Goal: Task Accomplishment & Management: Manage account settings

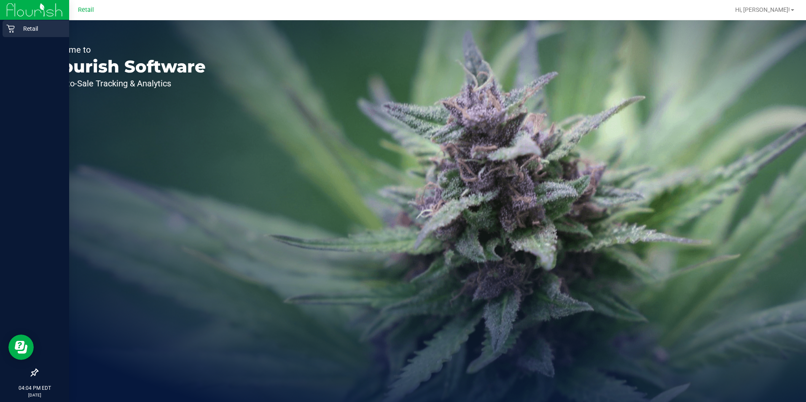
drag, startPoint x: 14, startPoint y: 26, endPoint x: 22, endPoint y: 26, distance: 7.6
click at [14, 26] on icon at bounding box center [10, 28] width 8 height 8
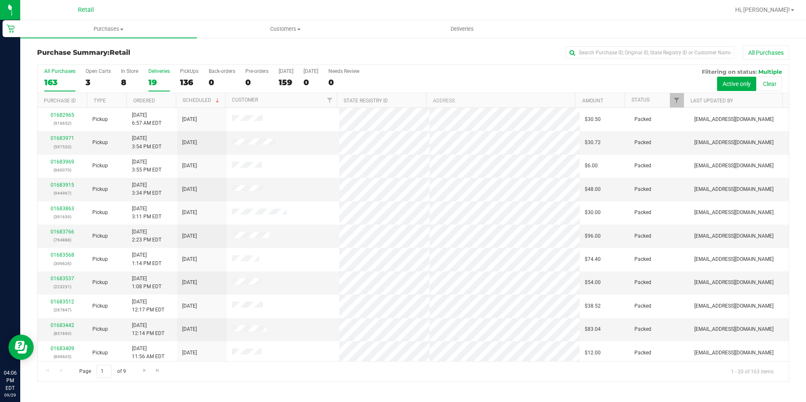
click at [165, 82] on div "19" at bounding box center [159, 83] width 22 height 10
click at [0, 0] on input "Deliveries 19" at bounding box center [0, 0] width 0 height 0
click at [115, 24] on uib-tab-heading "Purchases Summary of purchases Fulfillment All purchases" at bounding box center [108, 29] width 177 height 18
click at [107, 66] on li "All purchases" at bounding box center [108, 71] width 177 height 10
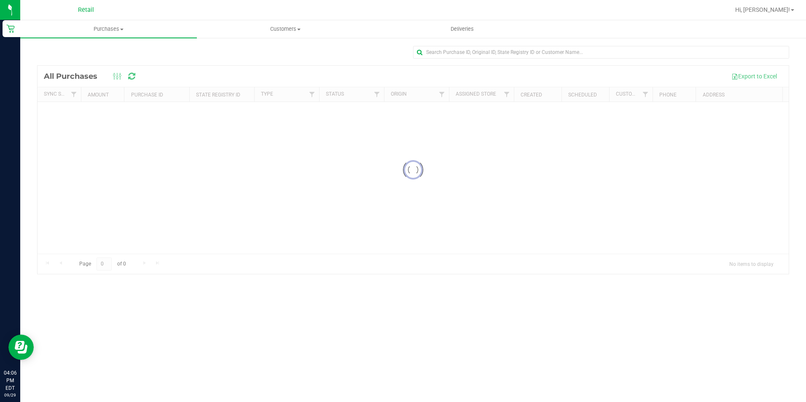
click at [109, 23] on uib-tab-heading "Purchases Summary of purchases Fulfillment All purchases" at bounding box center [108, 29] width 177 height 18
click at [91, 61] on li "Fulfillment" at bounding box center [108, 61] width 177 height 10
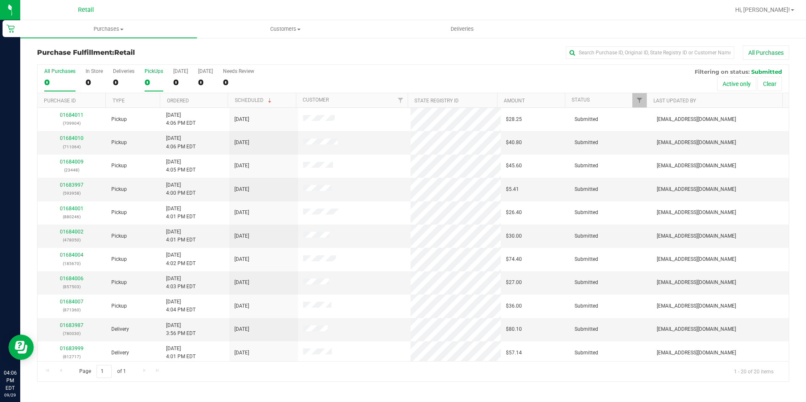
click at [156, 83] on div "0" at bounding box center [154, 83] width 19 height 10
click at [0, 0] on input "PickUps 0" at bounding box center [0, 0] width 0 height 0
click at [78, 140] on link "01684001" at bounding box center [72, 138] width 24 height 6
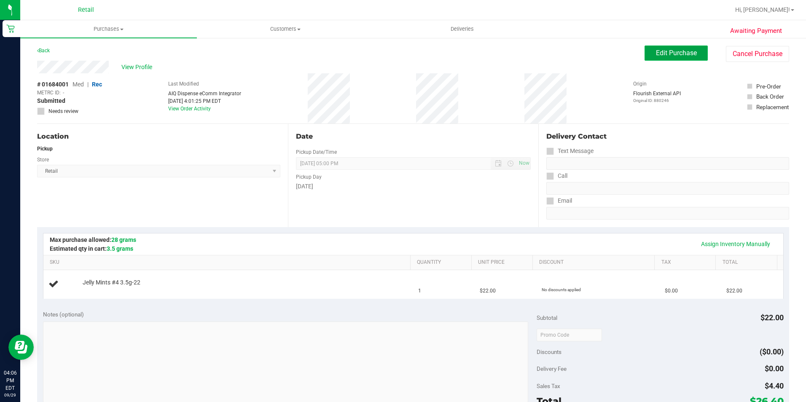
click at [656, 51] on span "Edit Purchase" at bounding box center [676, 53] width 41 height 8
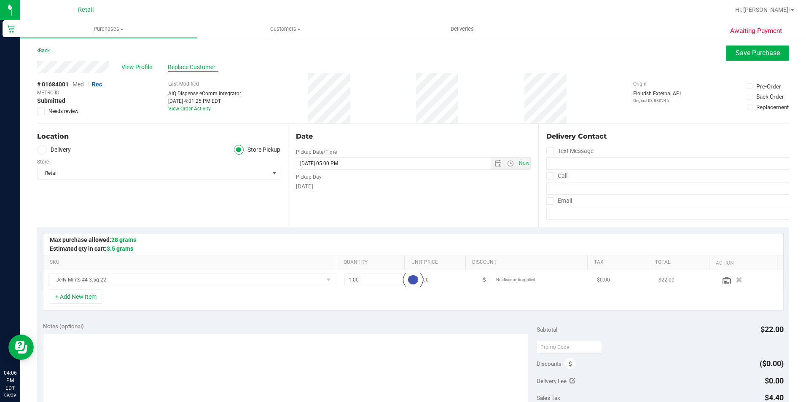
click at [197, 65] on span "Replace Customer" at bounding box center [193, 67] width 51 height 9
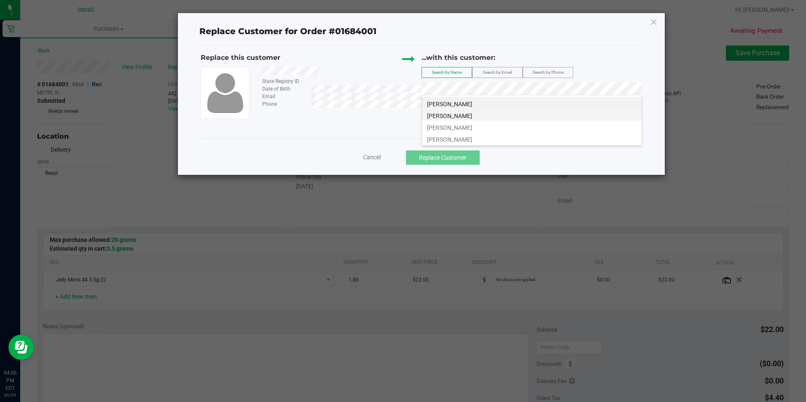
click at [487, 116] on li "[PERSON_NAME]" at bounding box center [532, 115] width 220 height 12
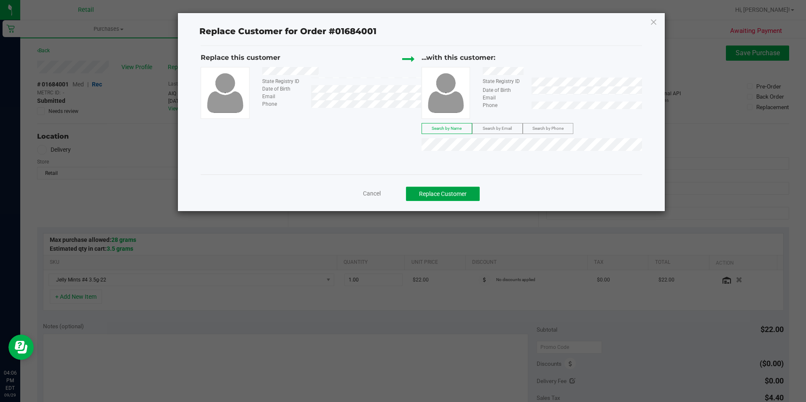
click at [460, 197] on button "Replace Customer" at bounding box center [443, 194] width 74 height 14
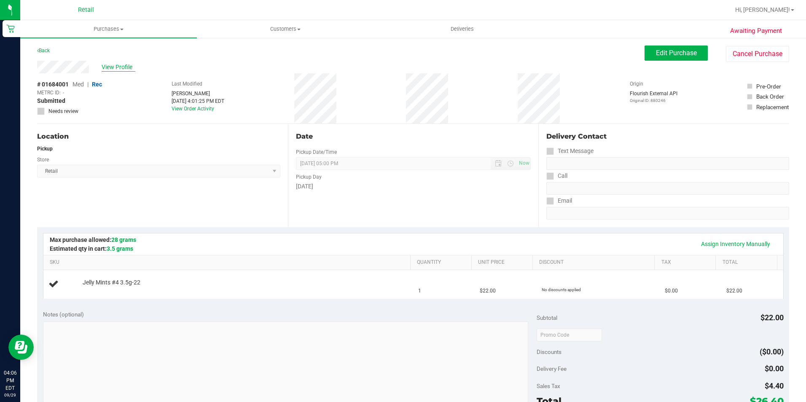
click at [120, 66] on span "View Profile" at bounding box center [119, 67] width 34 height 9
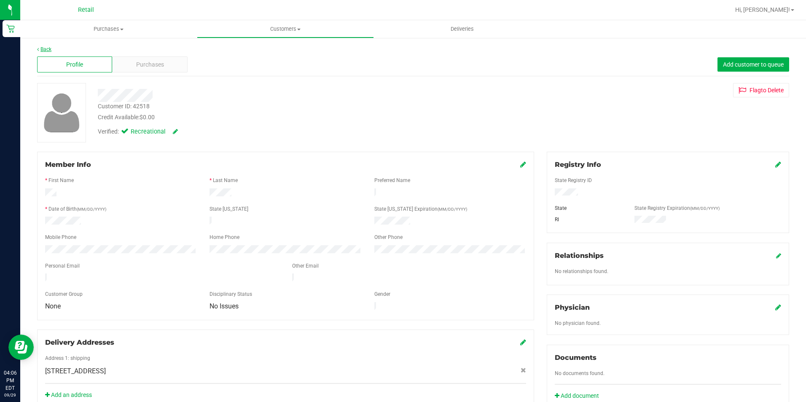
click at [44, 48] on link "Back" at bounding box center [44, 49] width 14 height 6
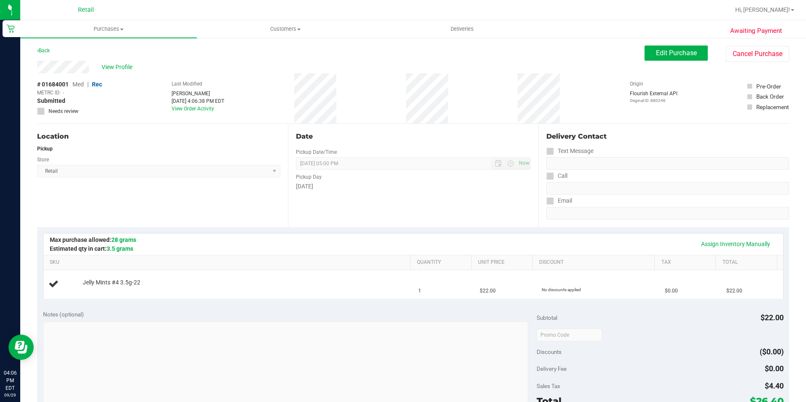
click at [636, 49] on div "Back Edit Purchase Cancel Purchase" at bounding box center [413, 53] width 752 height 15
click at [645, 49] on button "Edit Purchase" at bounding box center [676, 53] width 63 height 15
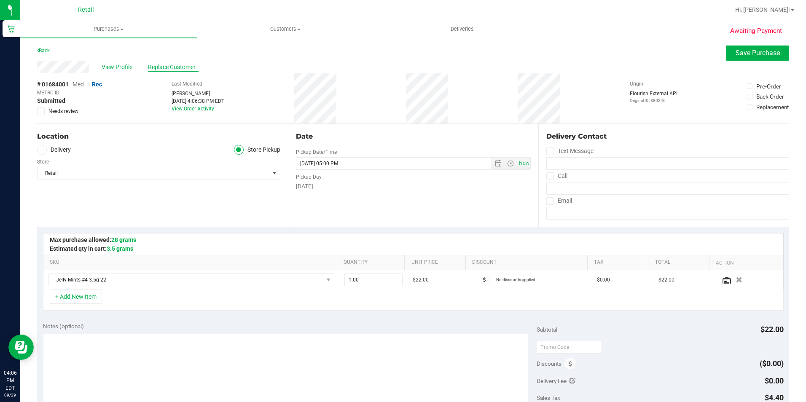
click at [151, 66] on span "Replace Customer" at bounding box center [173, 67] width 51 height 9
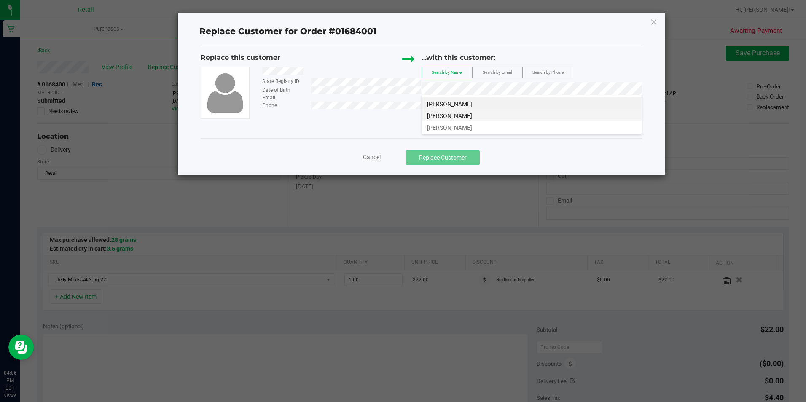
click at [464, 118] on li "[PERSON_NAME]" at bounding box center [532, 115] width 220 height 12
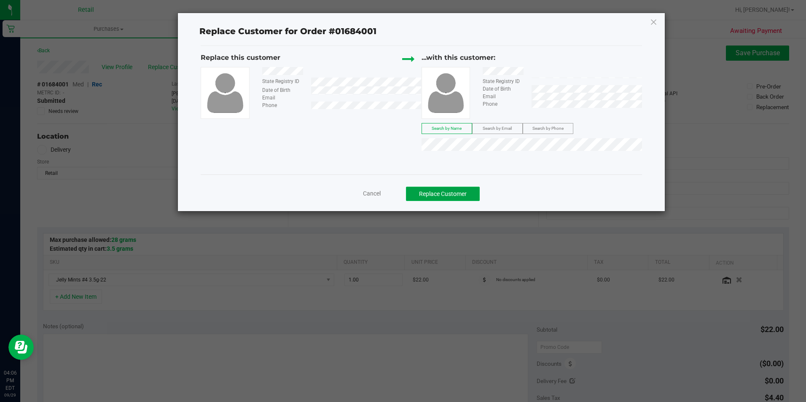
click at [469, 200] on button "Replace Customer" at bounding box center [443, 194] width 74 height 14
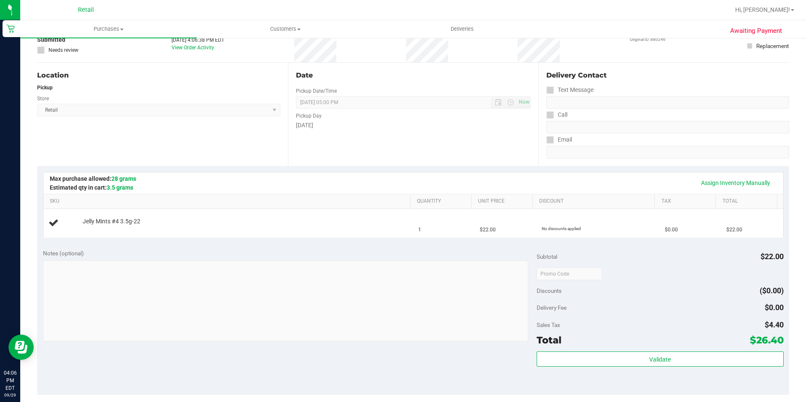
scroll to position [126, 0]
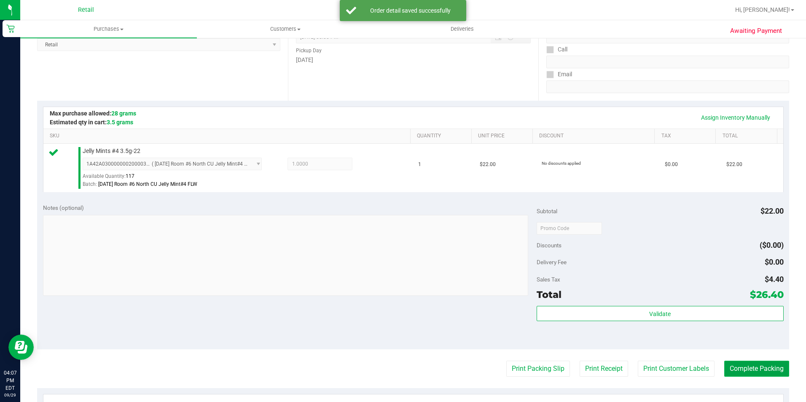
click at [742, 366] on button "Complete Packing" at bounding box center [756, 369] width 65 height 16
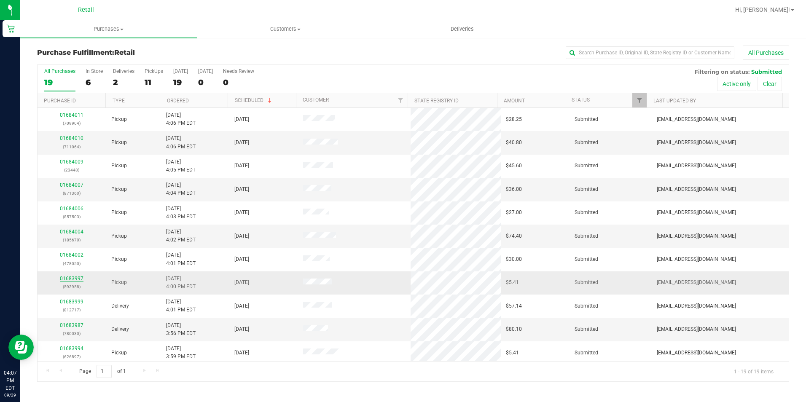
click at [73, 278] on link "01683997" at bounding box center [72, 279] width 24 height 6
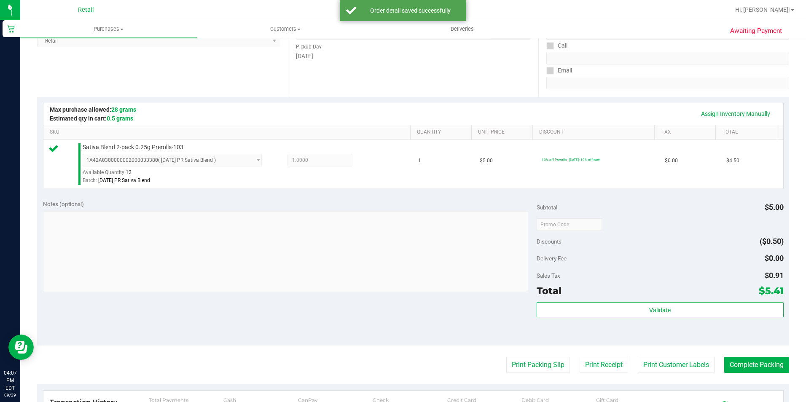
scroll to position [186, 0]
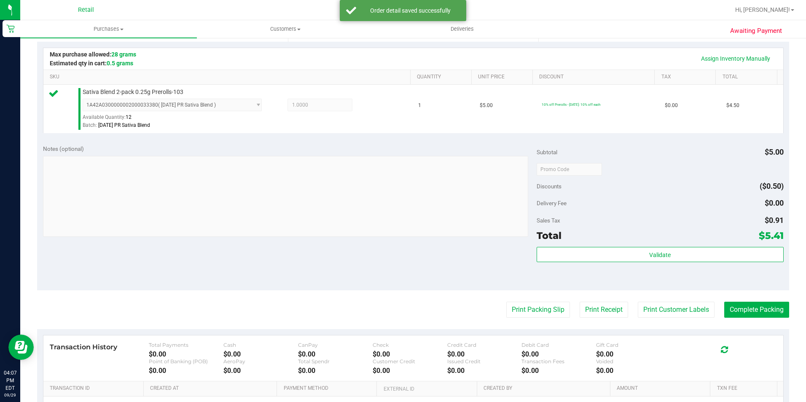
click at [715, 306] on div "Print Packing Slip Print Receipt Print Customer Labels Complete Packing" at bounding box center [413, 310] width 752 height 16
click at [724, 307] on button "Complete Packing" at bounding box center [756, 310] width 65 height 16
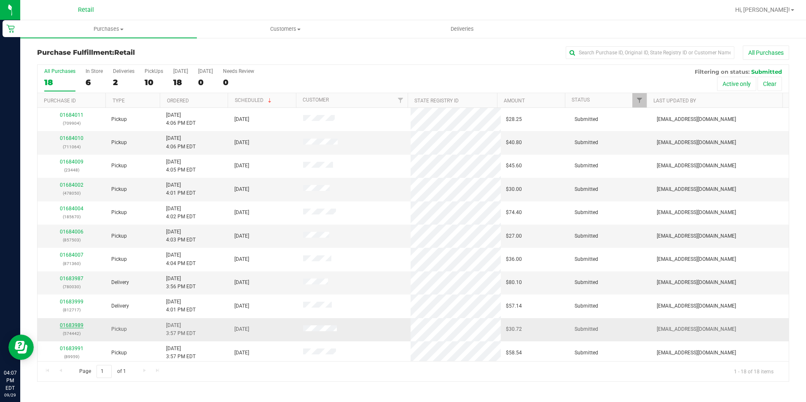
click at [69, 326] on link "01683989" at bounding box center [72, 326] width 24 height 6
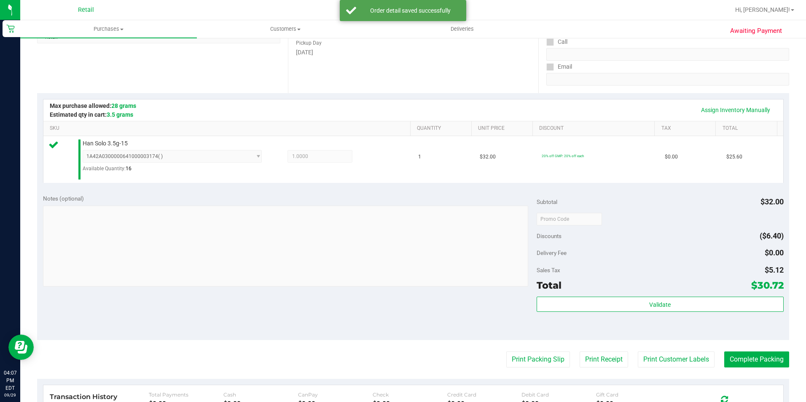
scroll to position [211, 0]
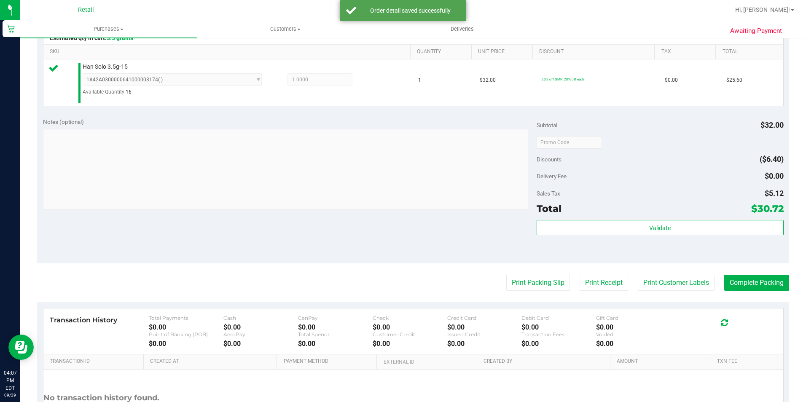
click at [738, 263] on div "Notes (optional) Subtotal $32.00 Discounts ($6.40) Delivery Fee $0.00 Sales Tax…" at bounding box center [413, 188] width 752 height 152
click at [744, 289] on button "Complete Packing" at bounding box center [756, 283] width 65 height 16
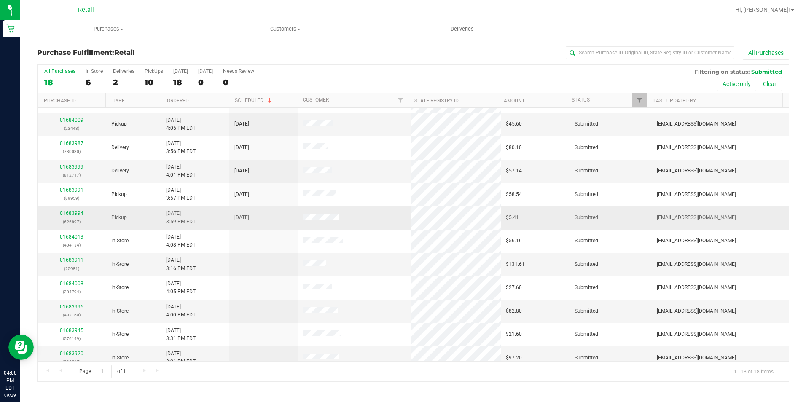
scroll to position [167, 0]
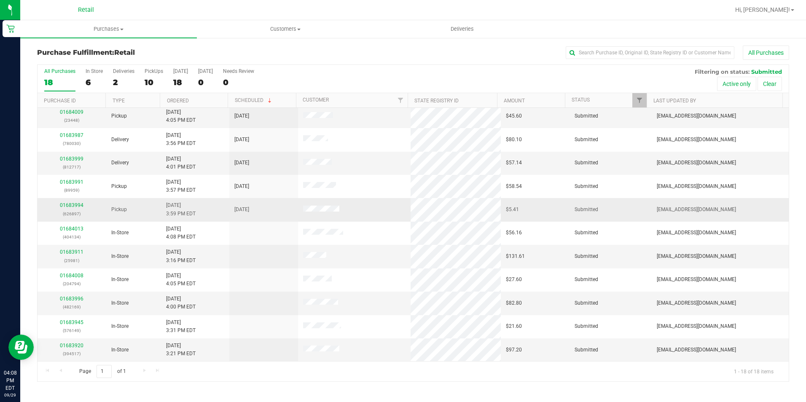
click at [77, 202] on div "01683994 (626897)" at bounding box center [72, 210] width 59 height 16
click at [77, 203] on link "01683994" at bounding box center [72, 205] width 24 height 6
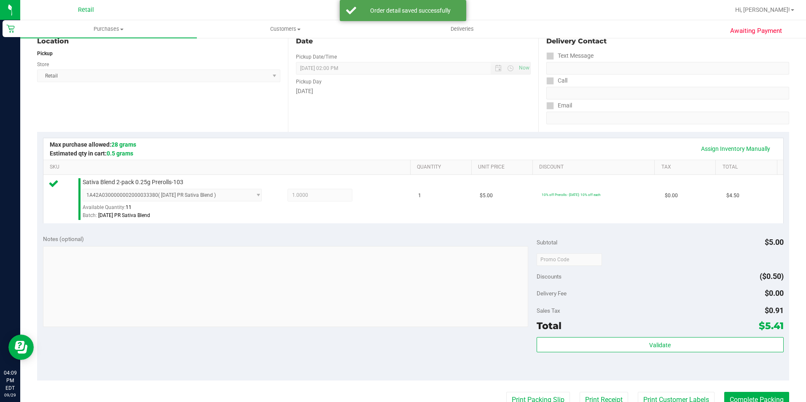
scroll to position [186, 0]
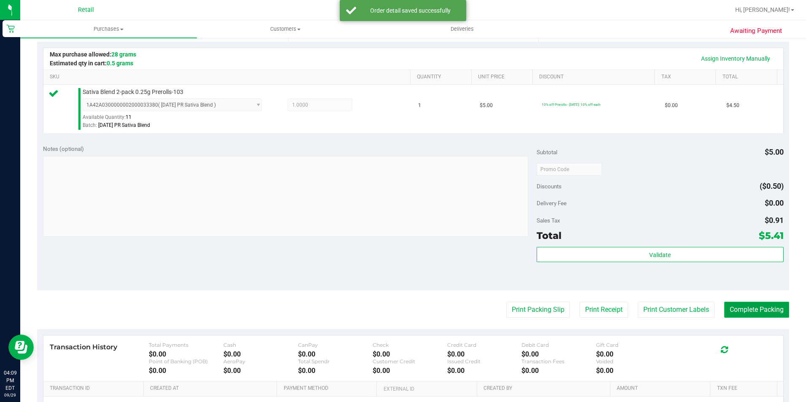
click at [747, 310] on button "Complete Packing" at bounding box center [756, 310] width 65 height 16
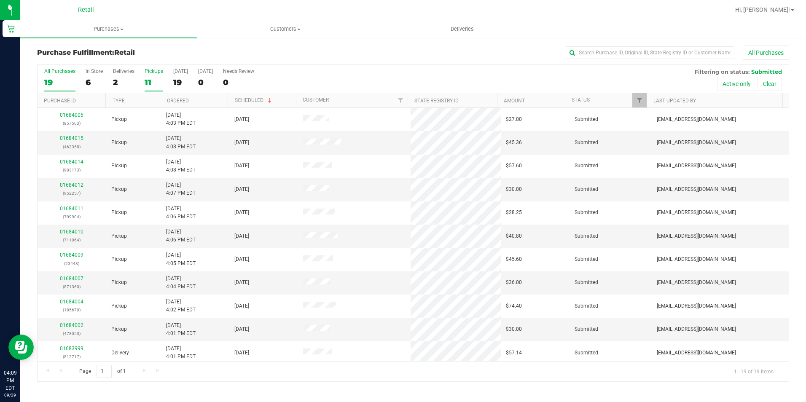
click at [155, 80] on div "11" at bounding box center [154, 83] width 19 height 10
click at [0, 0] on input "PickUps 11" at bounding box center [0, 0] width 0 height 0
click at [77, 137] on link "01684004" at bounding box center [72, 138] width 24 height 6
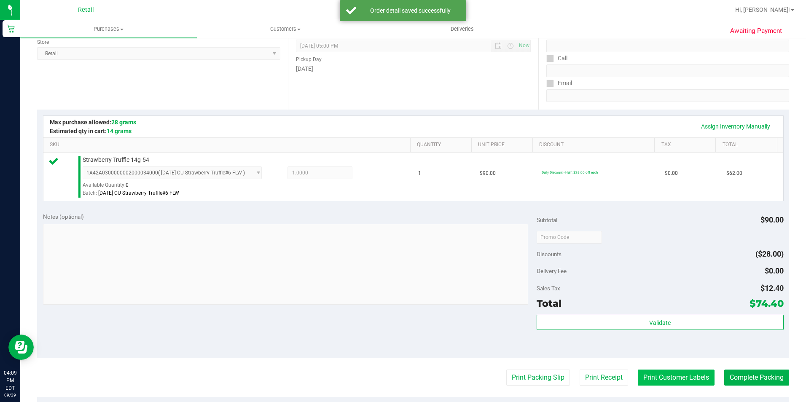
scroll to position [126, 0]
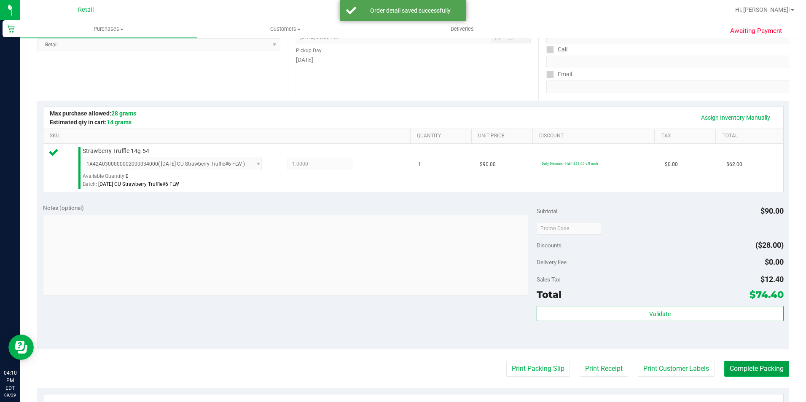
click at [731, 369] on button "Complete Packing" at bounding box center [756, 369] width 65 height 16
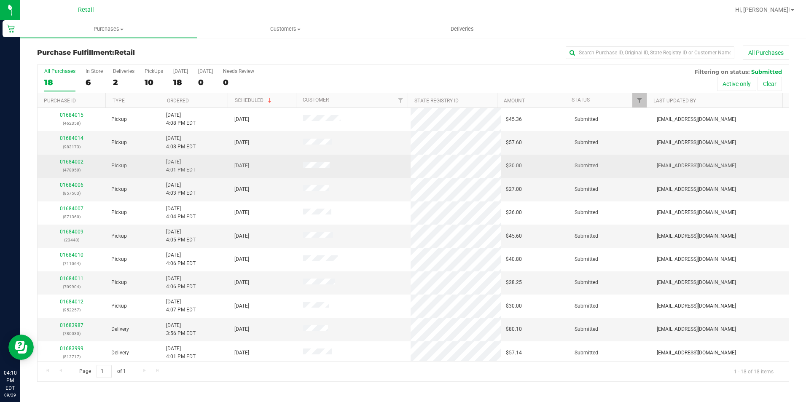
click at [71, 159] on div "01684002 (478050)" at bounding box center [72, 166] width 59 height 16
click at [74, 161] on link "01684002" at bounding box center [72, 162] width 24 height 6
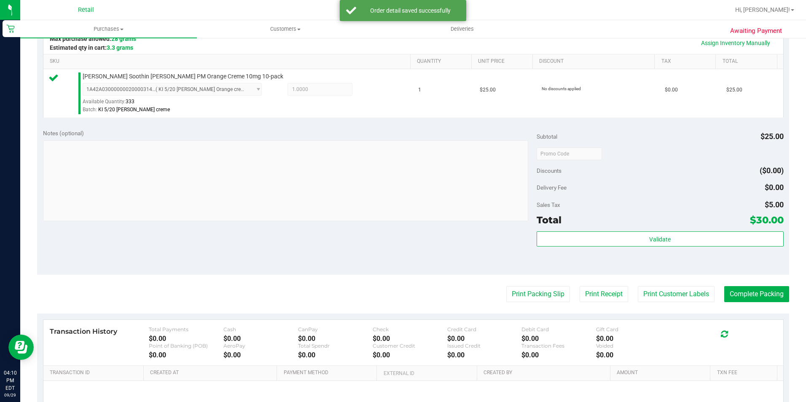
scroll to position [211, 0]
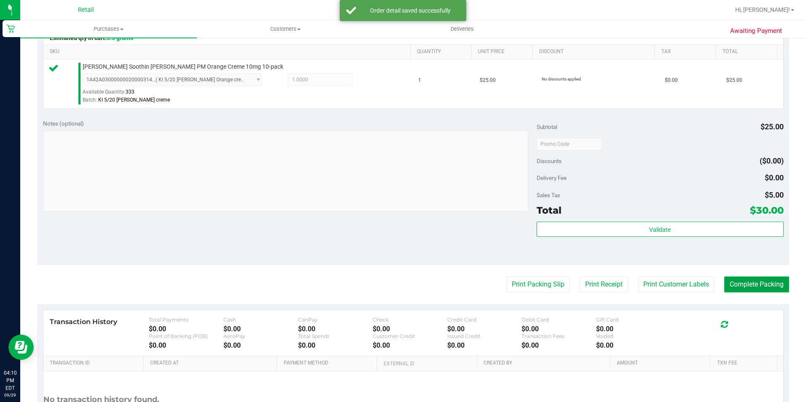
click at [734, 281] on button "Complete Packing" at bounding box center [756, 285] width 65 height 16
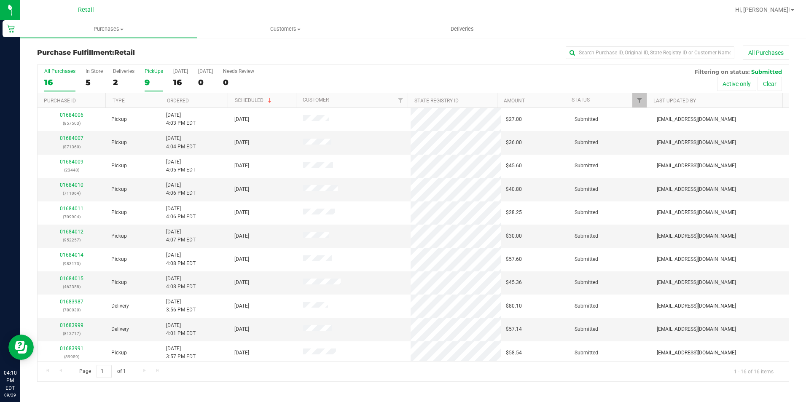
click at [158, 85] on div "9" at bounding box center [154, 83] width 19 height 10
click at [0, 0] on input "PickUps 9" at bounding box center [0, 0] width 0 height 0
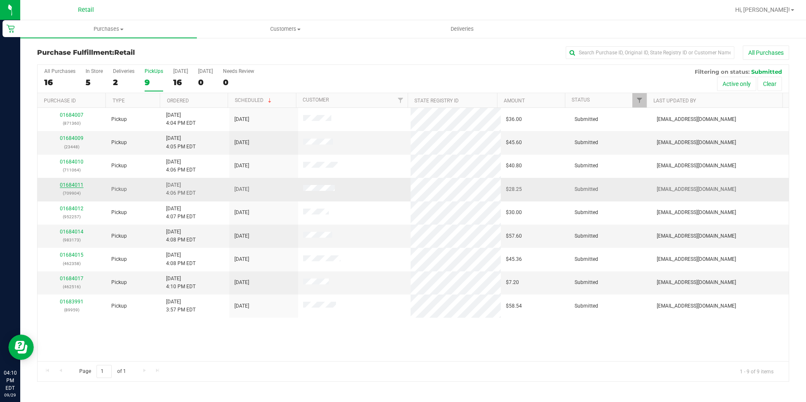
click at [81, 186] on link "01684011" at bounding box center [72, 185] width 24 height 6
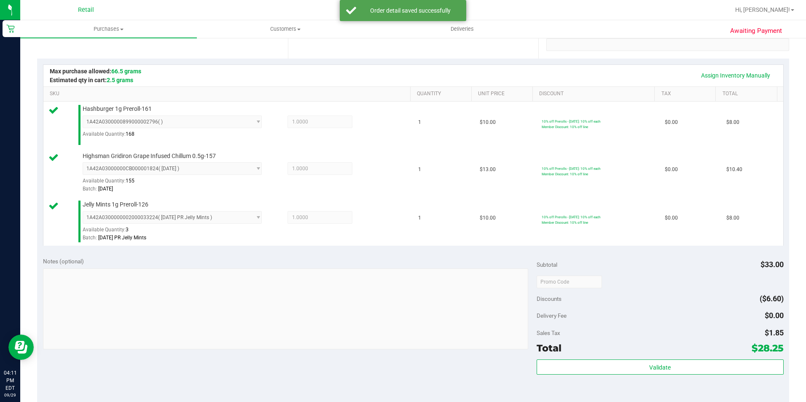
scroll to position [211, 0]
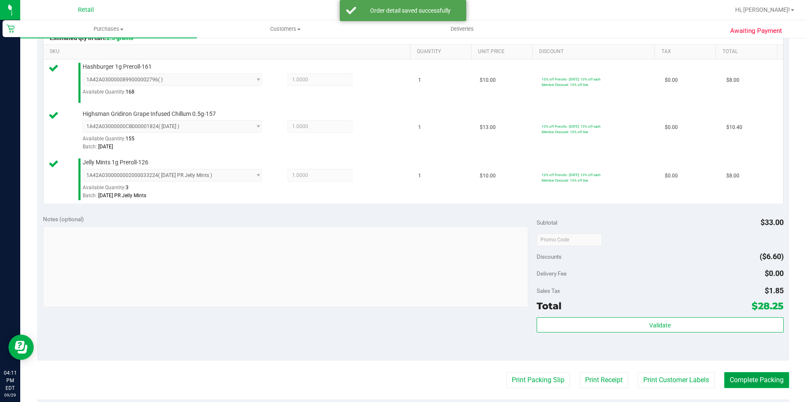
click at [772, 381] on button "Complete Packing" at bounding box center [756, 380] width 65 height 16
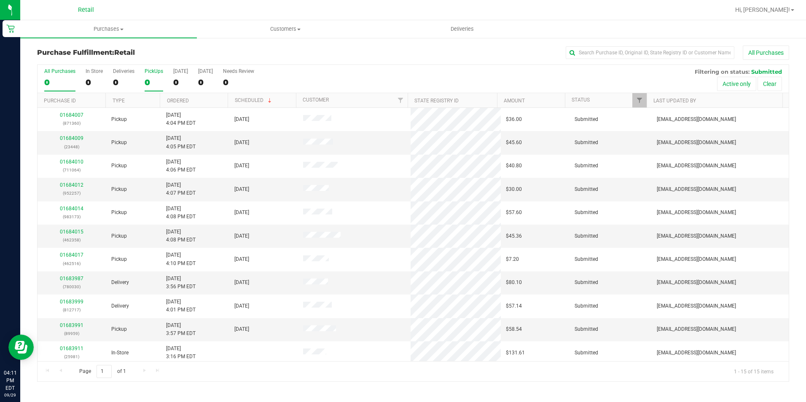
click at [154, 81] on div "0" at bounding box center [154, 83] width 19 height 10
click at [0, 0] on input "PickUps 0" at bounding box center [0, 0] width 0 height 0
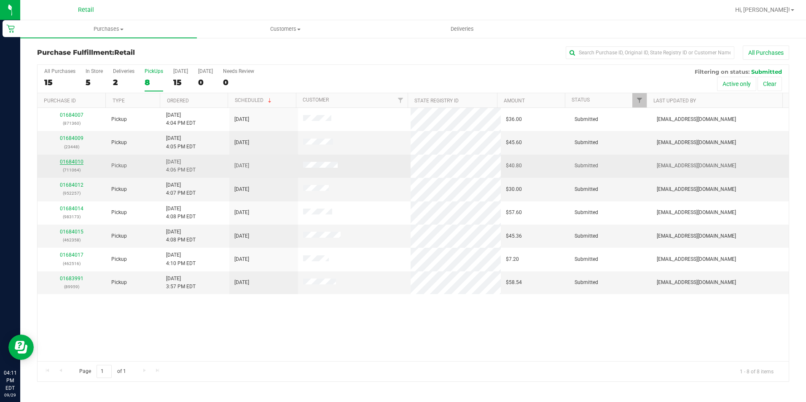
click at [78, 162] on link "01684010" at bounding box center [72, 162] width 24 height 6
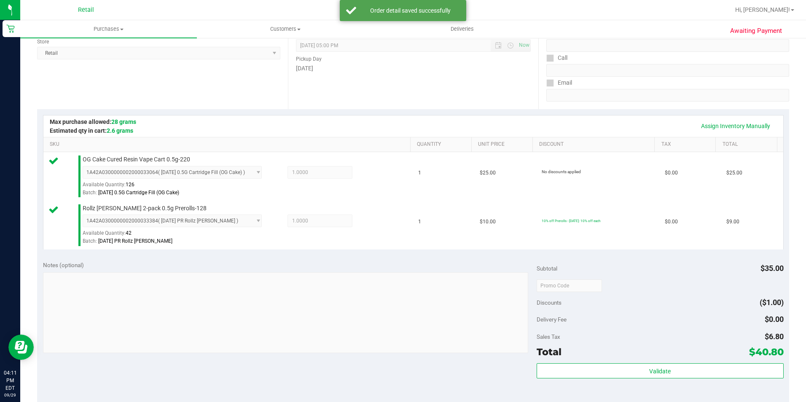
scroll to position [211, 0]
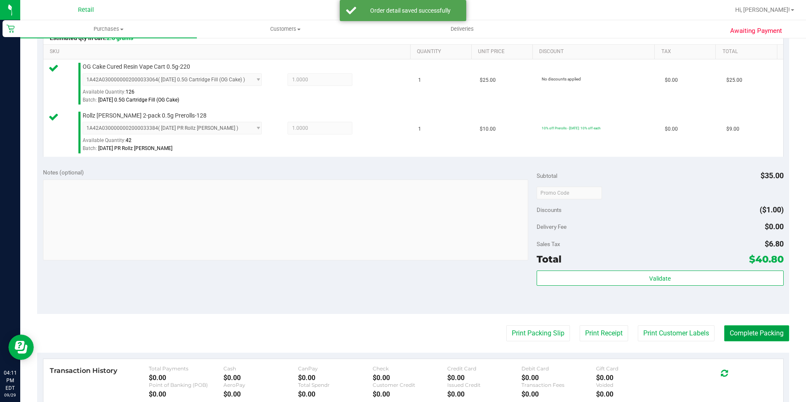
click at [731, 341] on button "Complete Packing" at bounding box center [756, 334] width 65 height 16
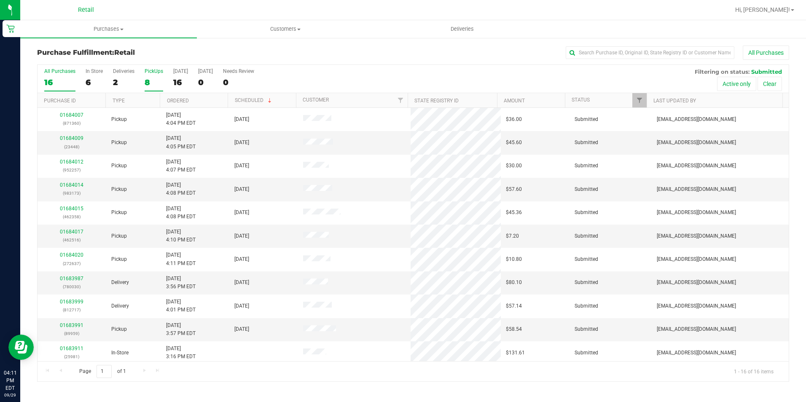
click at [147, 78] on div "8" at bounding box center [154, 83] width 19 height 10
click at [0, 0] on input "PickUps 8" at bounding box center [0, 0] width 0 height 0
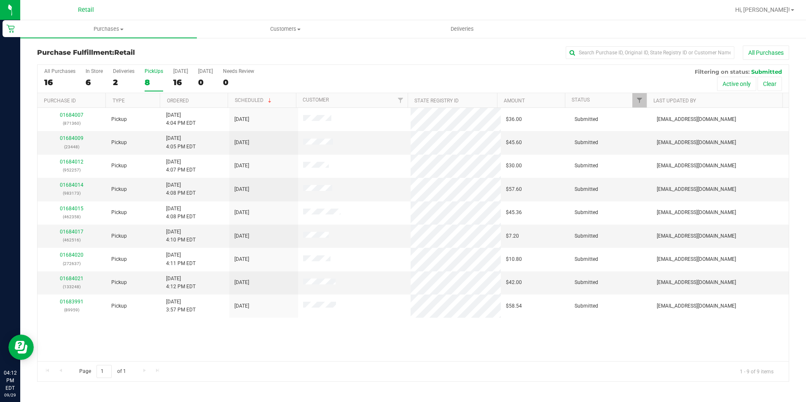
click at [145, 84] on div "8" at bounding box center [154, 83] width 19 height 10
click at [0, 0] on input "PickUps 8" at bounding box center [0, 0] width 0 height 0
click at [152, 86] on div "8" at bounding box center [154, 83] width 19 height 10
click at [0, 0] on input "PickUps 8" at bounding box center [0, 0] width 0 height 0
click at [78, 137] on link "01684009" at bounding box center [72, 138] width 24 height 6
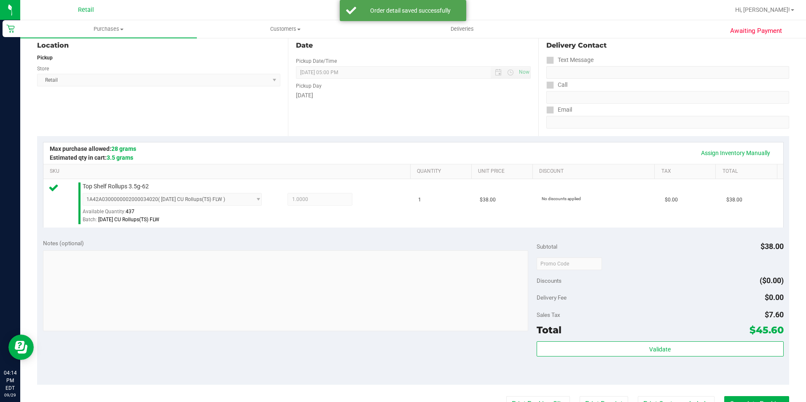
scroll to position [169, 0]
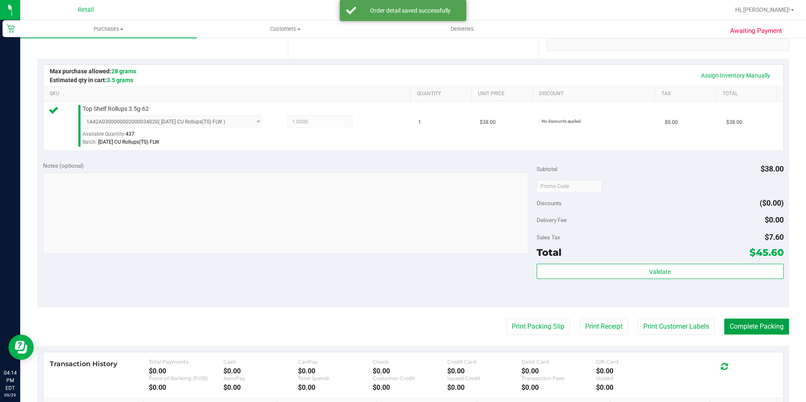
click at [749, 325] on button "Complete Packing" at bounding box center [756, 327] width 65 height 16
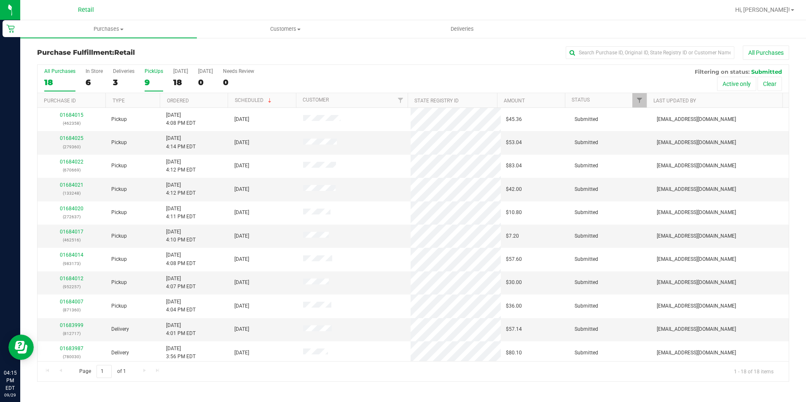
click at [153, 81] on div "9" at bounding box center [154, 83] width 19 height 10
click at [0, 0] on input "PickUps 9" at bounding box center [0, 0] width 0 height 0
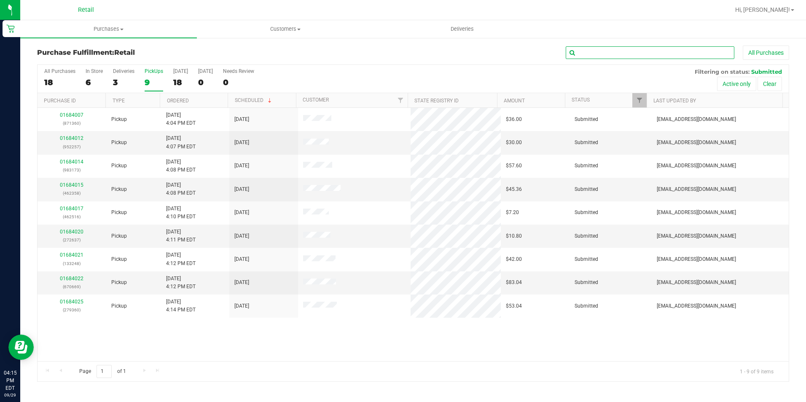
click at [604, 51] on input "text" at bounding box center [650, 52] width 169 height 13
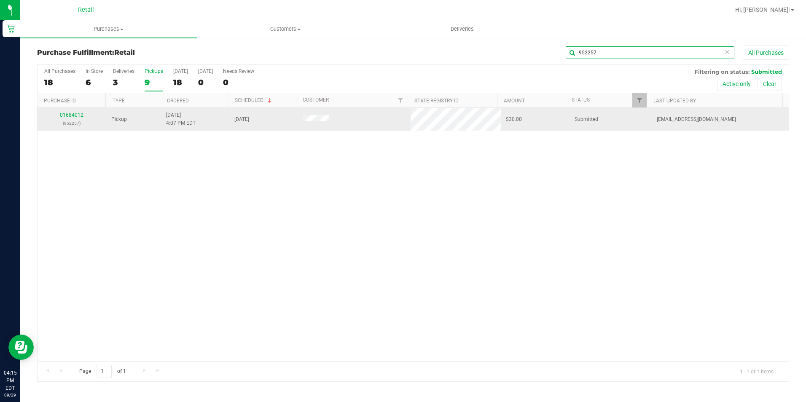
type input "952257"
click at [68, 118] on div "01684012 (952257)" at bounding box center [72, 119] width 59 height 16
click at [70, 109] on td "01684012 (952257)" at bounding box center [72, 119] width 69 height 23
click at [70, 118] on div "01684012 (952257)" at bounding box center [72, 119] width 59 height 16
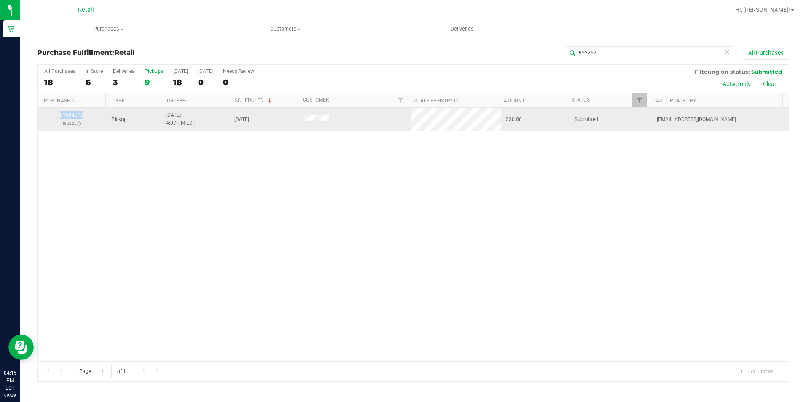
click at [70, 118] on div "01684012 (952257)" at bounding box center [72, 119] width 59 height 16
click at [70, 115] on link "01684012" at bounding box center [72, 115] width 24 height 6
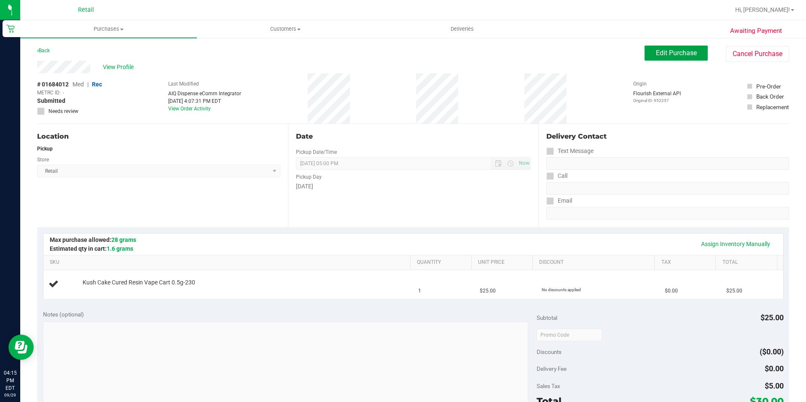
click at [656, 54] on span "Edit Purchase" at bounding box center [676, 53] width 41 height 8
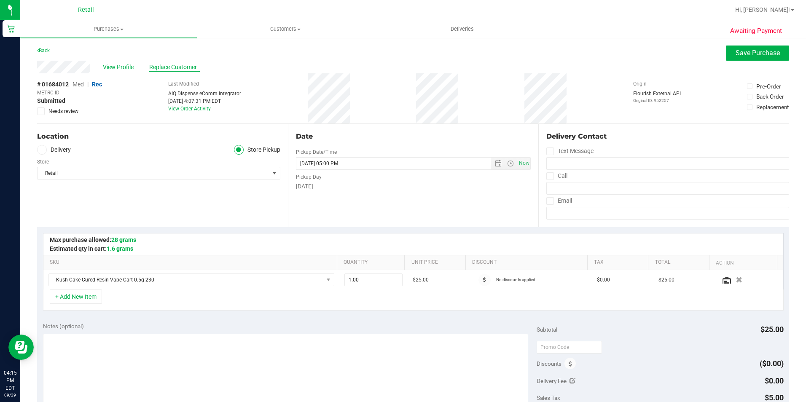
click at [158, 66] on span "Replace Customer" at bounding box center [174, 67] width 51 height 9
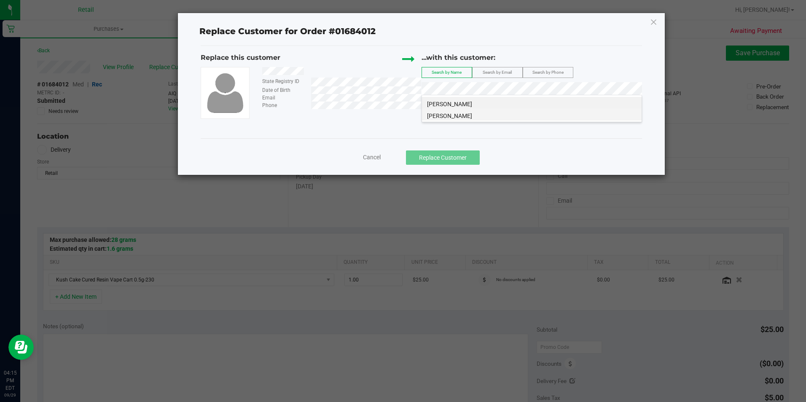
click at [449, 110] on li "[PERSON_NAME]" at bounding box center [532, 115] width 220 height 12
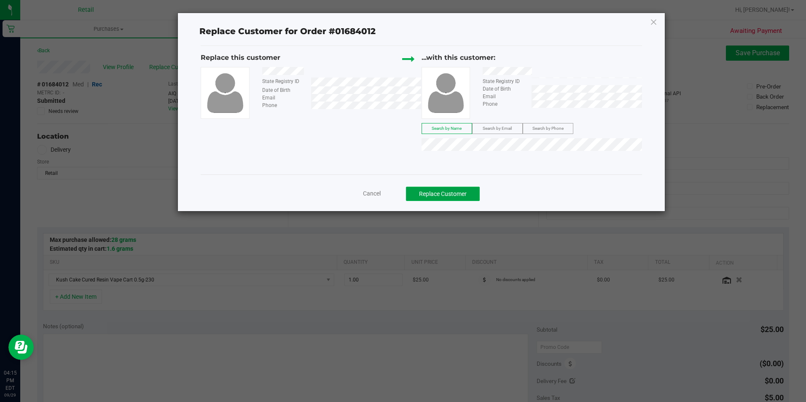
click at [449, 189] on button "Replace Customer" at bounding box center [443, 194] width 74 height 14
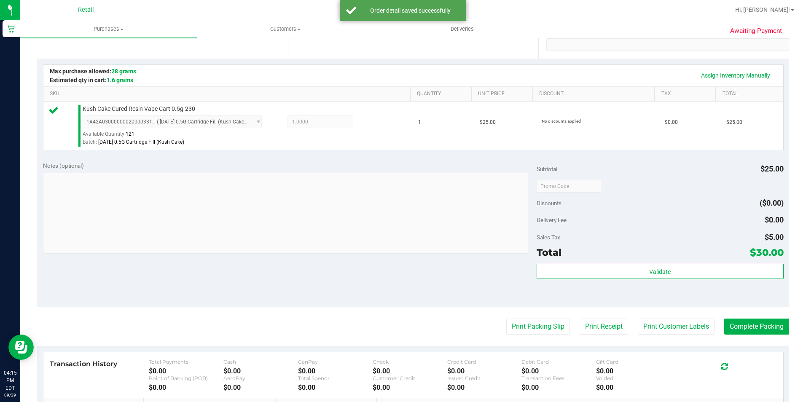
scroll to position [211, 0]
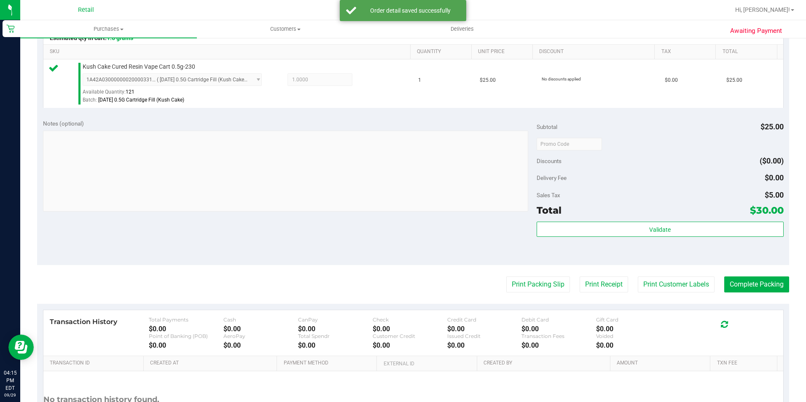
click at [734, 296] on purchase-details "Back Edit Purchase Cancel Purchase View Profile # 01684012 Med | Rec METRC ID: …" at bounding box center [413, 148] width 752 height 627
click at [742, 282] on button "Complete Packing" at bounding box center [756, 285] width 65 height 16
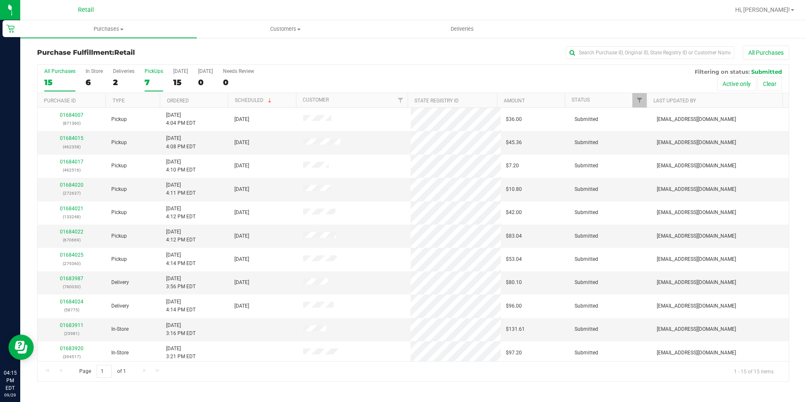
click at [149, 84] on div "7" at bounding box center [154, 83] width 19 height 10
click at [0, 0] on input "PickUps 7" at bounding box center [0, 0] width 0 height 0
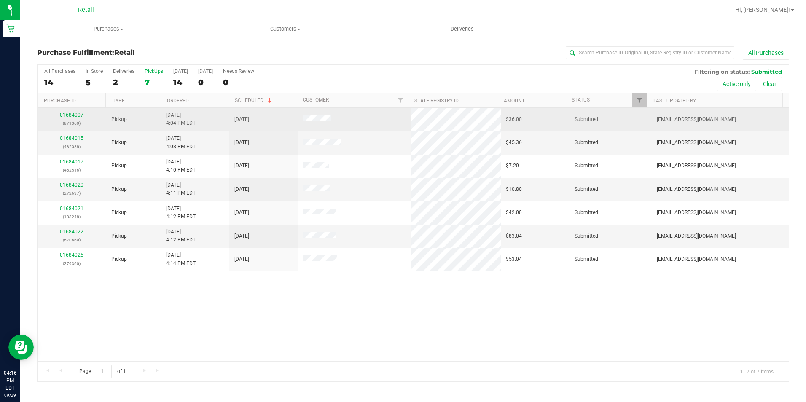
click at [73, 117] on link "01684007" at bounding box center [72, 115] width 24 height 6
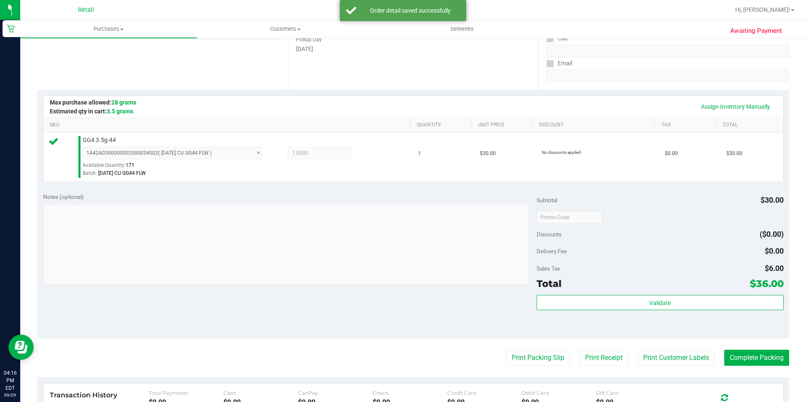
scroll to position [169, 0]
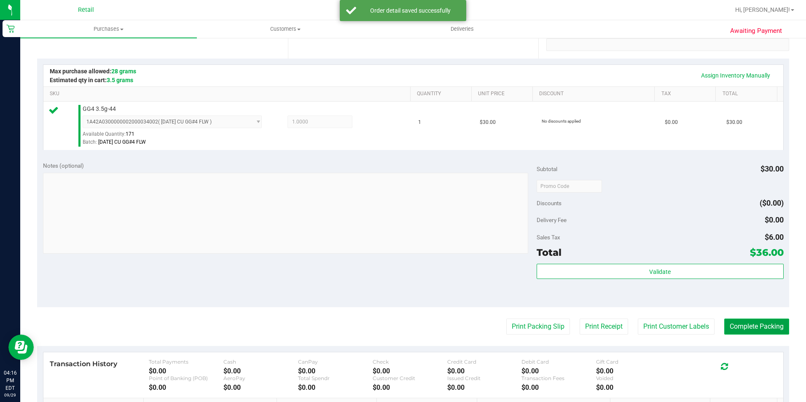
click at [762, 323] on button "Complete Packing" at bounding box center [756, 327] width 65 height 16
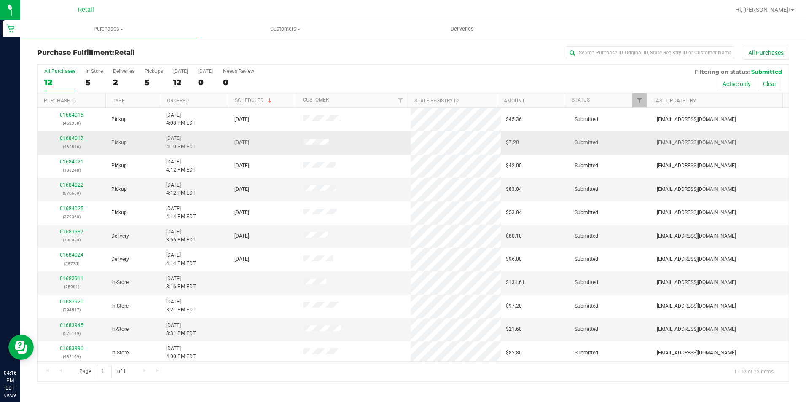
click at [64, 138] on link "01684017" at bounding box center [72, 138] width 24 height 6
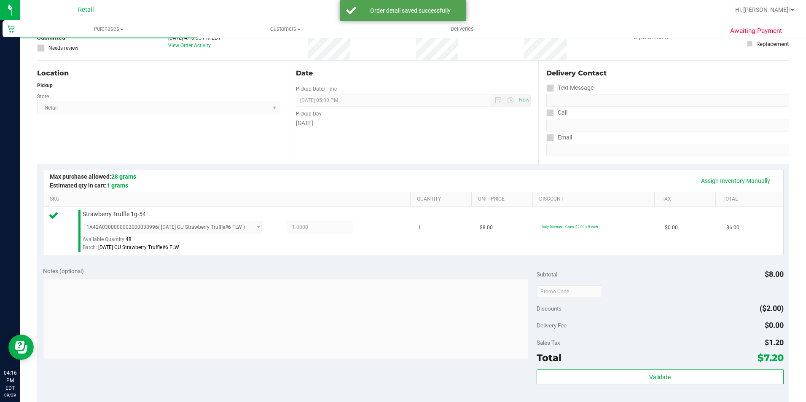
scroll to position [169, 0]
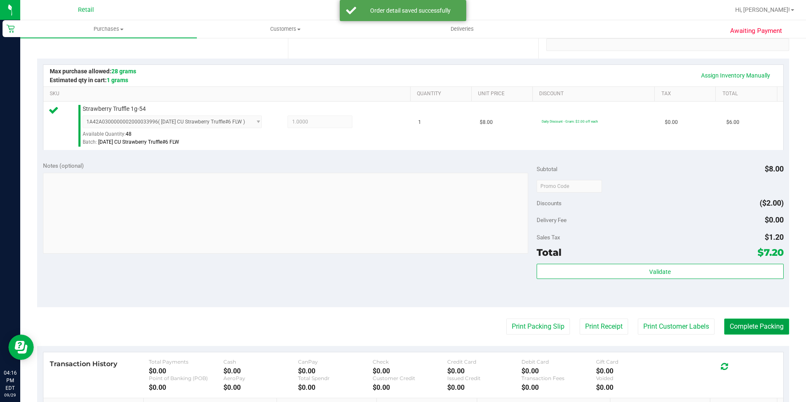
click at [749, 327] on button "Complete Packing" at bounding box center [756, 327] width 65 height 16
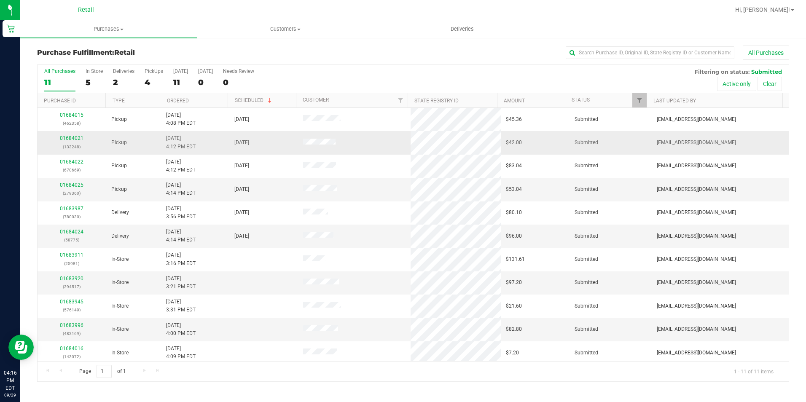
drag, startPoint x: 68, startPoint y: 130, endPoint x: 70, endPoint y: 139, distance: 8.5
click at [68, 130] on td "01684015 (462358)" at bounding box center [72, 119] width 69 height 23
click at [70, 139] on link "01684021" at bounding box center [72, 138] width 24 height 6
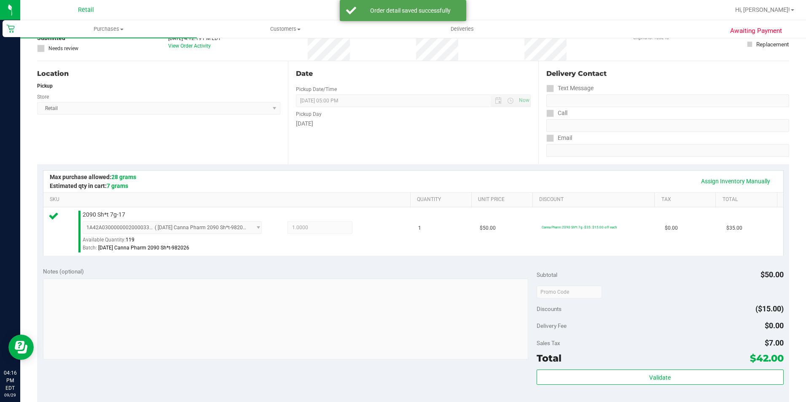
scroll to position [169, 0]
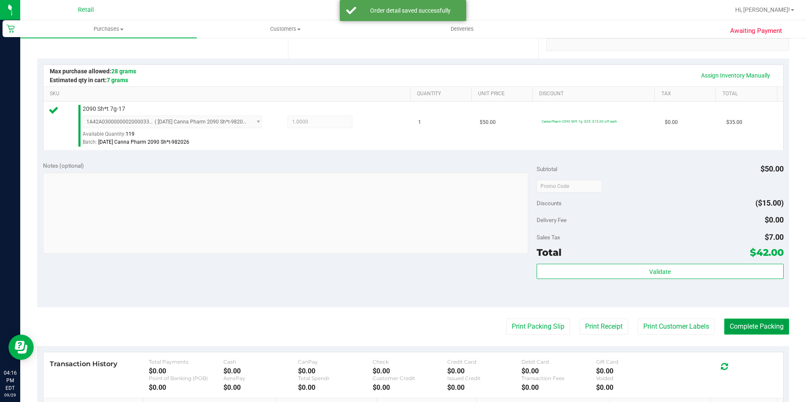
click at [764, 329] on button "Complete Packing" at bounding box center [756, 327] width 65 height 16
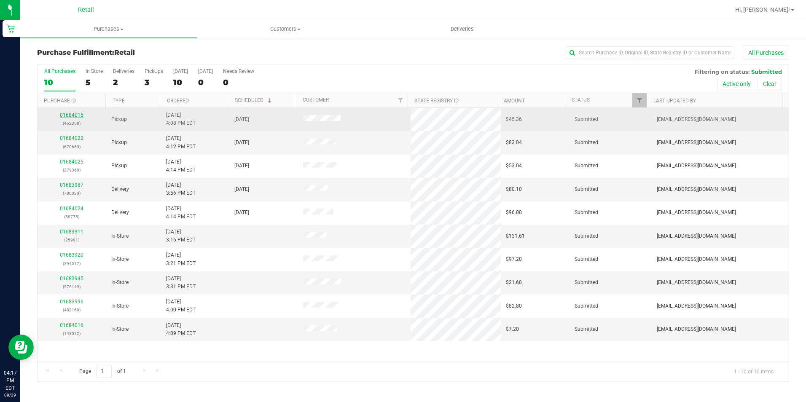
click at [75, 116] on link "01684015" at bounding box center [72, 115] width 24 height 6
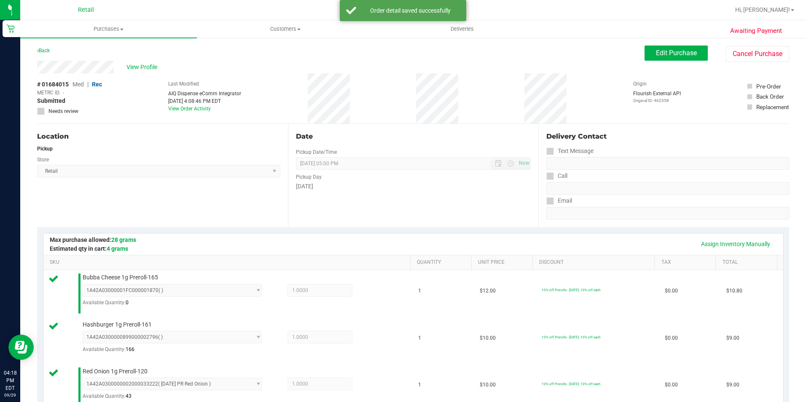
scroll to position [295, 0]
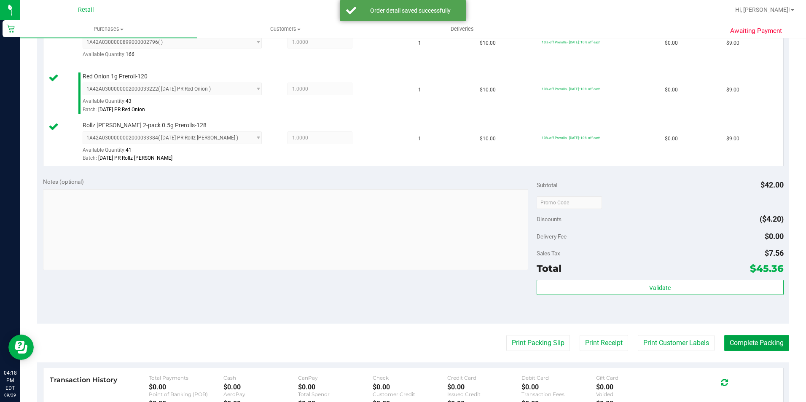
click at [745, 350] on button "Complete Packing" at bounding box center [756, 343] width 65 height 16
click at [747, 348] on button "Complete Packing" at bounding box center [754, 343] width 72 height 16
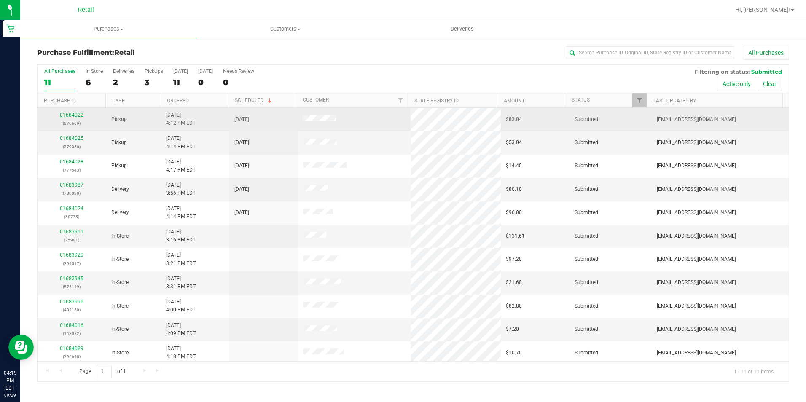
click at [79, 117] on link "01684022" at bounding box center [72, 115] width 24 height 6
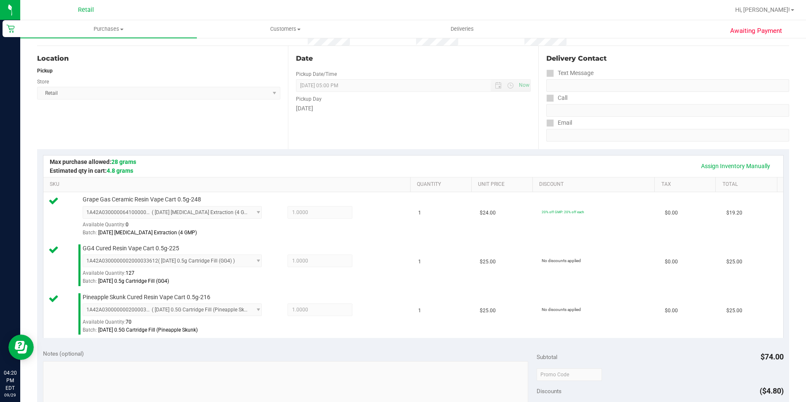
scroll to position [211, 0]
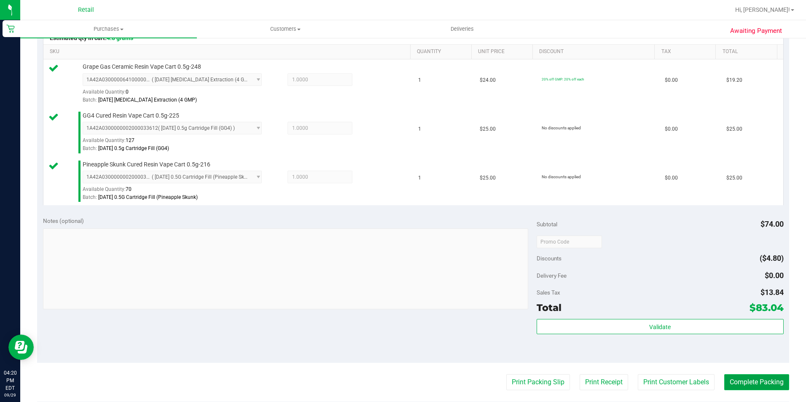
click at [767, 375] on button "Complete Packing" at bounding box center [756, 382] width 65 height 16
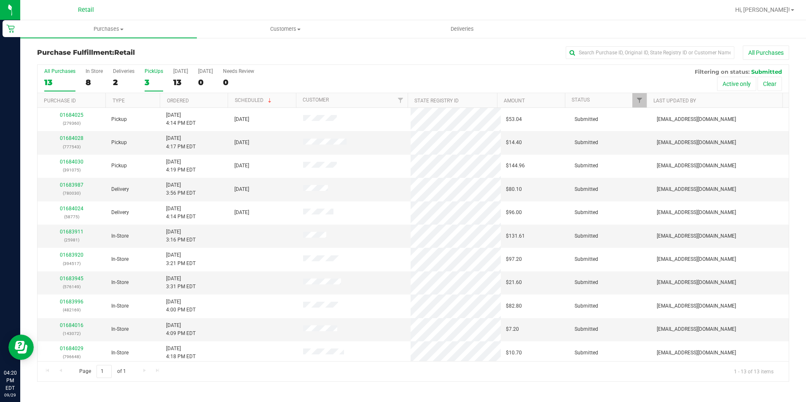
click at [154, 81] on div "3" at bounding box center [154, 83] width 19 height 10
click at [0, 0] on input "PickUps 3" at bounding box center [0, 0] width 0 height 0
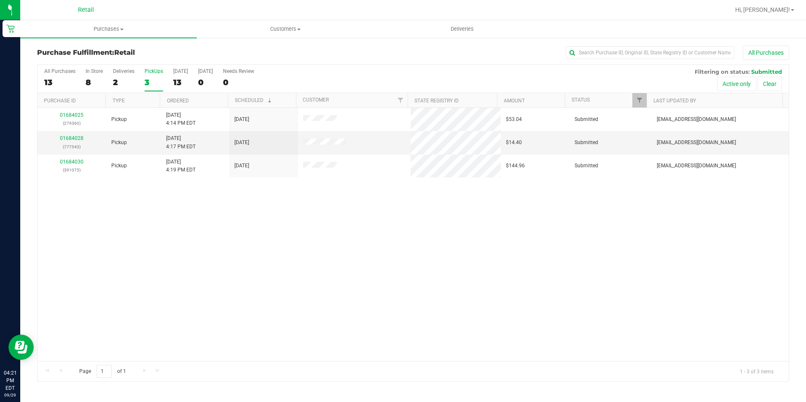
click at [151, 85] on div "3" at bounding box center [154, 83] width 19 height 10
click at [0, 0] on input "PickUps 3" at bounding box center [0, 0] width 0 height 0
click at [156, 84] on div "3" at bounding box center [154, 83] width 19 height 10
click at [0, 0] on input "PickUps 3" at bounding box center [0, 0] width 0 height 0
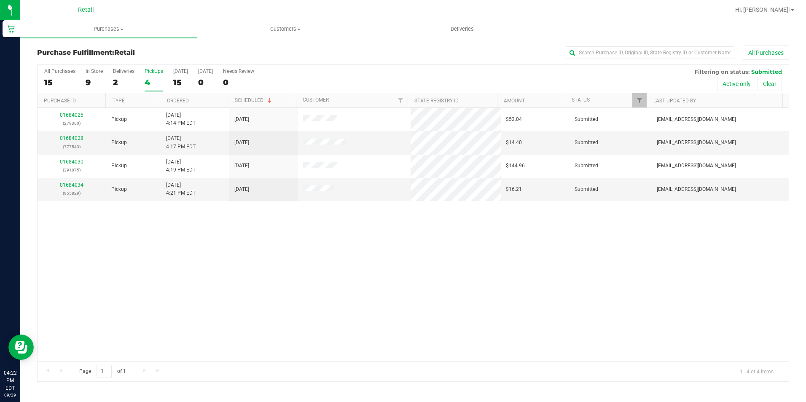
click at [145, 79] on div "4" at bounding box center [154, 83] width 19 height 10
click at [0, 0] on input "PickUps 4" at bounding box center [0, 0] width 0 height 0
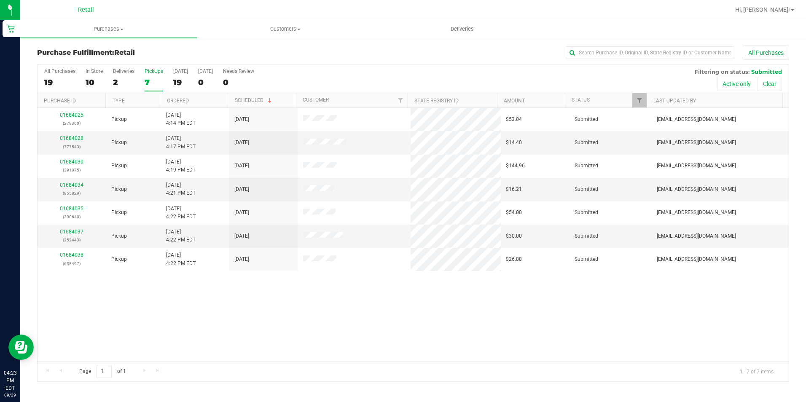
click at [150, 86] on div "7" at bounding box center [154, 83] width 19 height 10
click at [0, 0] on input "PickUps 7" at bounding box center [0, 0] width 0 height 0
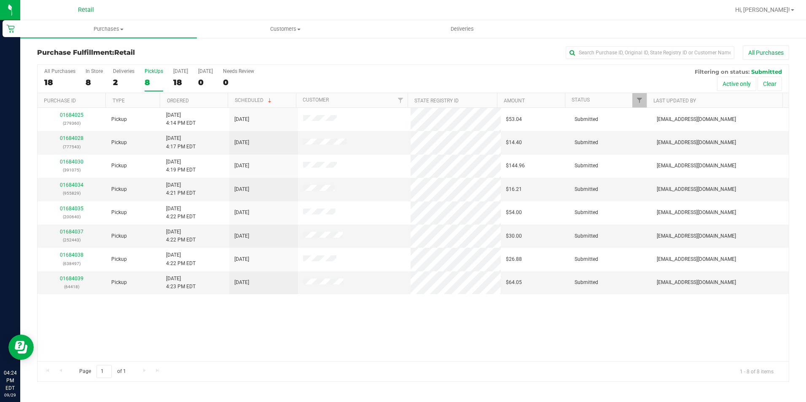
click at [146, 81] on div "8" at bounding box center [154, 83] width 19 height 10
click at [0, 0] on input "PickUps 8" at bounding box center [0, 0] width 0 height 0
click at [157, 78] on div "9" at bounding box center [154, 83] width 19 height 10
click at [0, 0] on input "PickUps 9" at bounding box center [0, 0] width 0 height 0
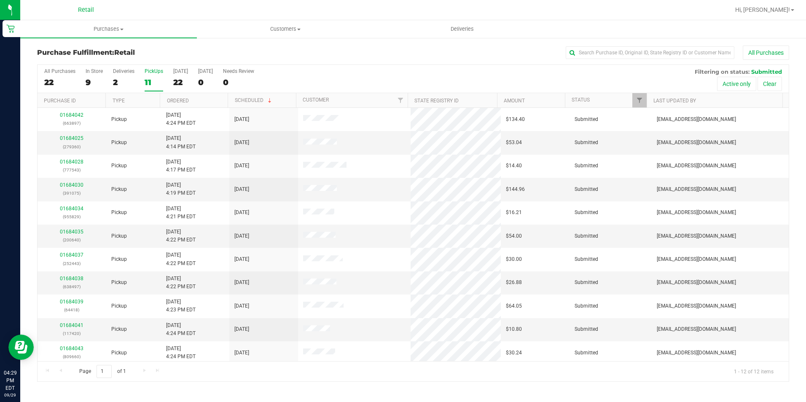
click at [157, 78] on div "11" at bounding box center [154, 83] width 19 height 10
click at [0, 0] on input "PickUps 11" at bounding box center [0, 0] width 0 height 0
click at [150, 89] on label "PickUps 12" at bounding box center [154, 79] width 19 height 23
click at [0, 0] on input "PickUps 12" at bounding box center [0, 0] width 0 height 0
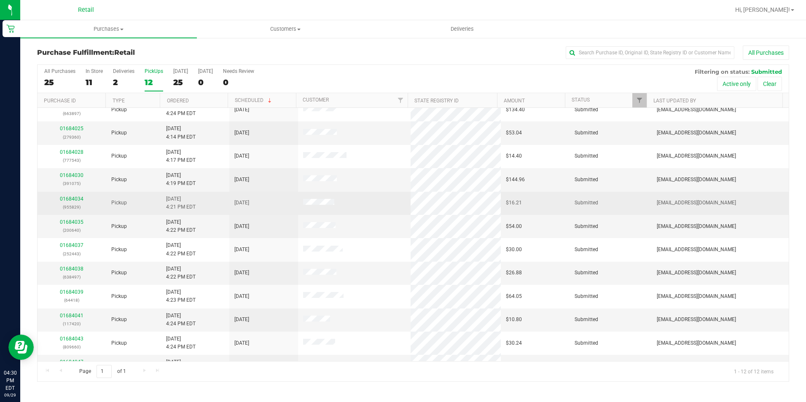
scroll to position [27, 0]
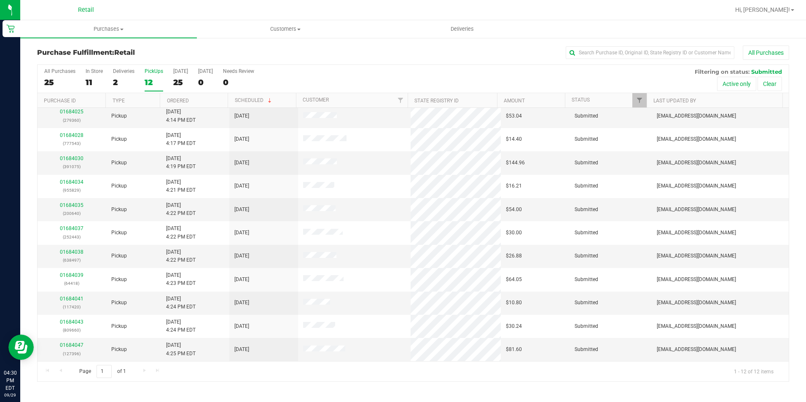
click at [159, 79] on div "12" at bounding box center [154, 83] width 19 height 10
click at [0, 0] on input "PickUps 12" at bounding box center [0, 0] width 0 height 0
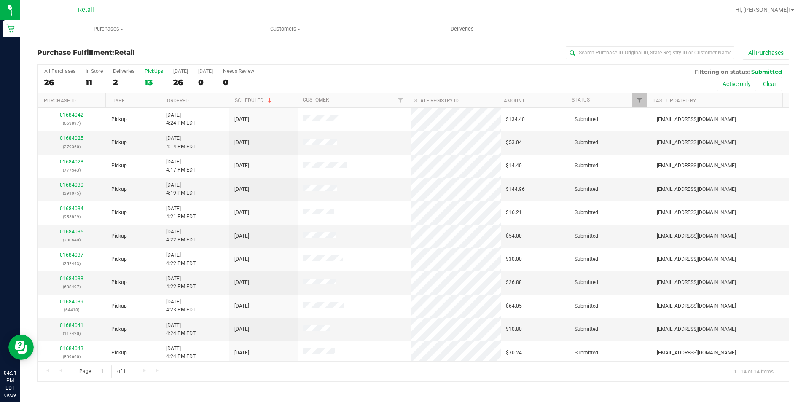
click at [153, 78] on div "13" at bounding box center [154, 83] width 19 height 10
click at [0, 0] on input "PickUps 13" at bounding box center [0, 0] width 0 height 0
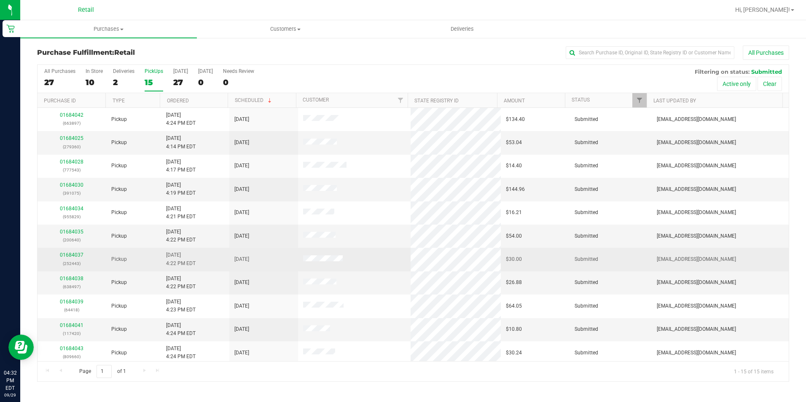
scroll to position [42, 0]
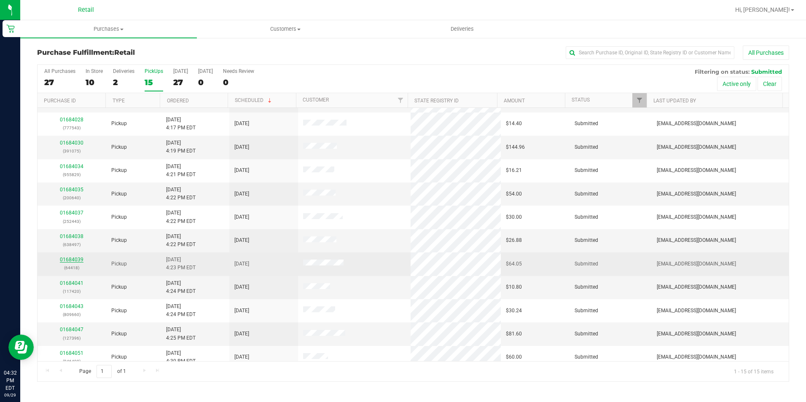
click at [73, 259] on link "01684039" at bounding box center [72, 260] width 24 height 6
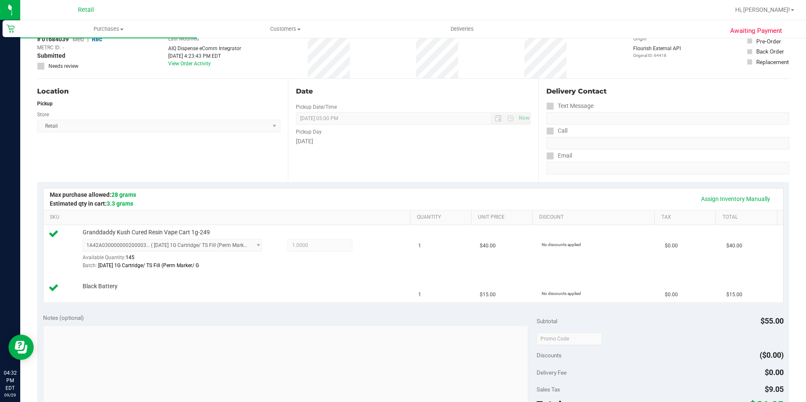
scroll to position [126, 0]
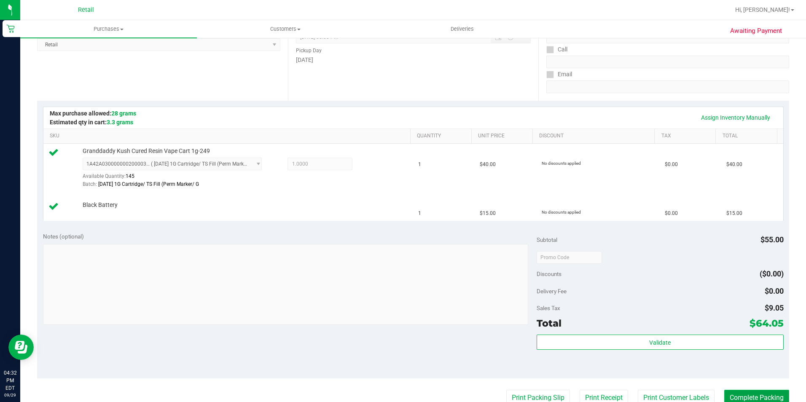
click at [777, 393] on button "Complete Packing" at bounding box center [756, 398] width 65 height 16
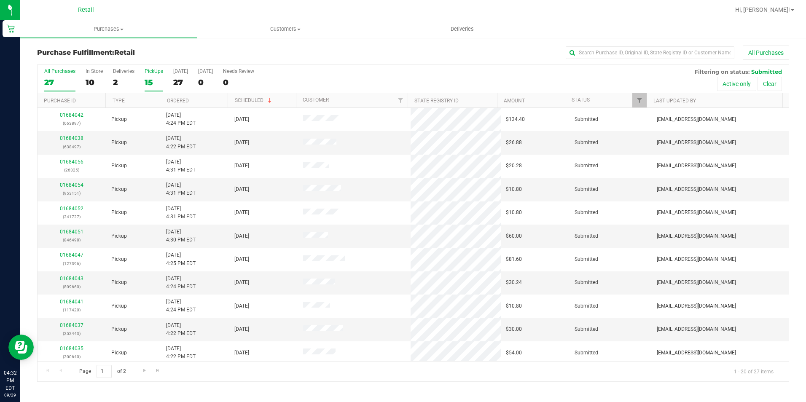
click at [157, 85] on div "15" at bounding box center [154, 83] width 19 height 10
click at [0, 0] on input "PickUps 15" at bounding box center [0, 0] width 0 height 0
click at [79, 138] on link "01684025" at bounding box center [72, 138] width 24 height 6
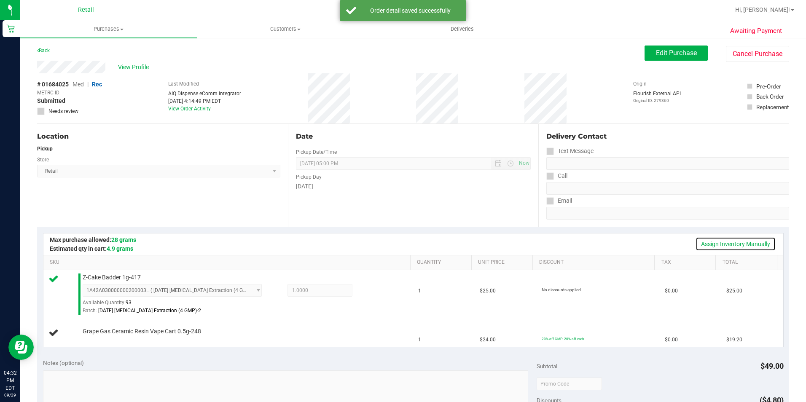
click at [753, 247] on link "Assign Inventory Manually" at bounding box center [736, 244] width 80 height 14
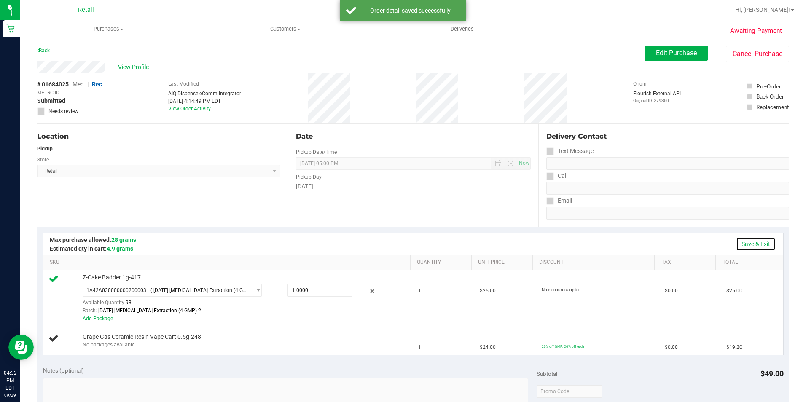
click at [746, 242] on link "Save & Exit" at bounding box center [756, 244] width 40 height 14
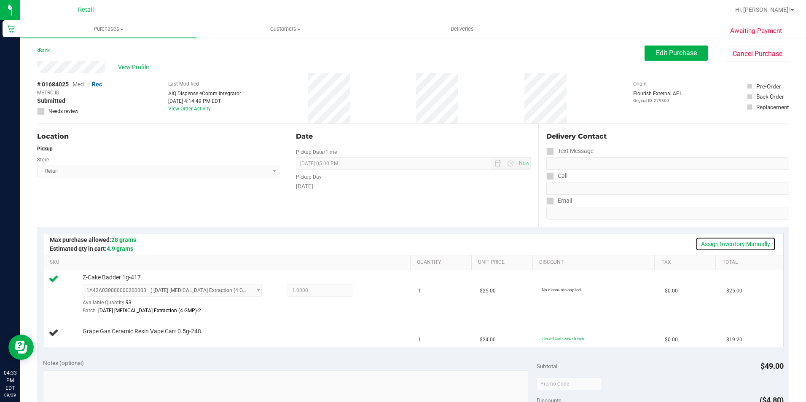
click at [712, 244] on link "Assign Inventory Manually" at bounding box center [736, 244] width 80 height 14
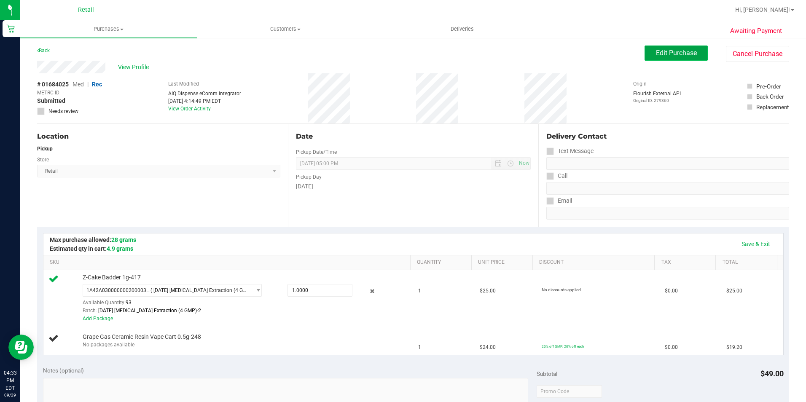
click at [691, 58] on button "Edit Purchase" at bounding box center [676, 53] width 63 height 15
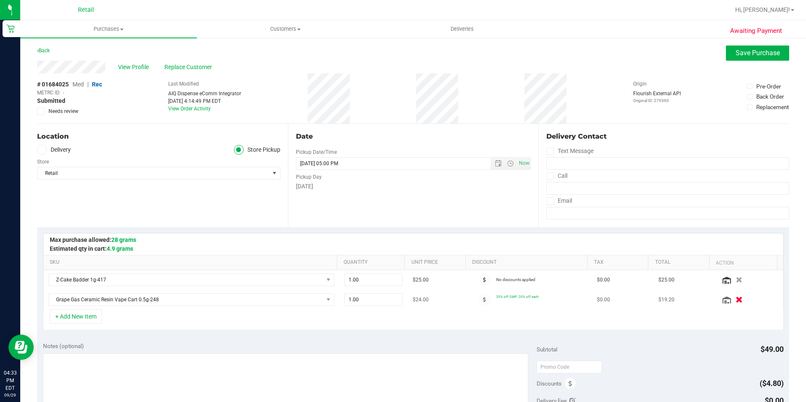
click at [736, 300] on icon "button" at bounding box center [739, 300] width 7 height 6
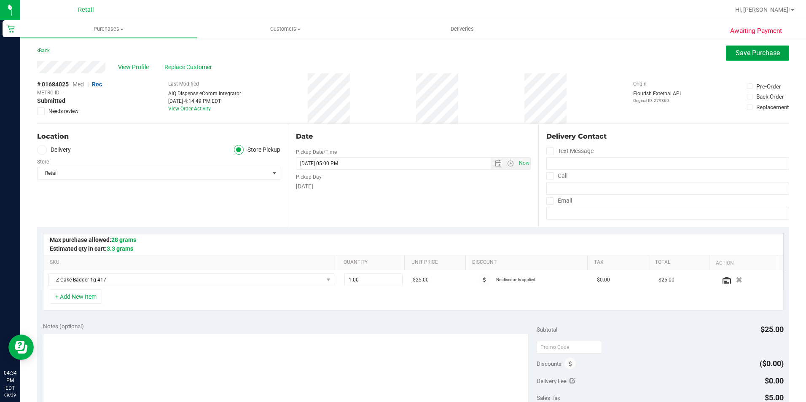
click at [729, 54] on button "Save Purchase" at bounding box center [757, 53] width 63 height 15
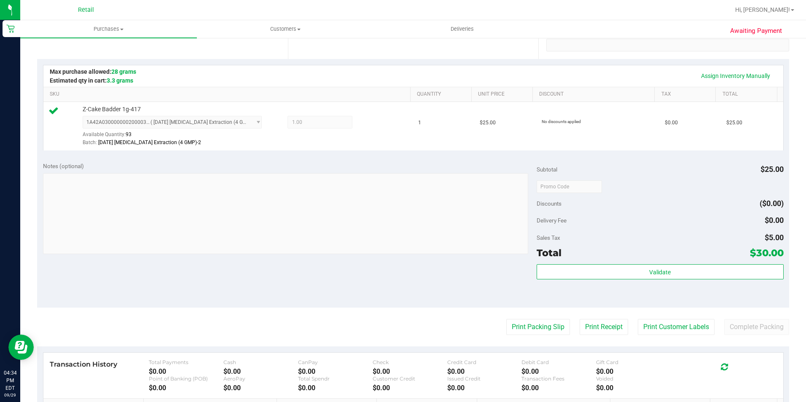
scroll to position [169, 0]
click at [743, 327] on button "Complete Packing" at bounding box center [756, 327] width 65 height 16
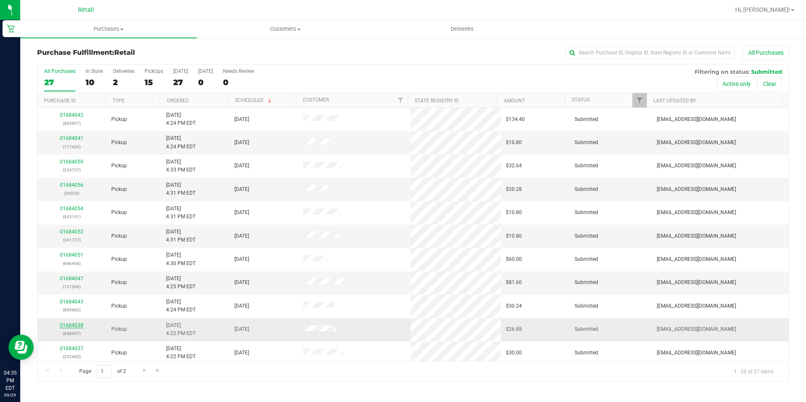
click at [70, 326] on link "01684038" at bounding box center [72, 326] width 24 height 6
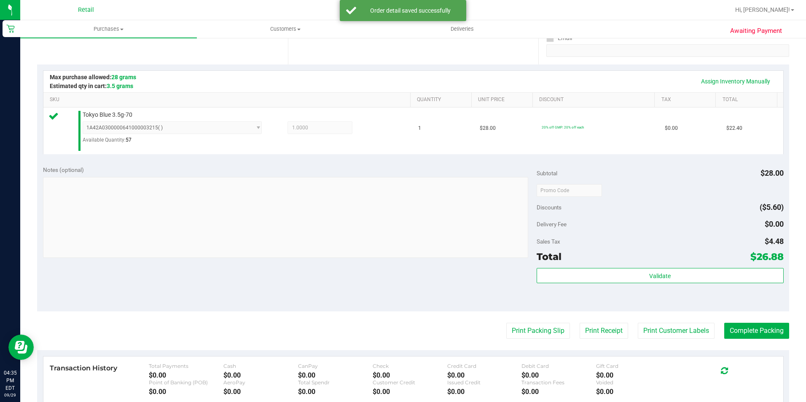
scroll to position [211, 0]
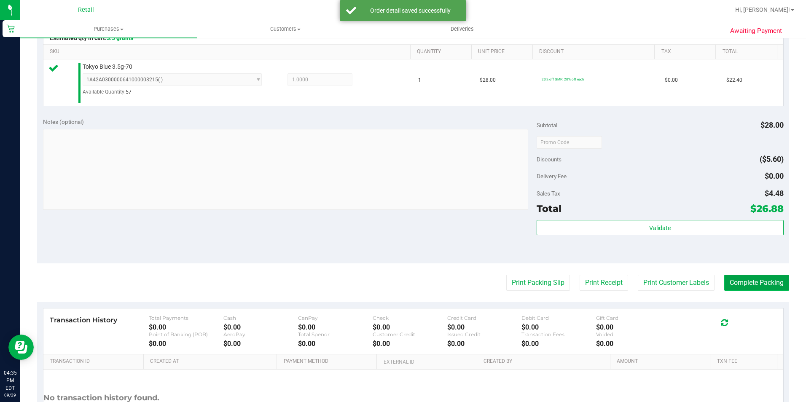
click at [732, 281] on button "Complete Packing" at bounding box center [756, 283] width 65 height 16
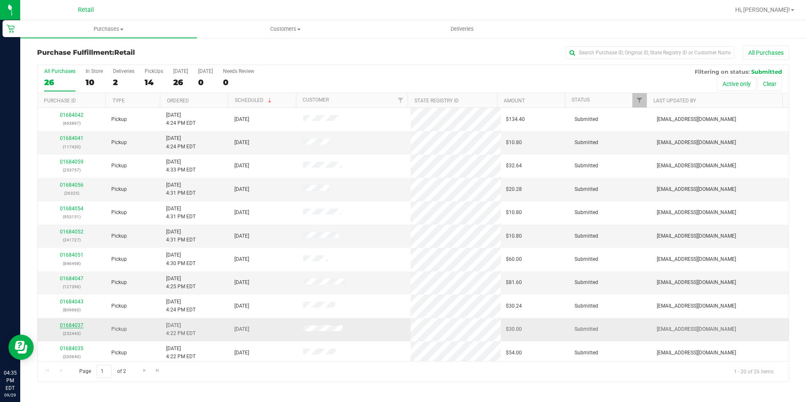
click at [71, 326] on link "01684037" at bounding box center [72, 326] width 24 height 6
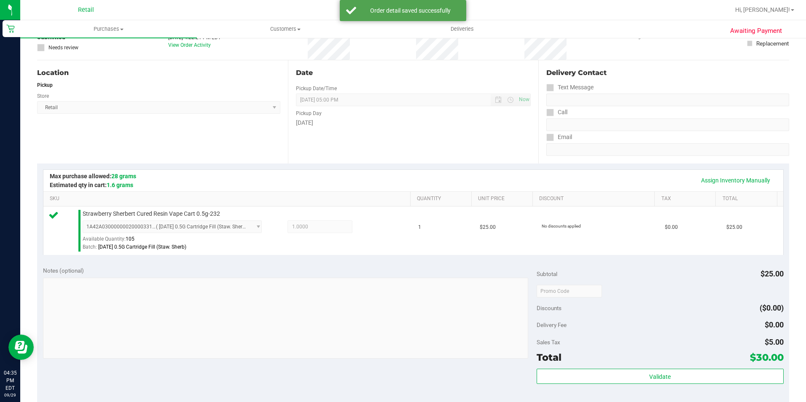
scroll to position [169, 0]
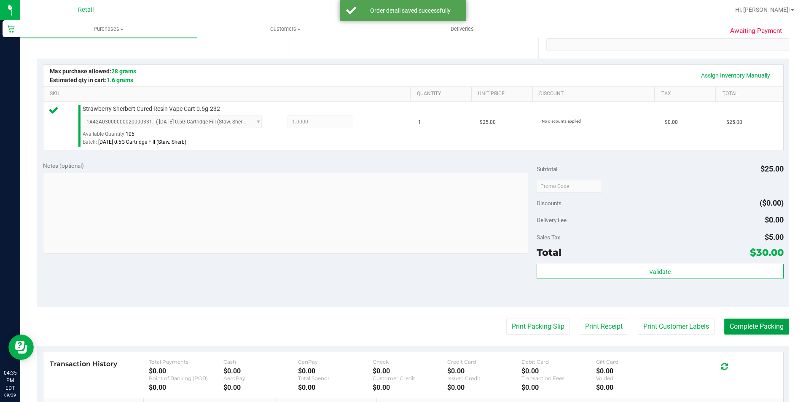
click at [761, 321] on button "Complete Packing" at bounding box center [756, 327] width 65 height 16
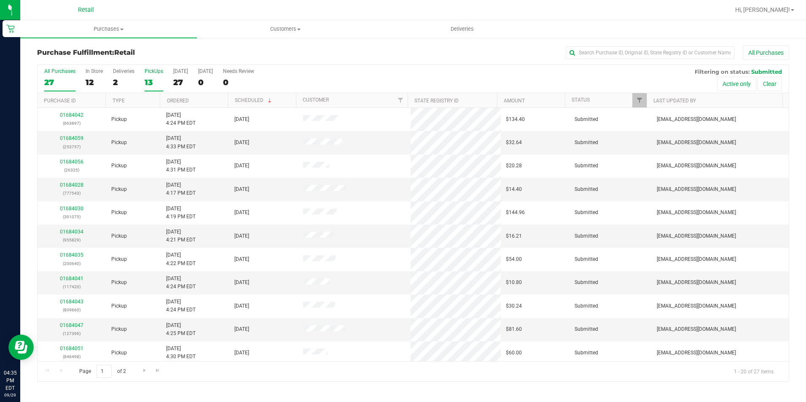
click at [148, 84] on div "13" at bounding box center [154, 83] width 19 height 10
click at [0, 0] on input "PickUps 13" at bounding box center [0, 0] width 0 height 0
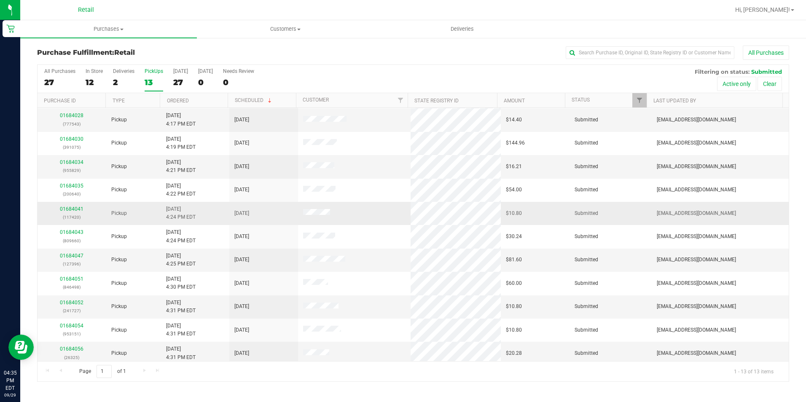
scroll to position [42, 0]
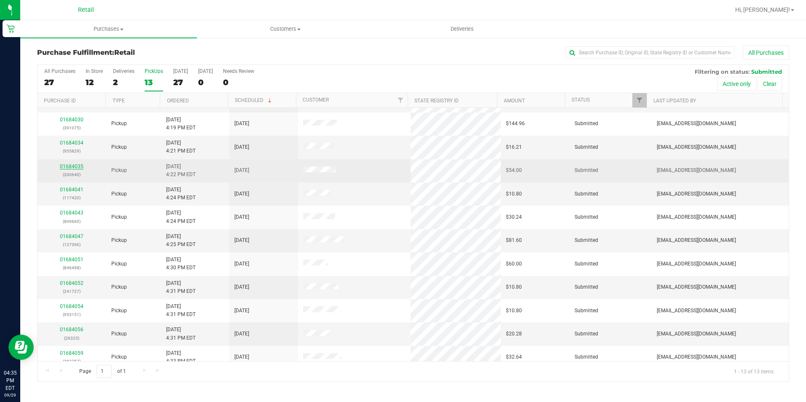
click at [73, 168] on link "01684035" at bounding box center [72, 167] width 24 height 6
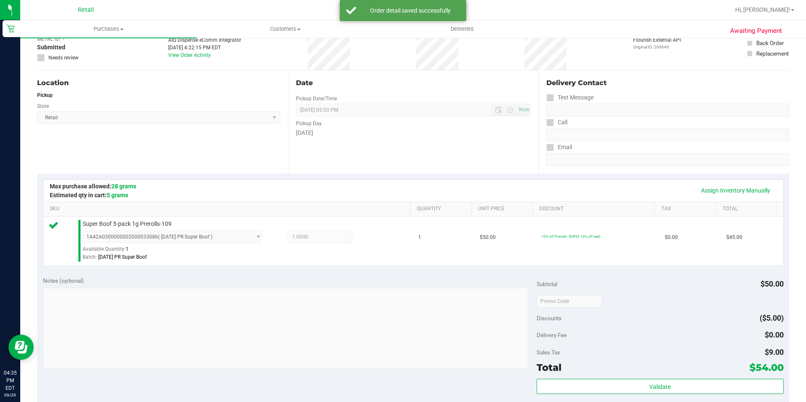
scroll to position [126, 0]
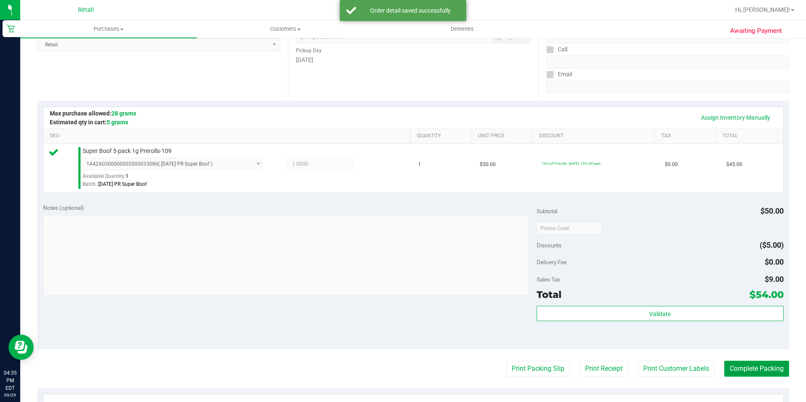
click at [769, 367] on button "Complete Packing" at bounding box center [756, 369] width 65 height 16
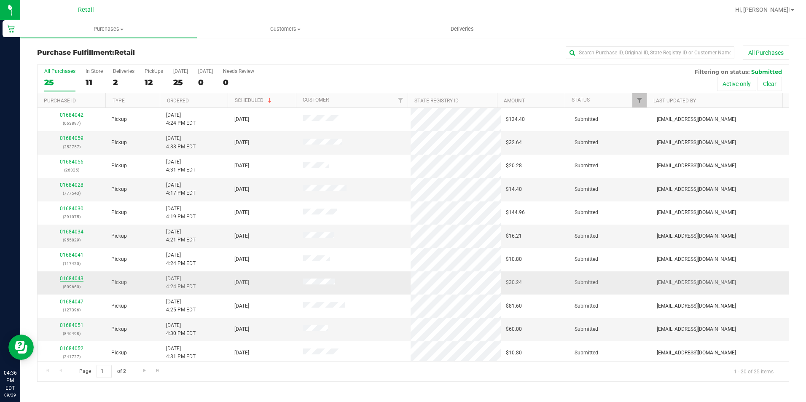
click at [81, 278] on link "01684043" at bounding box center [72, 279] width 24 height 6
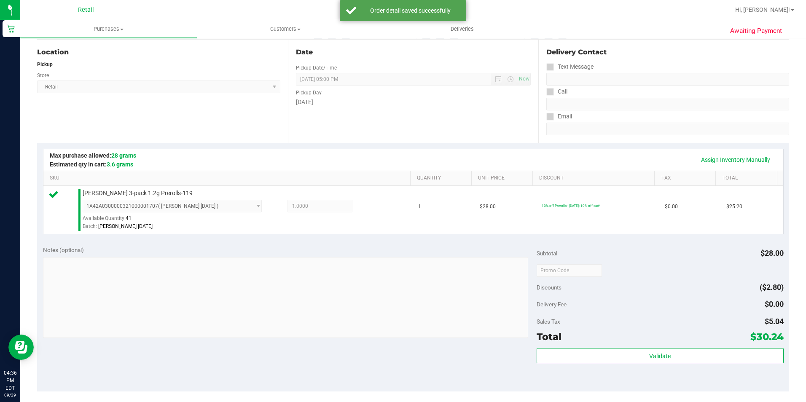
scroll to position [126, 0]
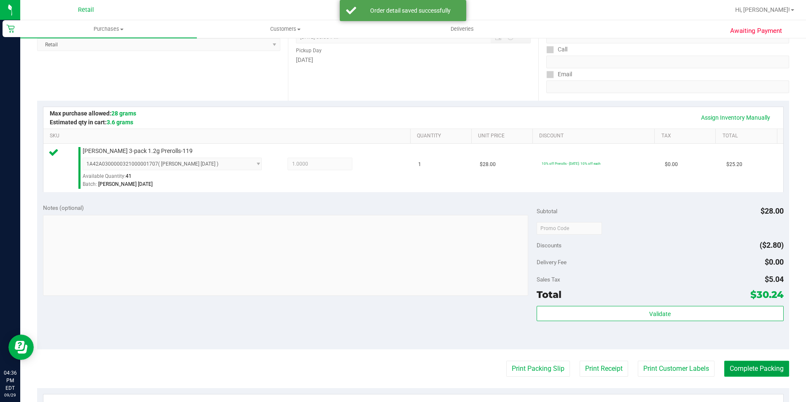
click at [761, 367] on button "Complete Packing" at bounding box center [756, 369] width 65 height 16
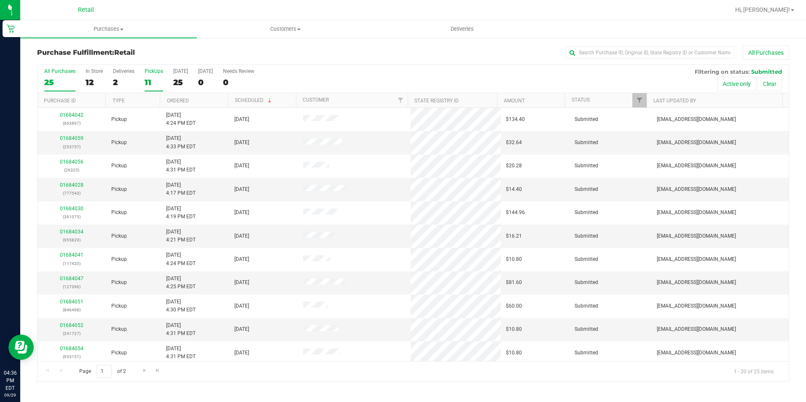
click at [159, 91] on label "PickUps 11" at bounding box center [154, 79] width 19 height 23
click at [0, 0] on input "PickUps 11" at bounding box center [0, 0] width 0 height 0
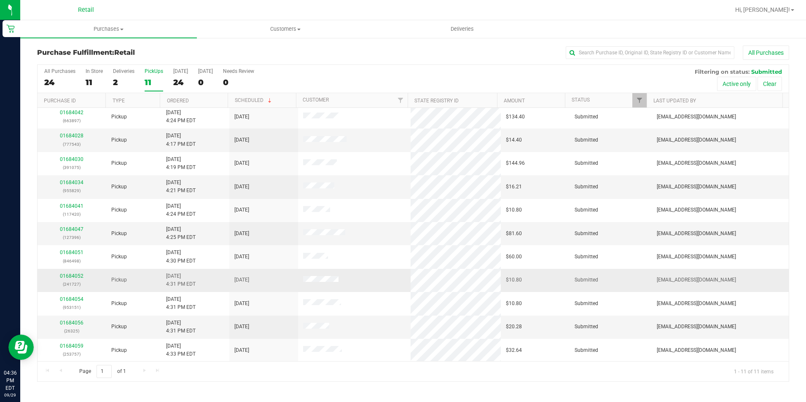
scroll to position [3, 0]
click at [65, 185] on link "01684034" at bounding box center [72, 182] width 24 height 6
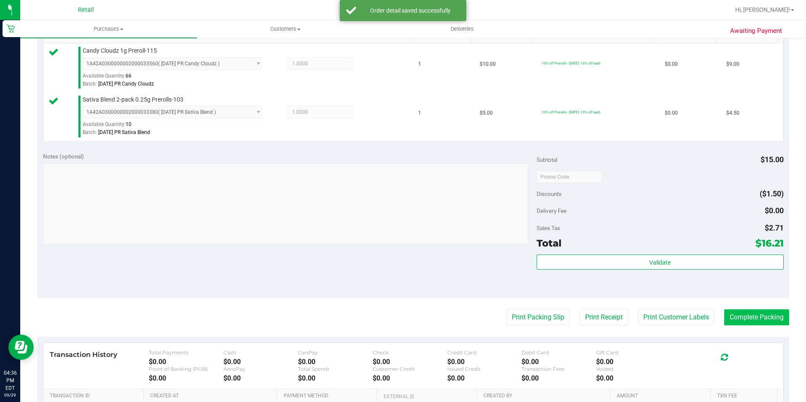
scroll to position [228, 0]
click at [733, 322] on button "Complete Packing" at bounding box center [756, 317] width 65 height 16
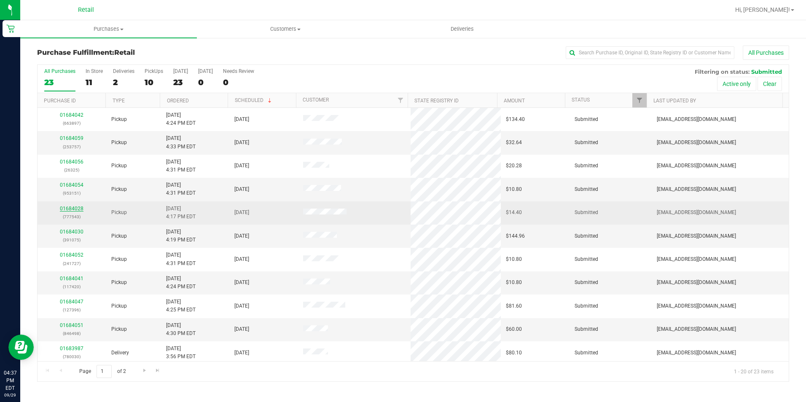
click at [78, 207] on link "01684028" at bounding box center [72, 209] width 24 height 6
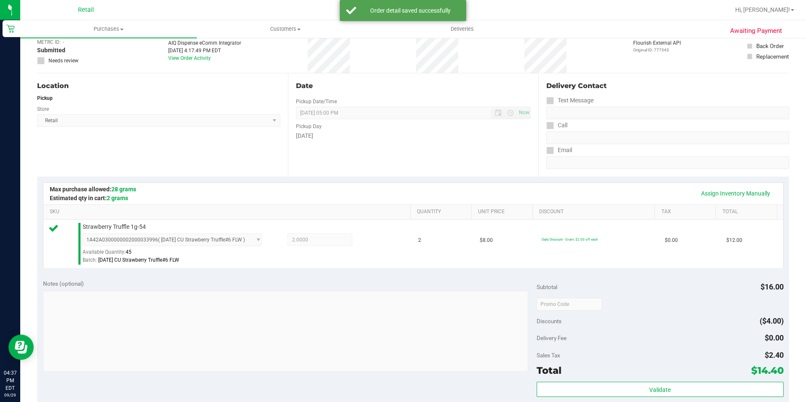
scroll to position [169, 0]
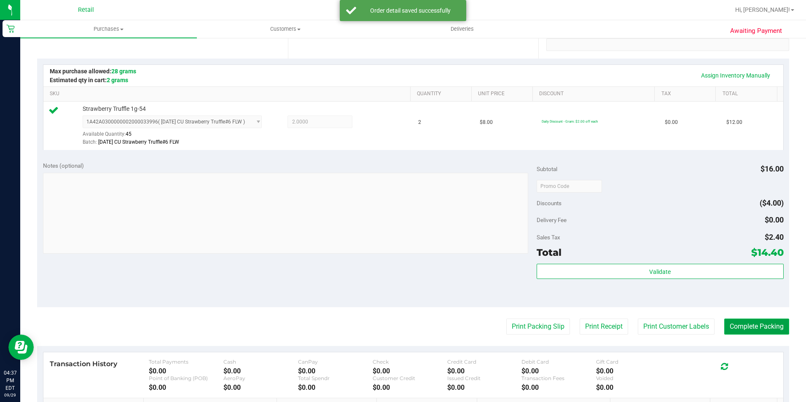
click at [782, 328] on button "Complete Packing" at bounding box center [756, 327] width 65 height 16
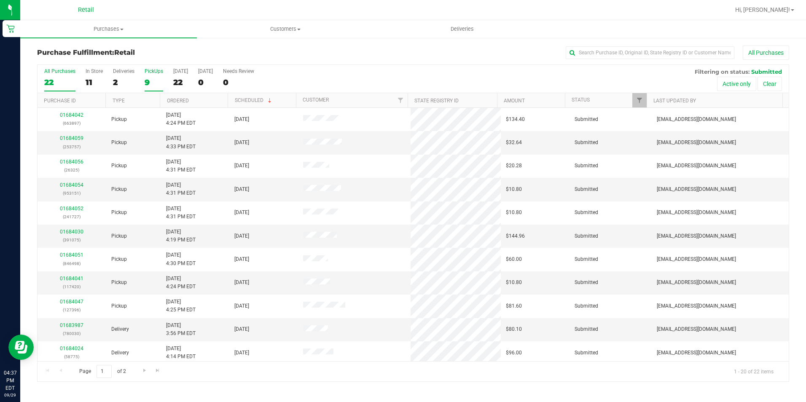
click at [157, 83] on div "9" at bounding box center [154, 83] width 19 height 10
click at [0, 0] on input "PickUps 9" at bounding box center [0, 0] width 0 height 0
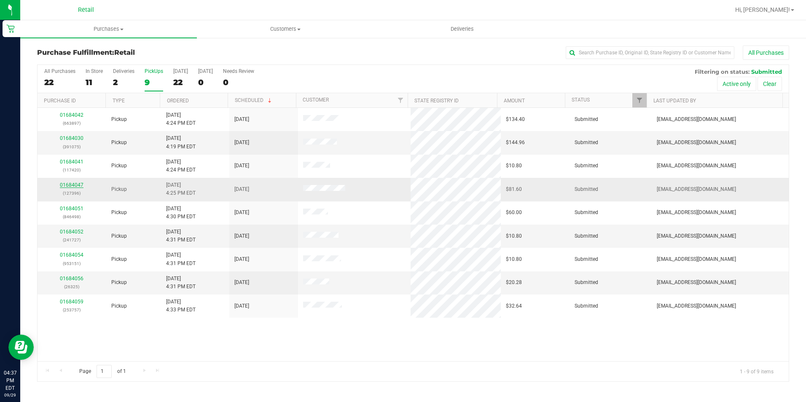
click at [63, 184] on link "01684047" at bounding box center [72, 185] width 24 height 6
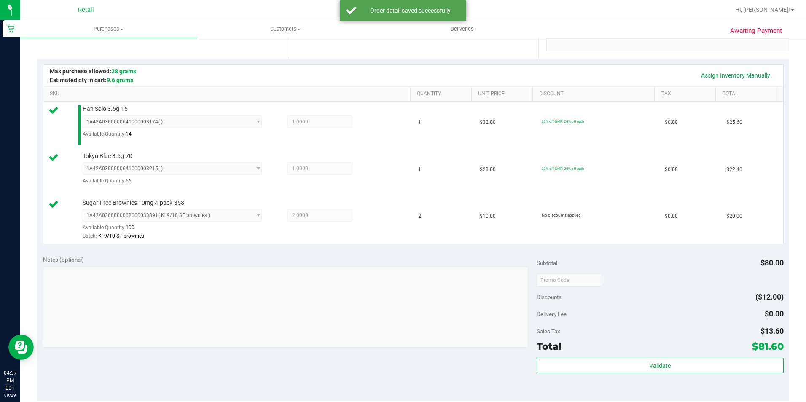
scroll to position [211, 0]
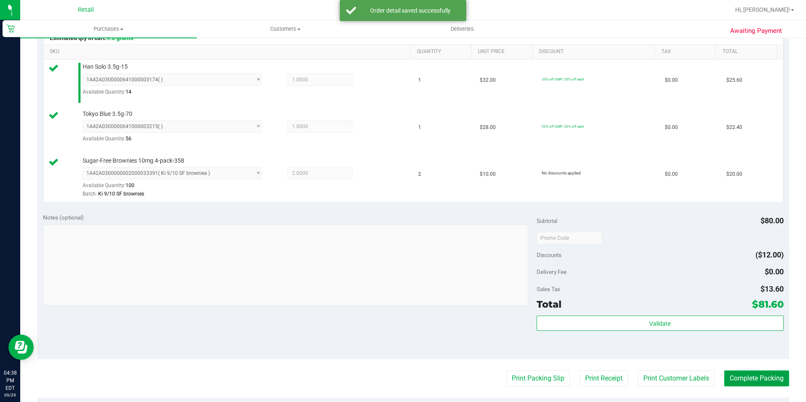
click at [736, 381] on button "Complete Packing" at bounding box center [756, 379] width 65 height 16
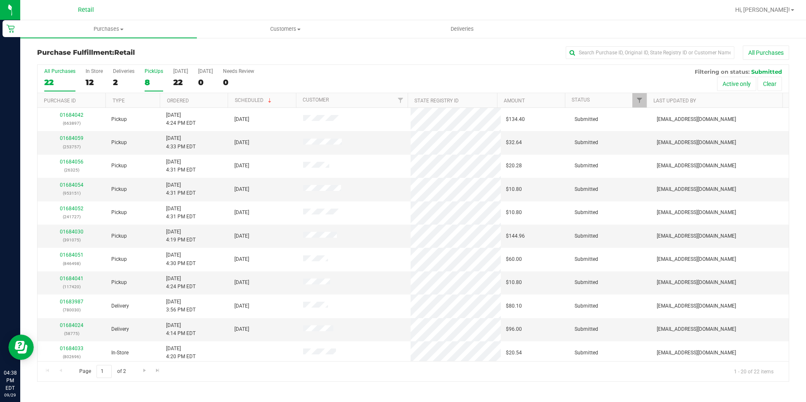
click at [156, 87] on div "8" at bounding box center [154, 83] width 19 height 10
click at [0, 0] on input "PickUps 8" at bounding box center [0, 0] width 0 height 0
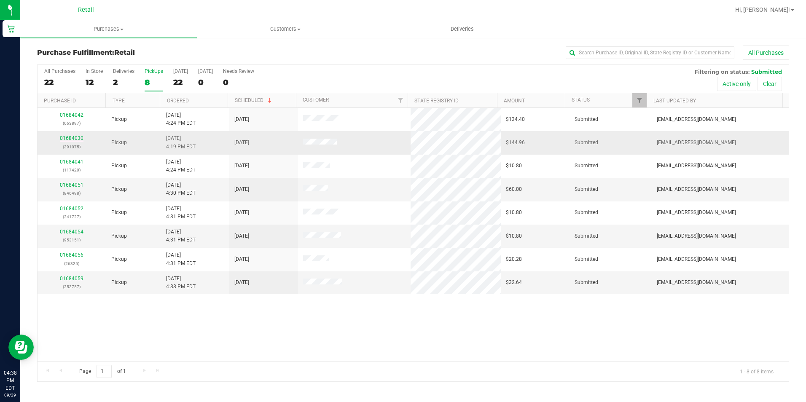
click at [76, 140] on link "01684030" at bounding box center [72, 138] width 24 height 6
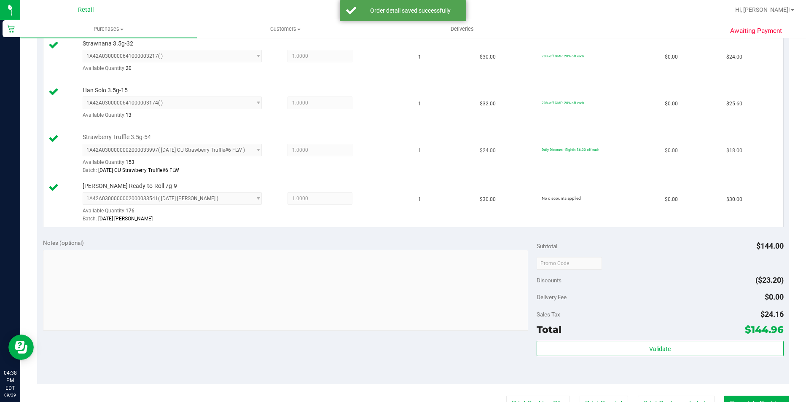
scroll to position [379, 0]
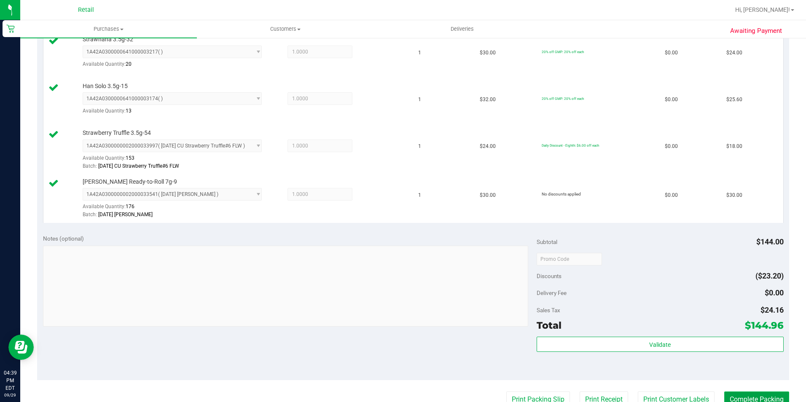
click at [743, 402] on button "Complete Packing" at bounding box center [756, 400] width 65 height 16
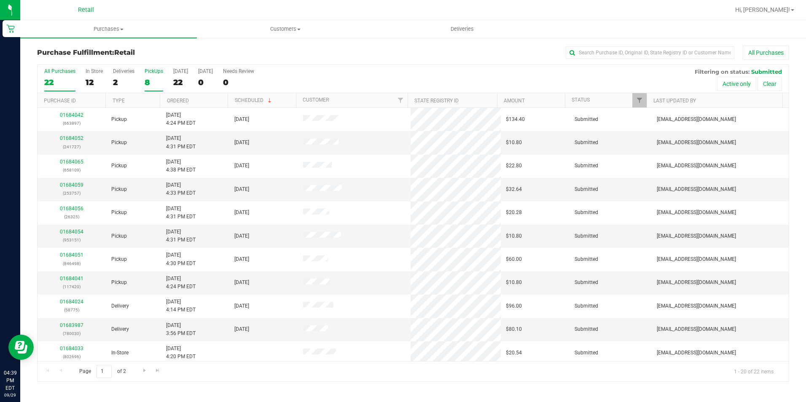
click at [158, 81] on div "8" at bounding box center [154, 83] width 19 height 10
click at [0, 0] on input "PickUps 8" at bounding box center [0, 0] width 0 height 0
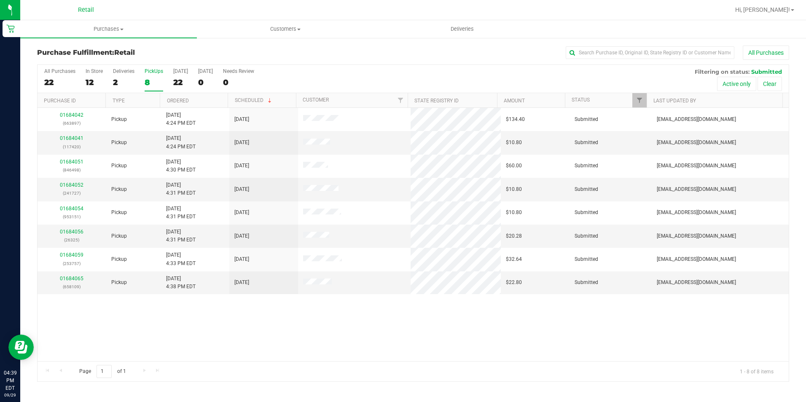
click at [151, 86] on div "8" at bounding box center [154, 83] width 19 height 10
click at [0, 0] on input "PickUps 8" at bounding box center [0, 0] width 0 height 0
click at [67, 233] on link "01684056" at bounding box center [72, 232] width 24 height 6
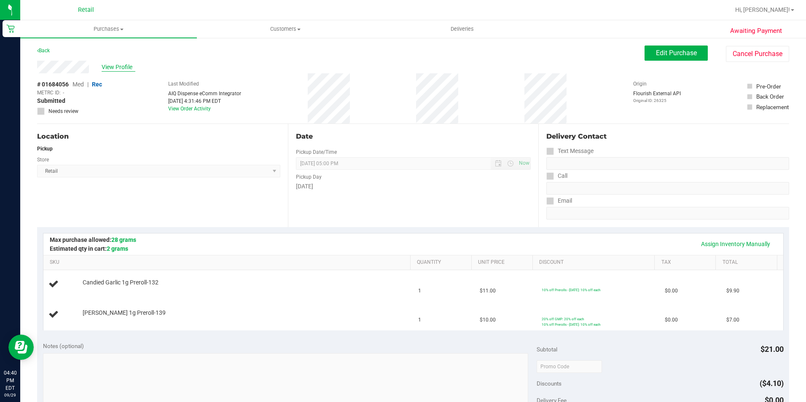
click at [129, 63] on span "View Profile" at bounding box center [119, 67] width 34 height 9
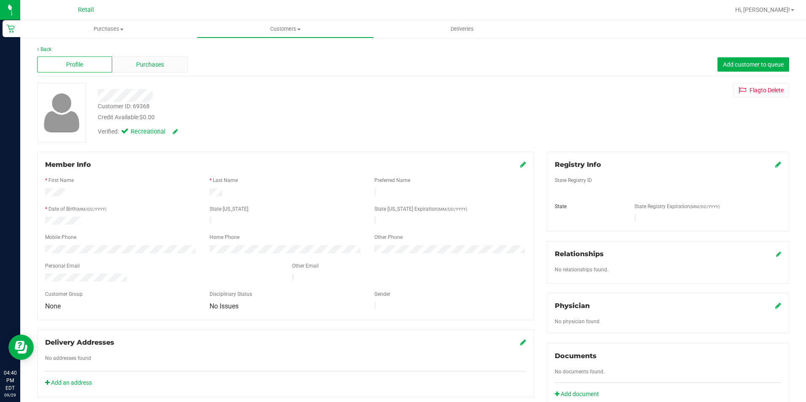
click at [140, 71] on div "Purchases" at bounding box center [149, 65] width 75 height 16
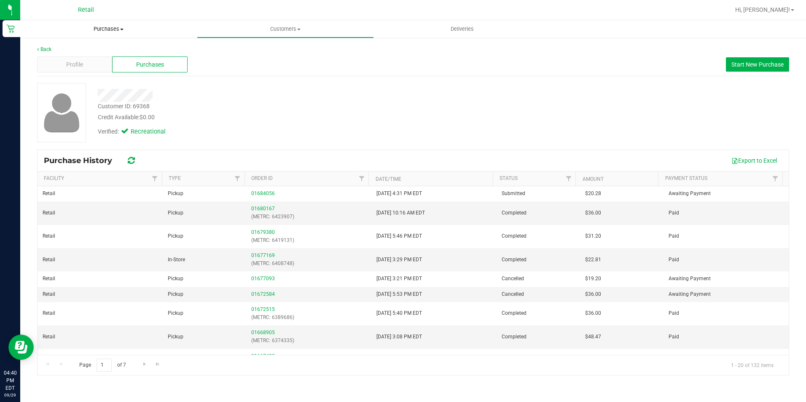
click at [110, 32] on span "Purchases" at bounding box center [108, 29] width 177 height 8
click at [89, 62] on li "Fulfillment" at bounding box center [108, 61] width 177 height 10
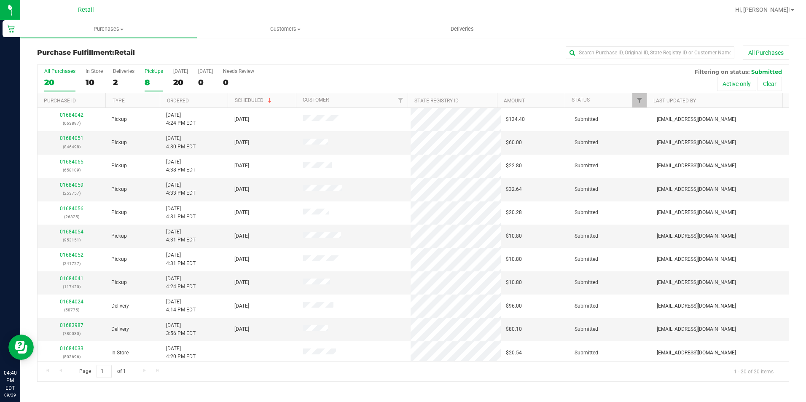
click at [148, 87] on div "8" at bounding box center [154, 83] width 19 height 10
click at [0, 0] on input "PickUps 8" at bounding box center [0, 0] width 0 height 0
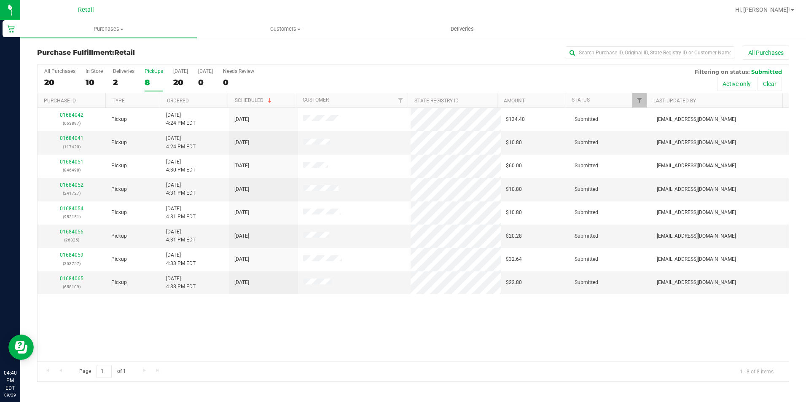
click at [146, 90] on label "PickUps 8" at bounding box center [154, 79] width 19 height 23
click at [0, 0] on input "PickUps 8" at bounding box center [0, 0] width 0 height 0
click at [145, 79] on div "9" at bounding box center [154, 83] width 19 height 10
click at [0, 0] on input "PickUps 9" at bounding box center [0, 0] width 0 height 0
click at [86, 87] on div "8" at bounding box center [94, 83] width 17 height 10
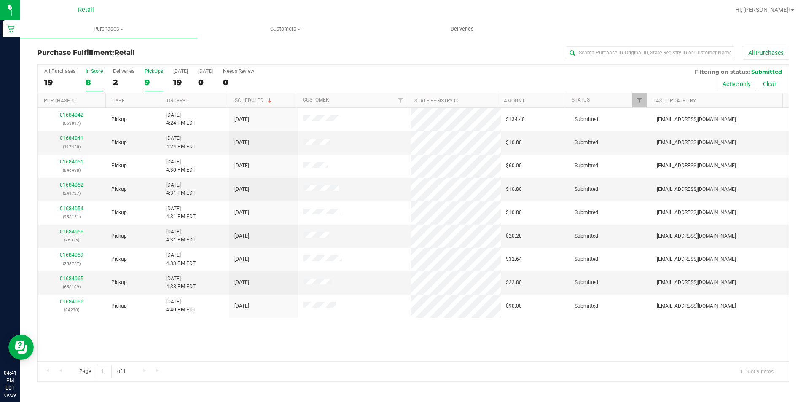
click at [0, 0] on input "In Store 8" at bounding box center [0, 0] width 0 height 0
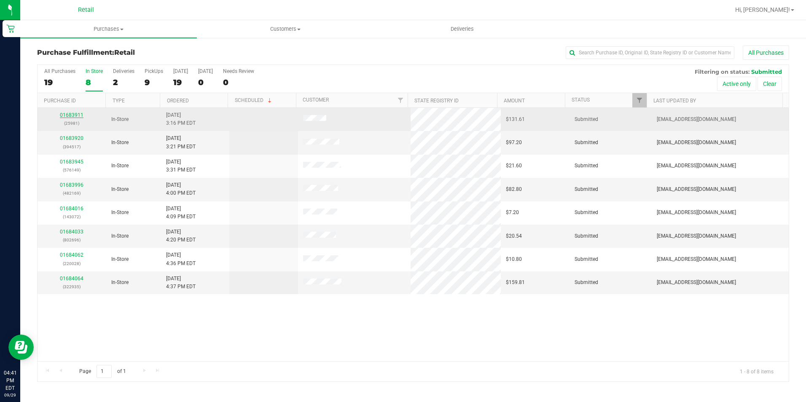
click at [69, 117] on link "01683911" at bounding box center [72, 115] width 24 height 6
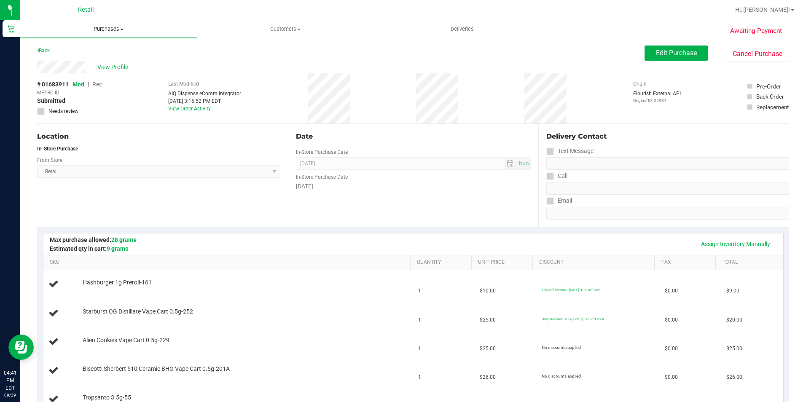
click at [107, 28] on span "Purchases" at bounding box center [108, 29] width 177 height 8
click at [84, 62] on li "Fulfillment" at bounding box center [108, 61] width 177 height 10
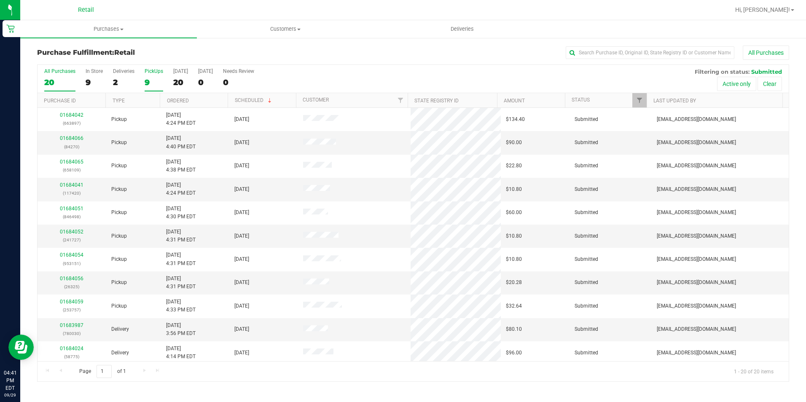
click at [145, 85] on div "9" at bounding box center [154, 83] width 19 height 10
click at [0, 0] on input "PickUps 9" at bounding box center [0, 0] width 0 height 0
click at [155, 77] on label "PickUps 9" at bounding box center [154, 79] width 19 height 23
click at [0, 0] on input "PickUps 9" at bounding box center [0, 0] width 0 height 0
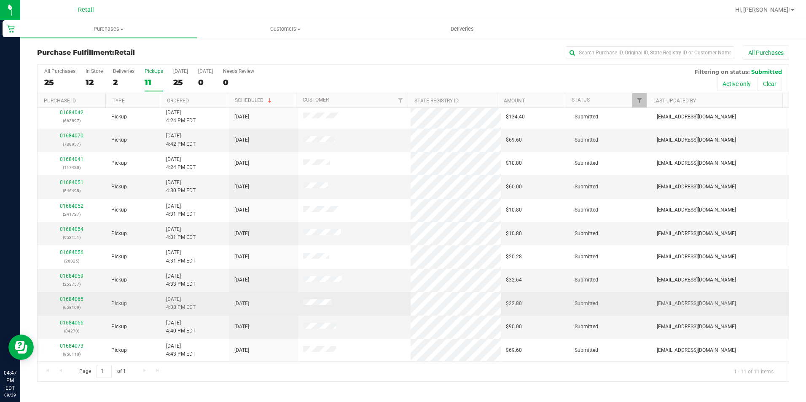
scroll to position [3, 0]
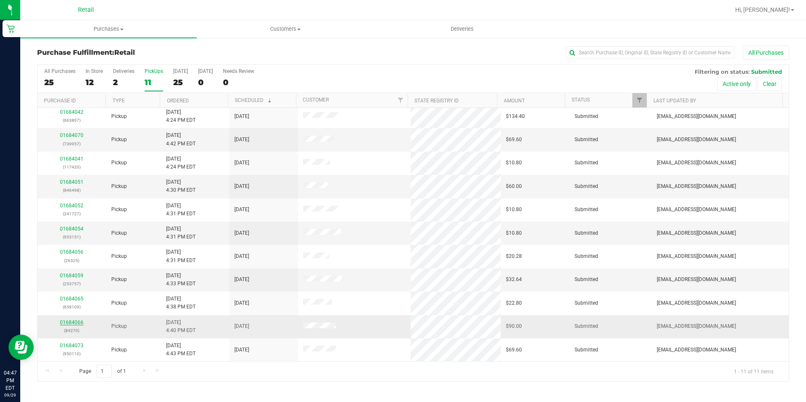
click at [78, 322] on link "01684066" at bounding box center [72, 323] width 24 height 6
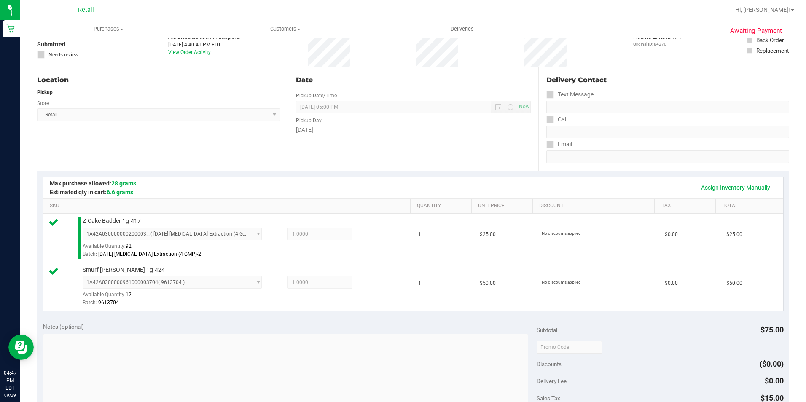
scroll to position [169, 0]
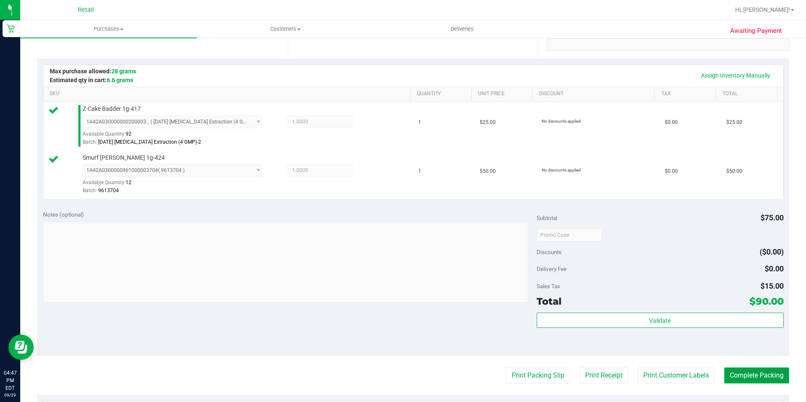
click at [747, 380] on button "Complete Packing" at bounding box center [756, 376] width 65 height 16
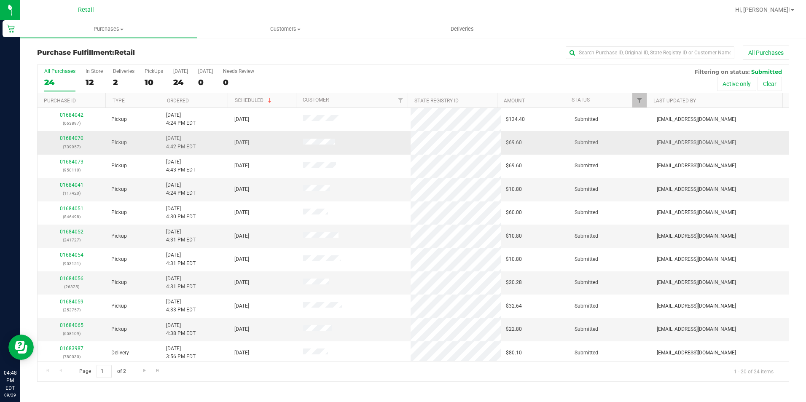
click at [77, 137] on link "01684070" at bounding box center [72, 138] width 24 height 6
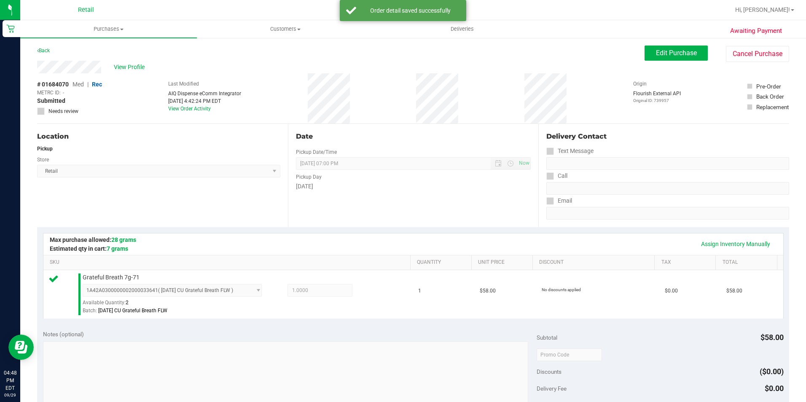
scroll to position [169, 0]
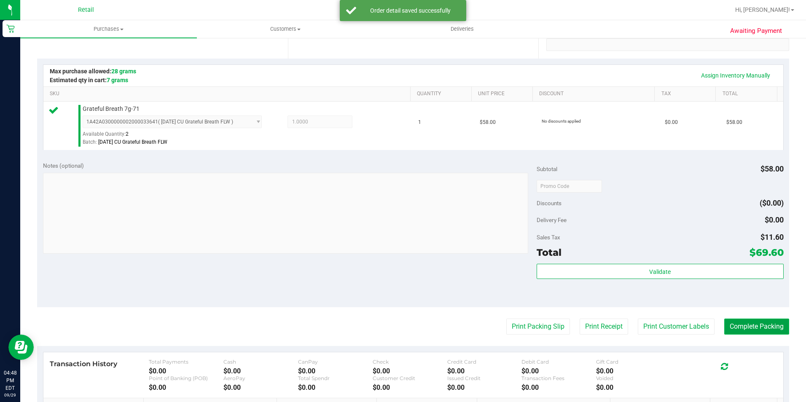
click at [738, 334] on button "Complete Packing" at bounding box center [756, 327] width 65 height 16
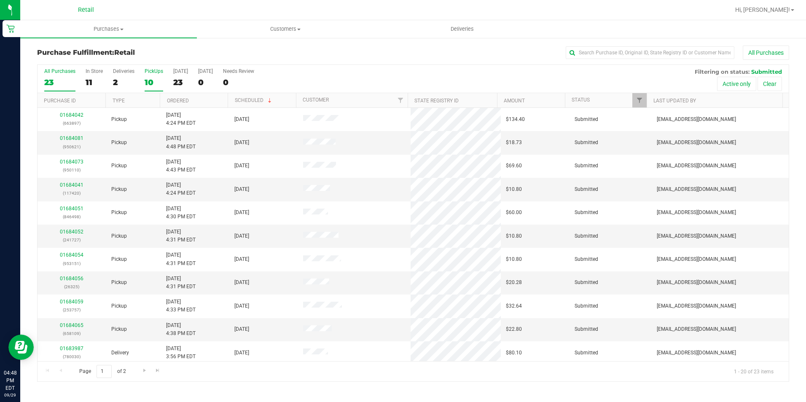
click at [159, 85] on div "10" at bounding box center [154, 83] width 19 height 10
click at [0, 0] on input "PickUps 10" at bounding box center [0, 0] width 0 height 0
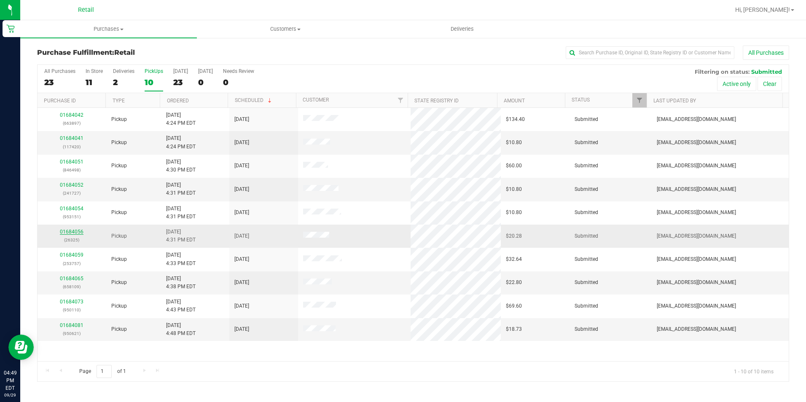
click at [76, 234] on link "01684056" at bounding box center [72, 232] width 24 height 6
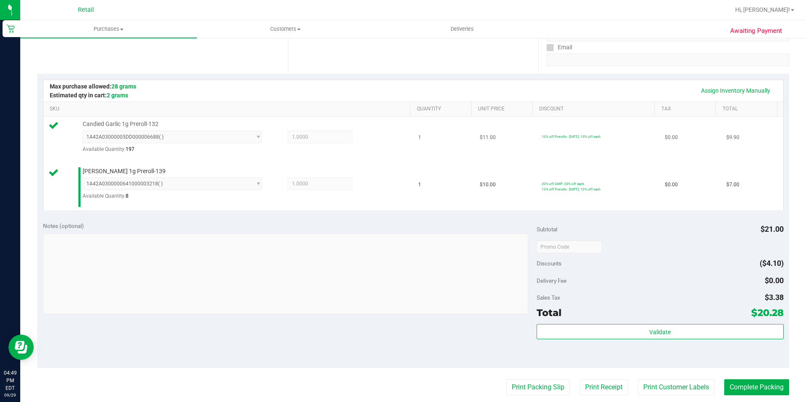
scroll to position [169, 0]
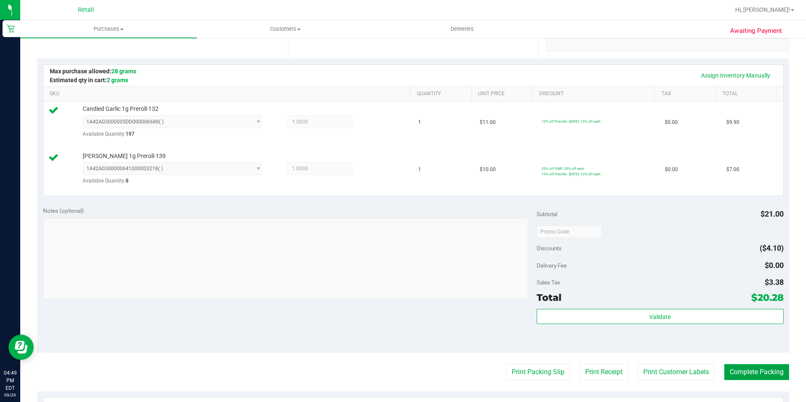
click at [752, 372] on button "Complete Packing" at bounding box center [756, 372] width 65 height 16
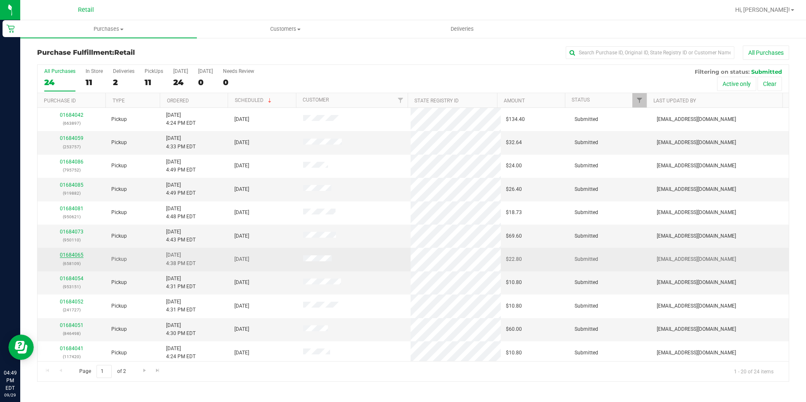
click at [75, 256] on link "01684065" at bounding box center [72, 255] width 24 height 6
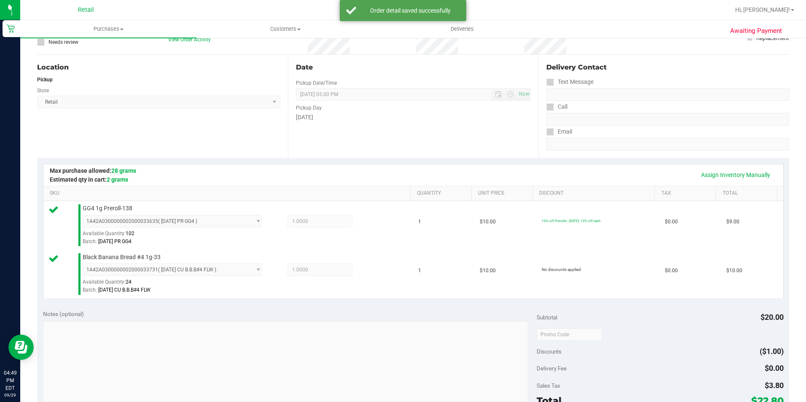
scroll to position [169, 0]
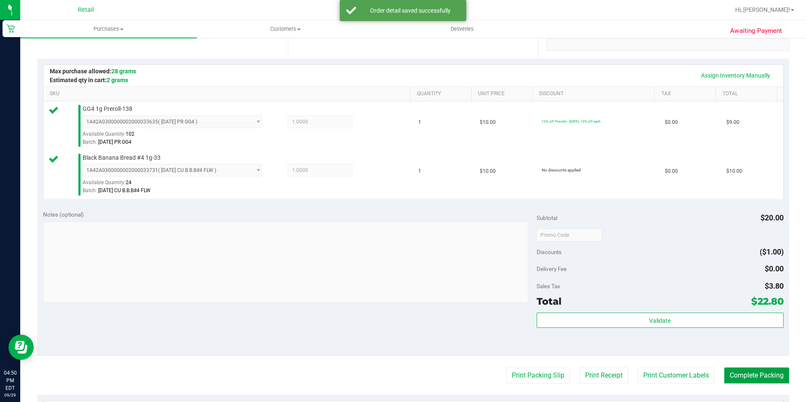
click at [730, 384] on button "Complete Packing" at bounding box center [756, 376] width 65 height 16
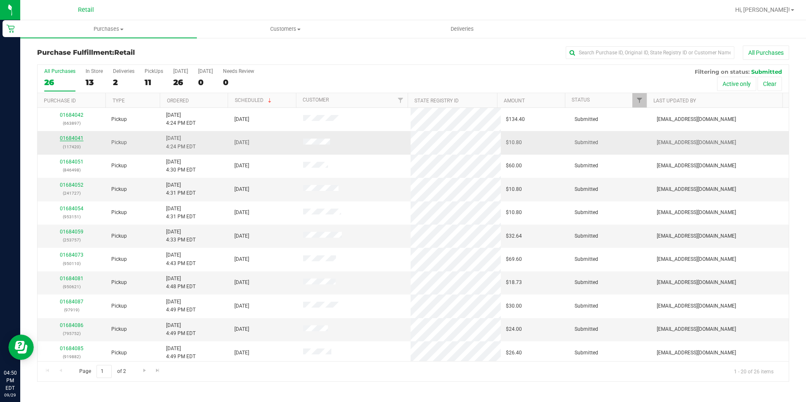
click at [75, 139] on link "01684041" at bounding box center [72, 138] width 24 height 6
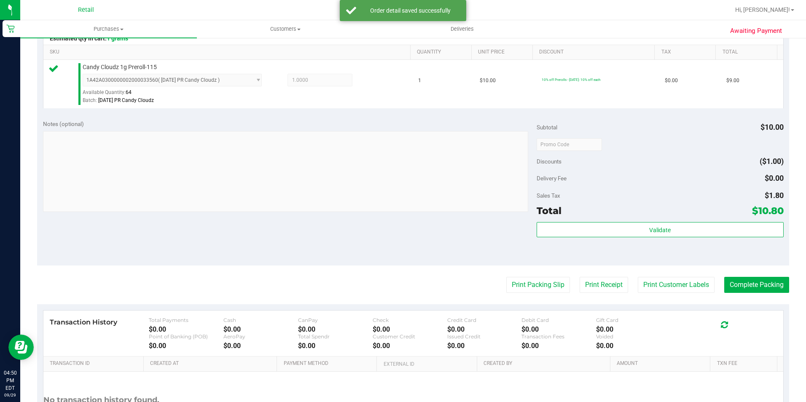
scroll to position [211, 0]
click at [763, 280] on button "Complete Packing" at bounding box center [756, 285] width 65 height 16
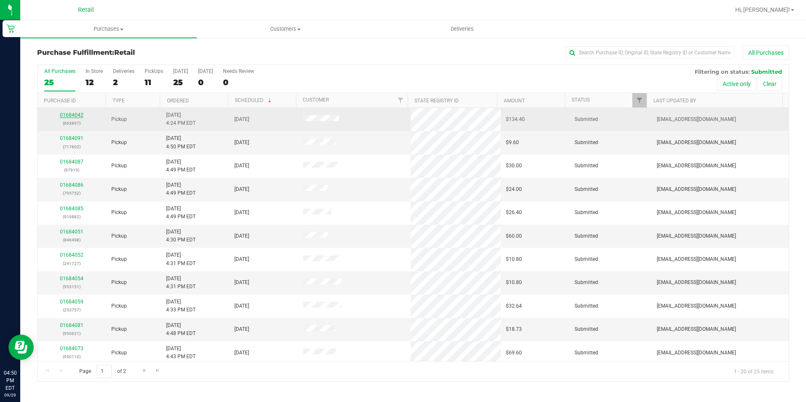
click at [65, 117] on link "01684042" at bounding box center [72, 115] width 24 height 6
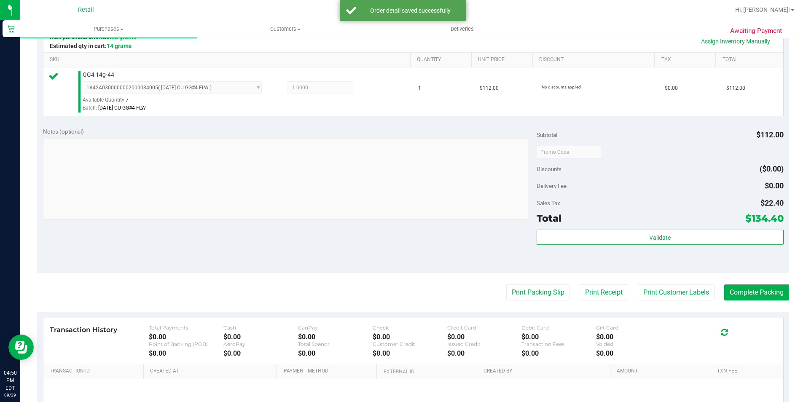
scroll to position [253, 0]
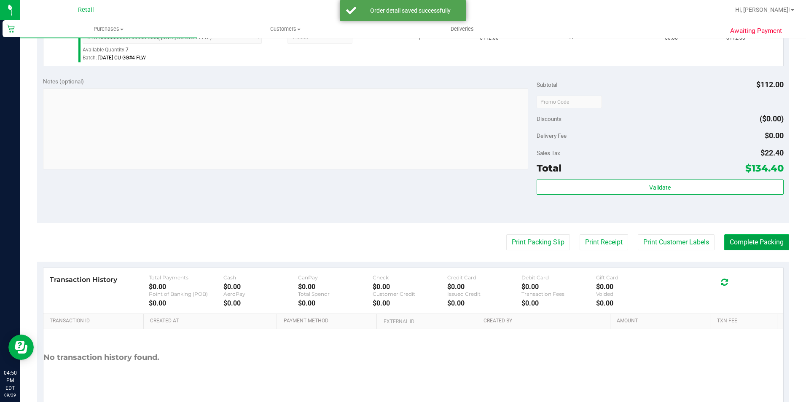
click at [748, 247] on button "Complete Packing" at bounding box center [756, 242] width 65 height 16
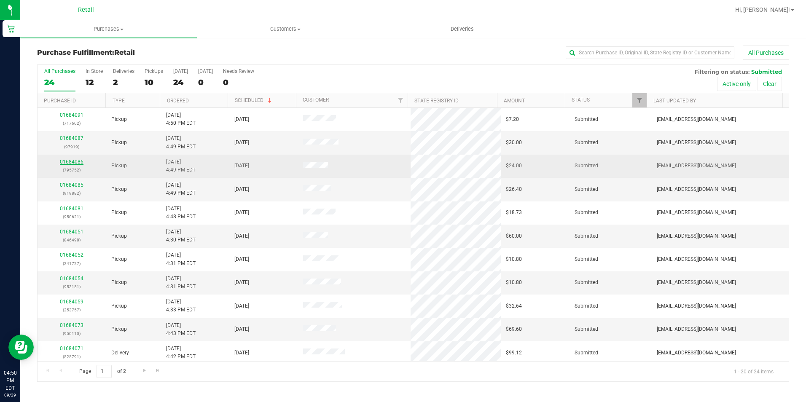
click at [70, 160] on link "01684086" at bounding box center [72, 162] width 24 height 6
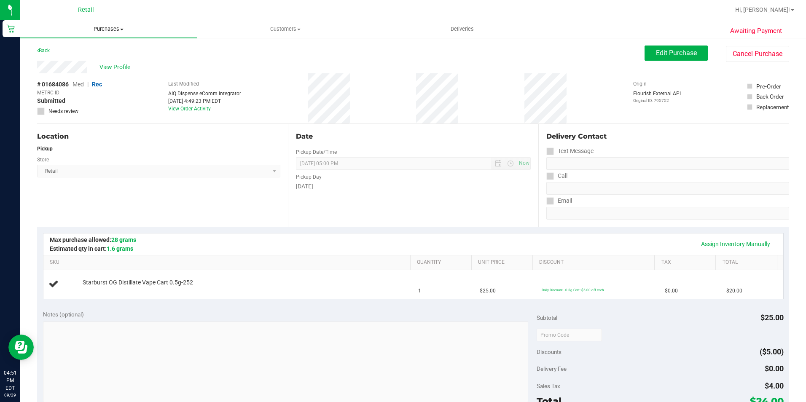
click at [105, 24] on uib-tab-heading "Purchases Summary of purchases Fulfillment All purchases" at bounding box center [108, 29] width 177 height 18
click at [93, 57] on li "Fulfillment" at bounding box center [108, 61] width 177 height 10
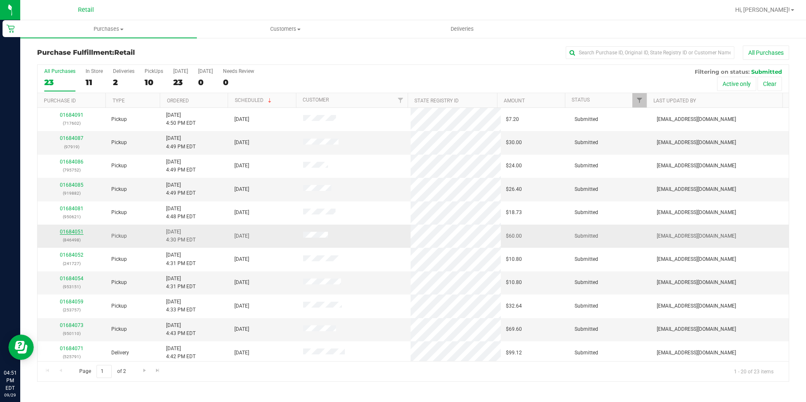
click at [68, 233] on link "01684051" at bounding box center [72, 232] width 24 height 6
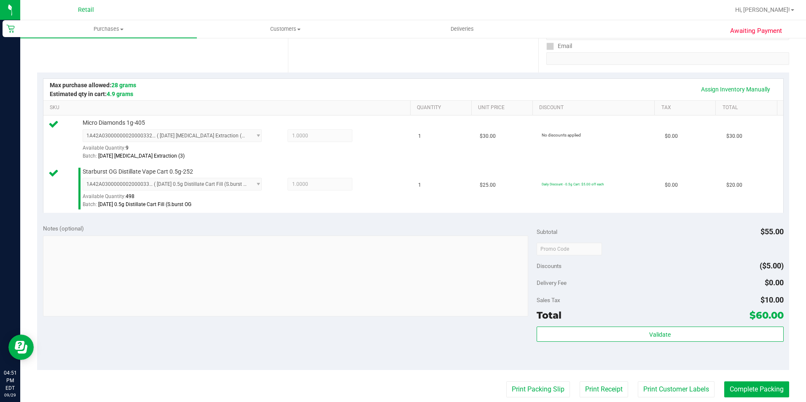
scroll to position [211, 0]
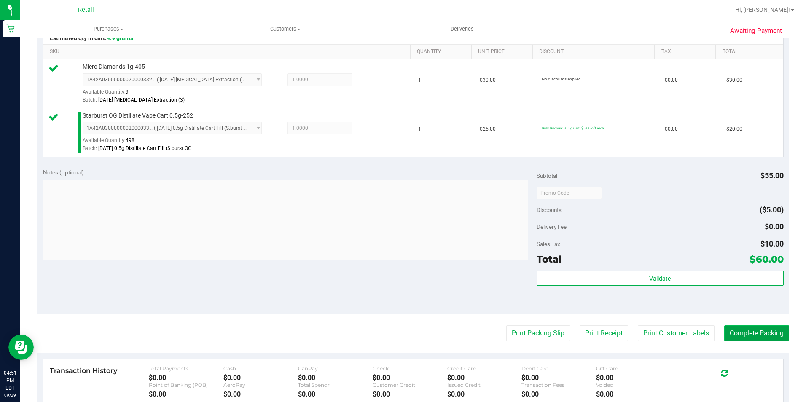
click at [735, 327] on button "Complete Packing" at bounding box center [756, 334] width 65 height 16
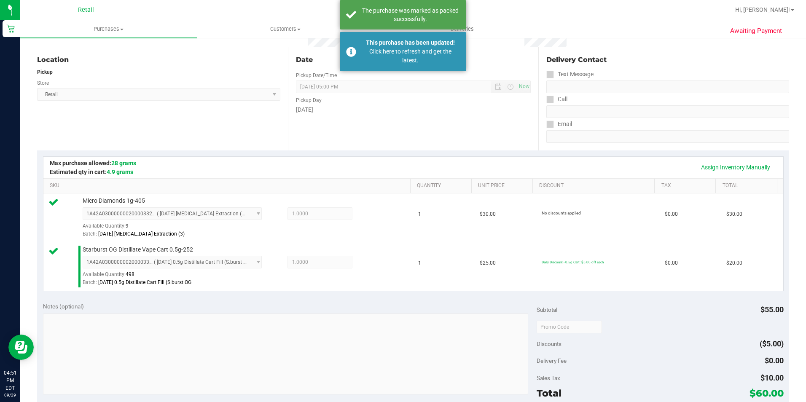
scroll to position [42, 0]
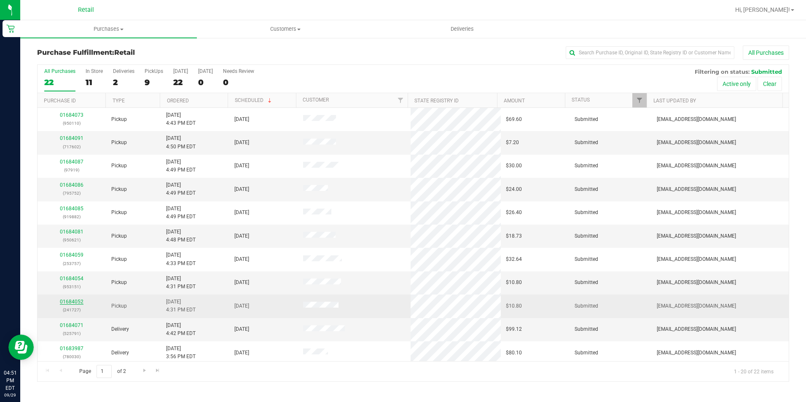
click at [81, 300] on link "01684052" at bounding box center [72, 302] width 24 height 6
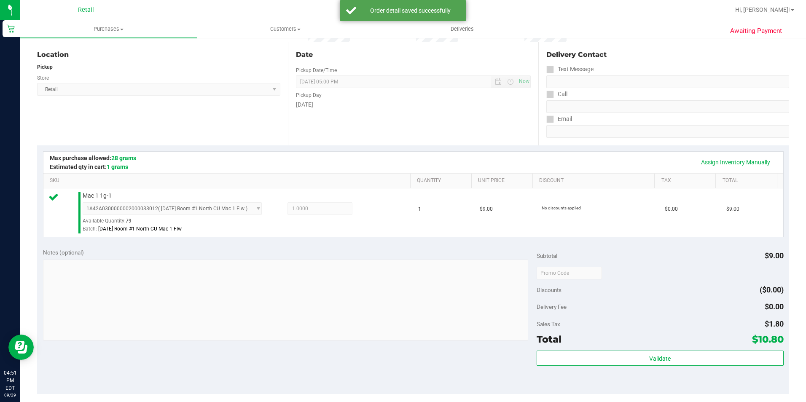
scroll to position [126, 0]
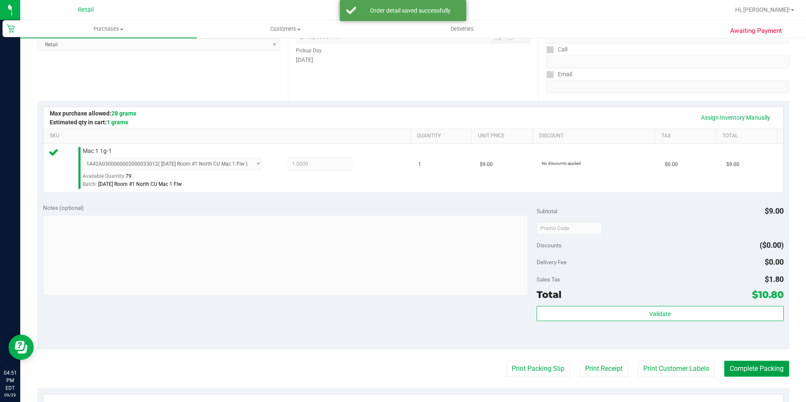
click at [731, 363] on button "Complete Packing" at bounding box center [756, 369] width 65 height 16
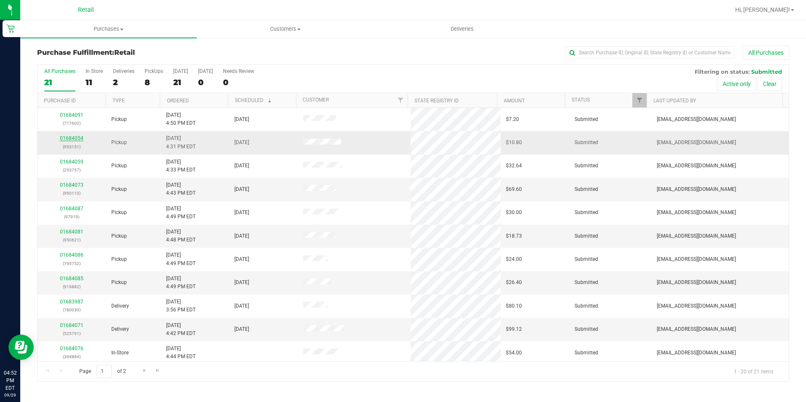
click at [62, 137] on link "01684054" at bounding box center [72, 138] width 24 height 6
click at [81, 185] on link "01684054" at bounding box center [72, 185] width 24 height 6
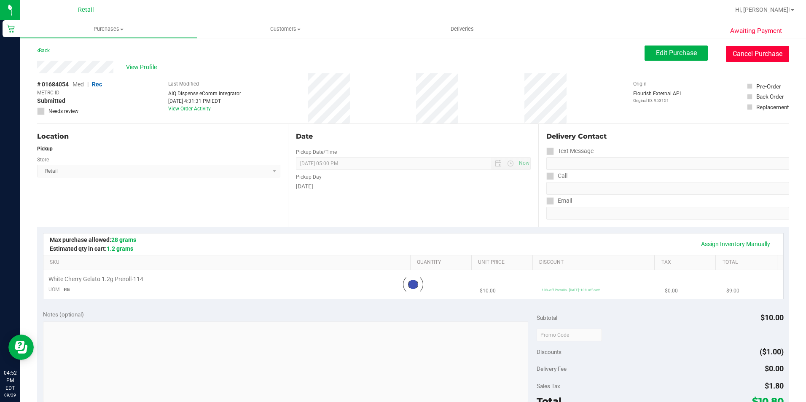
click at [759, 49] on button "Cancel Purchase" at bounding box center [757, 54] width 63 height 16
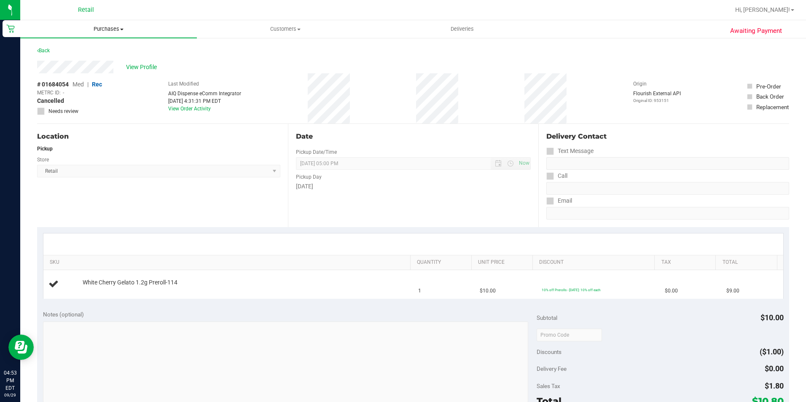
drag, startPoint x: 115, startPoint y: 30, endPoint x: 94, endPoint y: 58, distance: 34.9
click at [115, 30] on span "Purchases" at bounding box center [108, 29] width 177 height 8
click at [73, 64] on li "Fulfillment" at bounding box center [108, 61] width 177 height 10
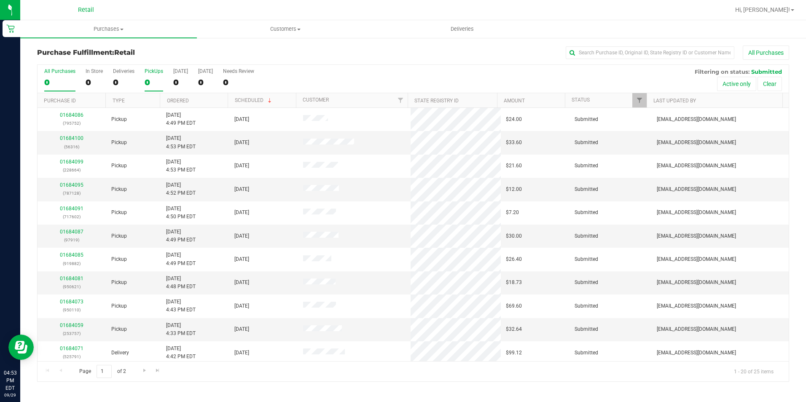
click at [150, 82] on div "0" at bounding box center [154, 83] width 19 height 10
click at [0, 0] on input "PickUps 0" at bounding box center [0, 0] width 0 height 0
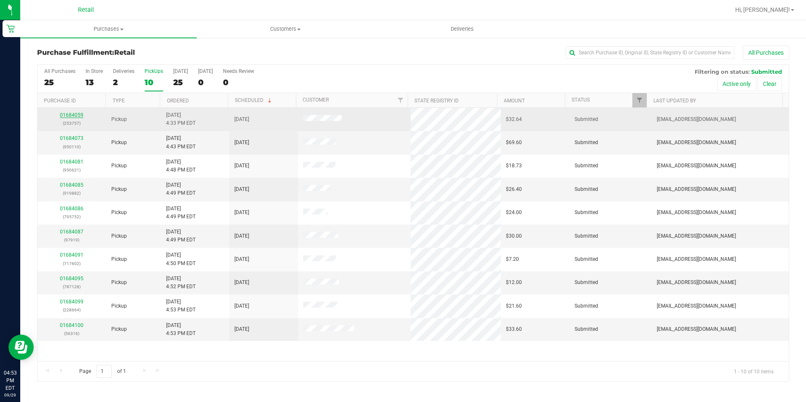
click at [77, 115] on link "01684059" at bounding box center [72, 115] width 24 height 6
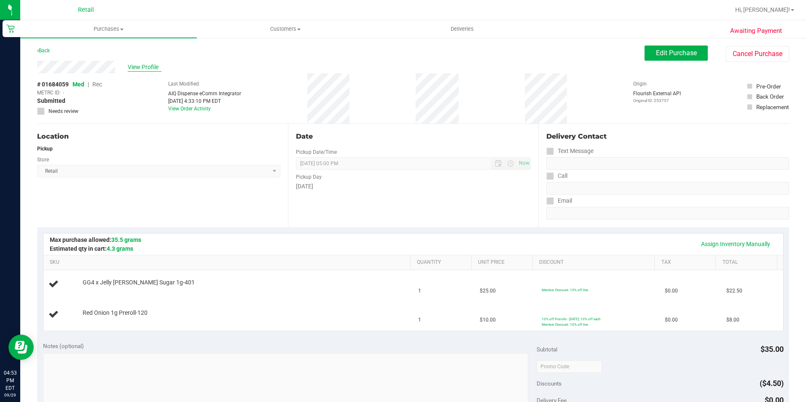
click at [137, 65] on span "View Profile" at bounding box center [145, 67] width 34 height 9
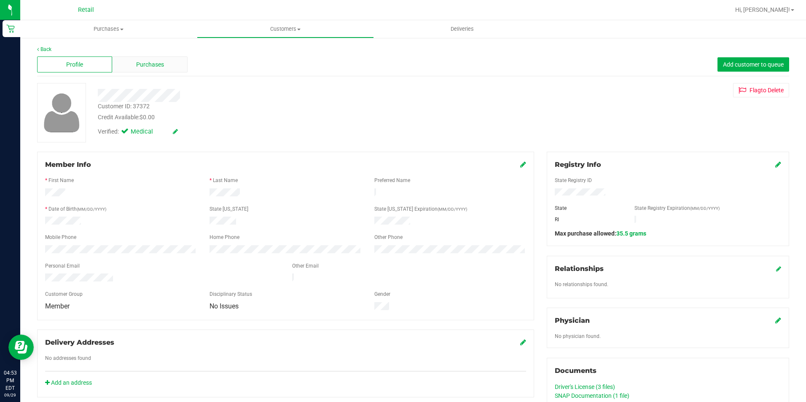
click at [148, 70] on div "Purchases" at bounding box center [149, 65] width 75 height 16
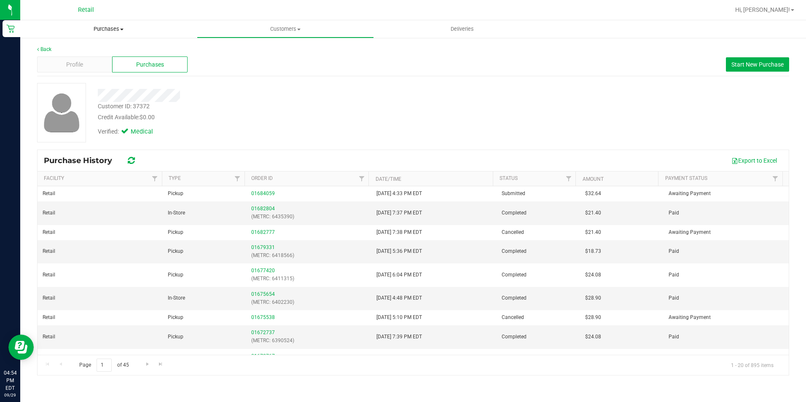
click at [108, 25] on span "Purchases" at bounding box center [108, 29] width 177 height 8
click at [67, 56] on li "Fulfillment" at bounding box center [108, 61] width 177 height 10
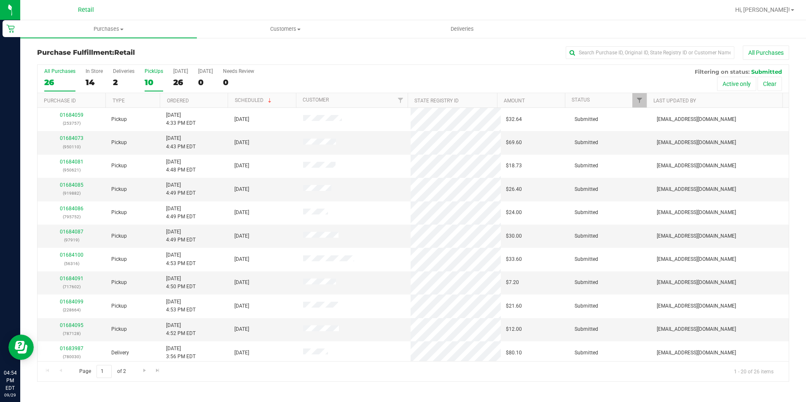
click at [154, 78] on div "10" at bounding box center [154, 83] width 19 height 10
click at [0, 0] on input "PickUps 10" at bounding box center [0, 0] width 0 height 0
click at [147, 79] on div "10" at bounding box center [154, 83] width 19 height 10
click at [0, 0] on input "PickUps 10" at bounding box center [0, 0] width 0 height 0
click at [145, 81] on div "10" at bounding box center [154, 83] width 19 height 10
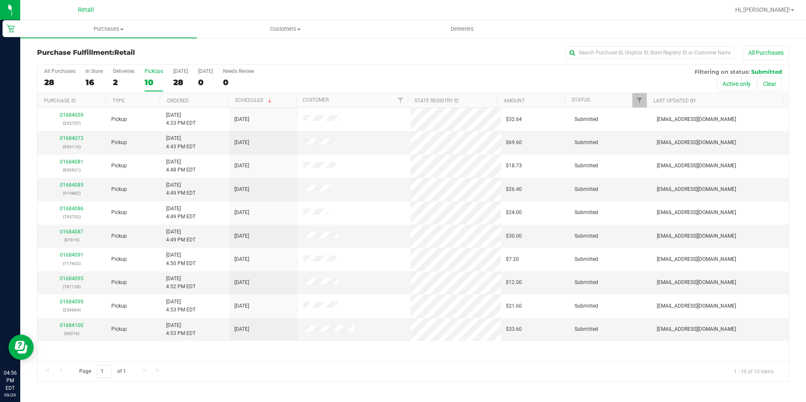
click at [0, 0] on input "PickUps 10" at bounding box center [0, 0] width 0 height 0
click at [145, 89] on label "PickUps 11" at bounding box center [154, 79] width 19 height 23
click at [0, 0] on input "PickUps 11" at bounding box center [0, 0] width 0 height 0
click at [189, 102] on link "Ordered" at bounding box center [178, 101] width 22 height 6
click at [159, 79] on div "15" at bounding box center [154, 83] width 19 height 10
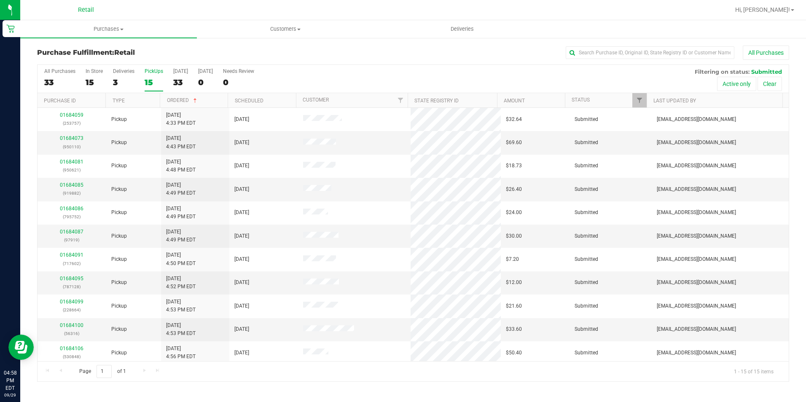
click at [0, 0] on input "PickUps 15" at bounding box center [0, 0] width 0 height 0
click at [158, 80] on div "16" at bounding box center [154, 83] width 19 height 10
click at [0, 0] on input "PickUps 16" at bounding box center [0, 0] width 0 height 0
click at [155, 72] on div "PickUps" at bounding box center [154, 71] width 19 height 6
click at [0, 0] on input "PickUps 17" at bounding box center [0, 0] width 0 height 0
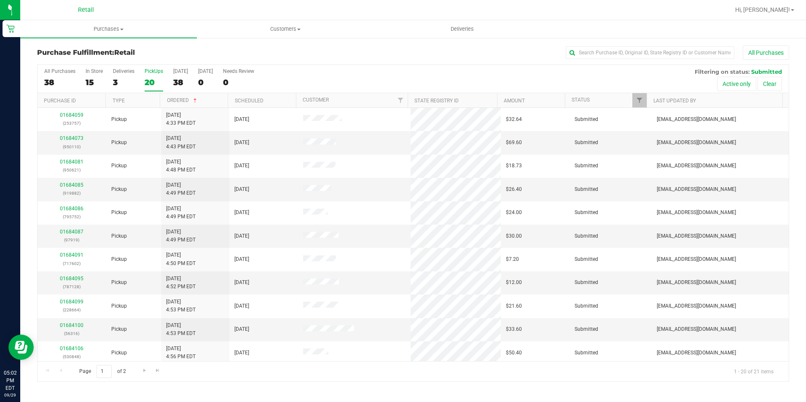
click at [155, 78] on div "20" at bounding box center [154, 83] width 19 height 10
click at [0, 0] on input "PickUps 20" at bounding box center [0, 0] width 0 height 0
click at [77, 324] on link "01684100" at bounding box center [72, 326] width 24 height 6
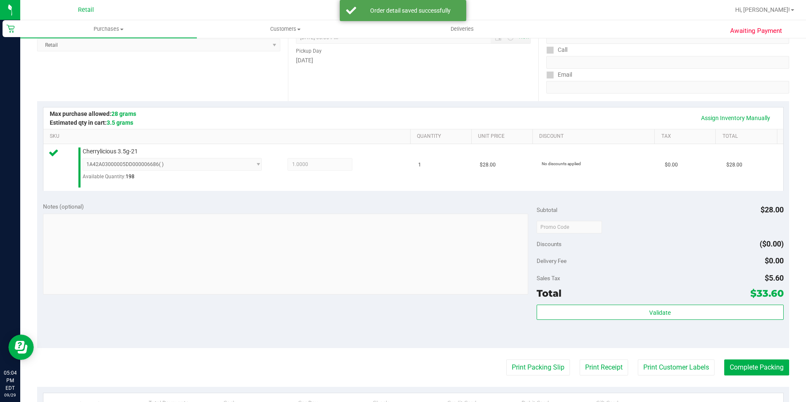
scroll to position [211, 0]
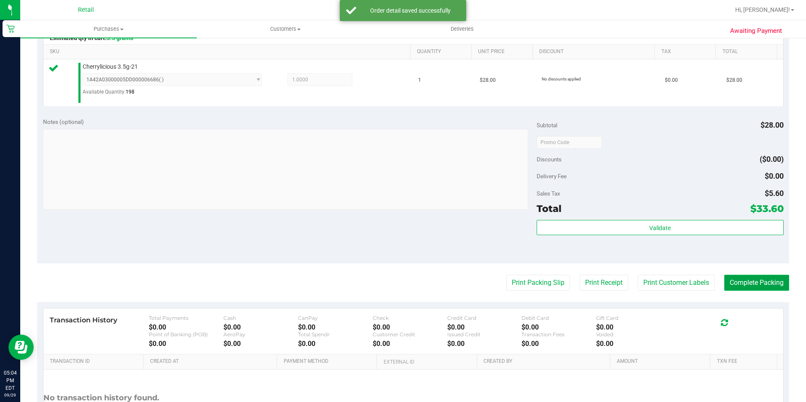
click at [724, 283] on button "Complete Packing" at bounding box center [756, 283] width 65 height 16
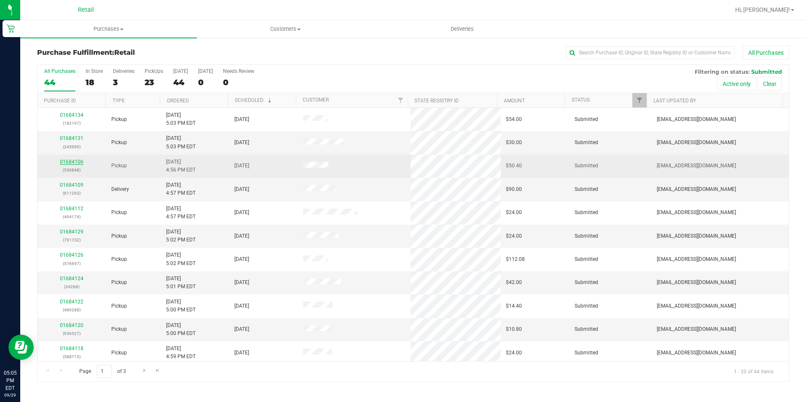
click at [71, 159] on link "01684106" at bounding box center [72, 162] width 24 height 6
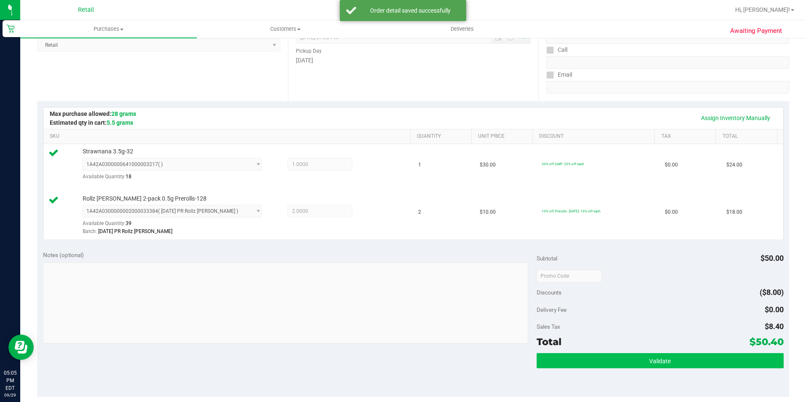
scroll to position [211, 0]
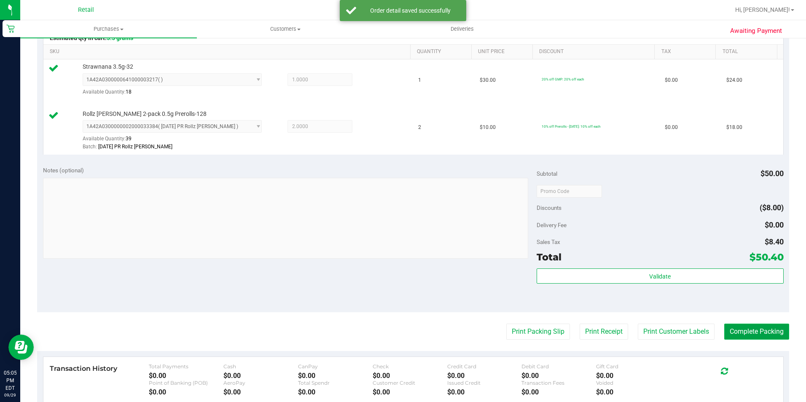
click at [726, 332] on button "Complete Packing" at bounding box center [756, 332] width 65 height 16
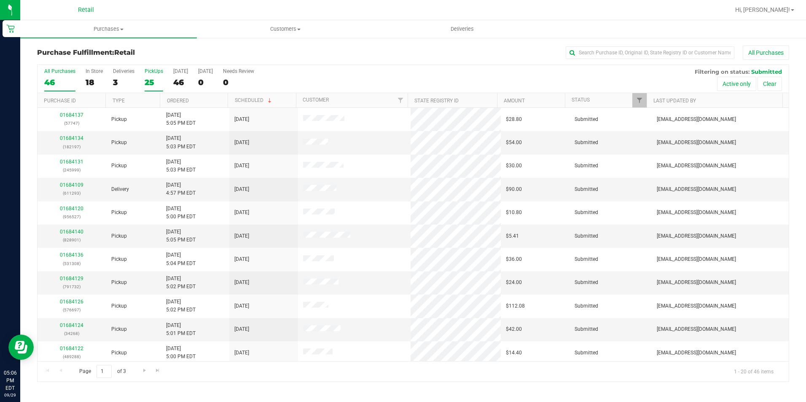
click at [156, 73] on div "PickUps" at bounding box center [154, 71] width 19 height 6
click at [0, 0] on input "PickUps 25" at bounding box center [0, 0] width 0 height 0
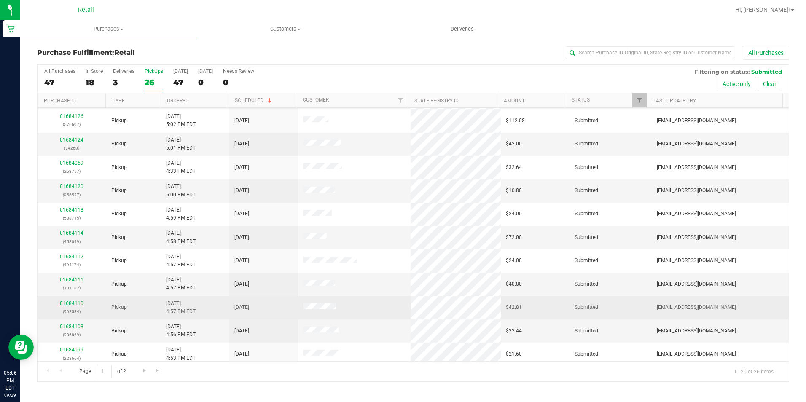
scroll to position [213, 0]
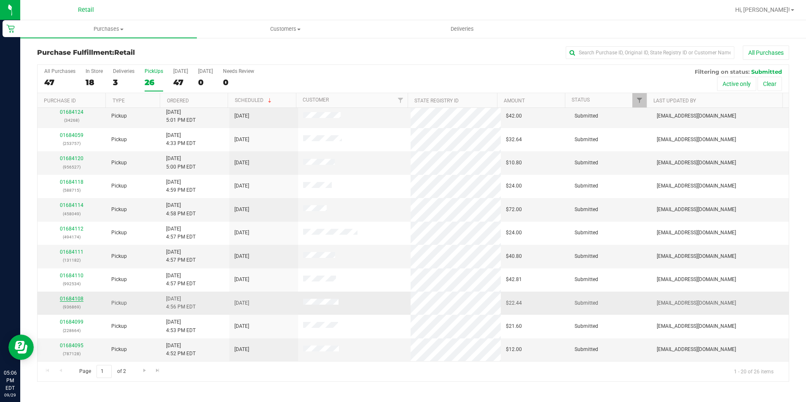
click at [70, 297] on link "01684108" at bounding box center [72, 299] width 24 height 6
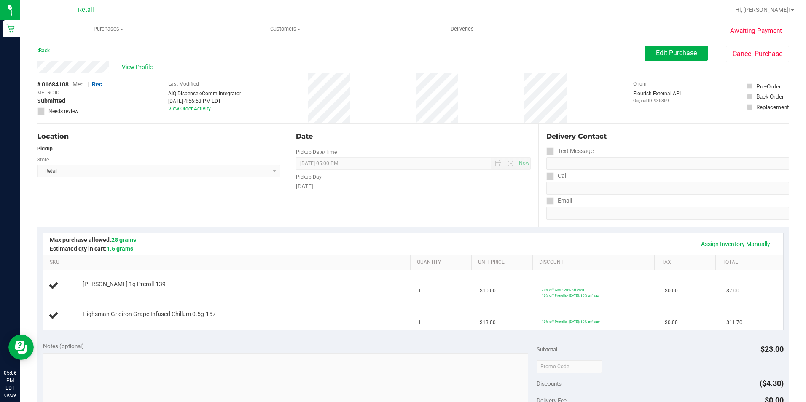
click at [189, 216] on div "Location Pickup Store Retail Select Store Retail" at bounding box center [162, 175] width 251 height 103
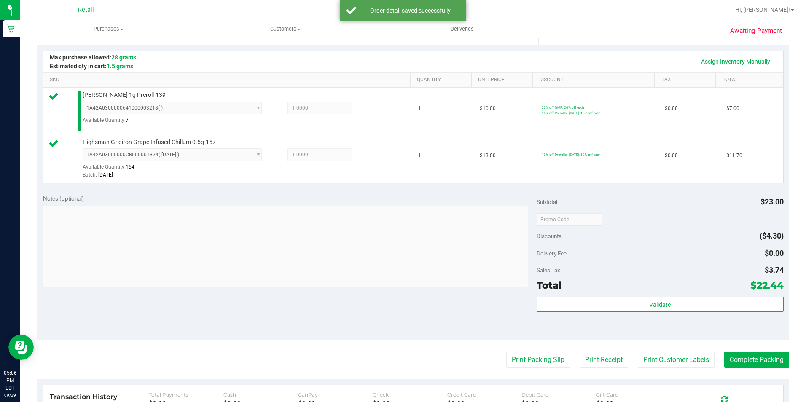
scroll to position [211, 0]
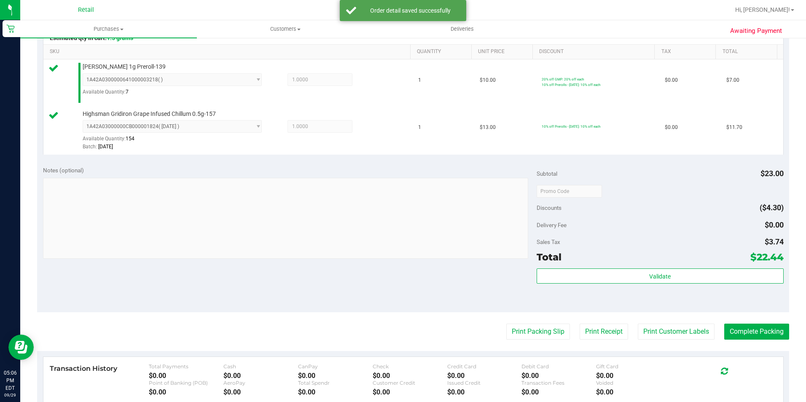
click at [783, 339] on div "Awaiting Payment Back Edit Purchase Cancel Purchase View Profile # 01684108 Med…" at bounding box center [413, 176] width 786 height 700
click at [766, 331] on button "Complete Packing" at bounding box center [756, 332] width 65 height 16
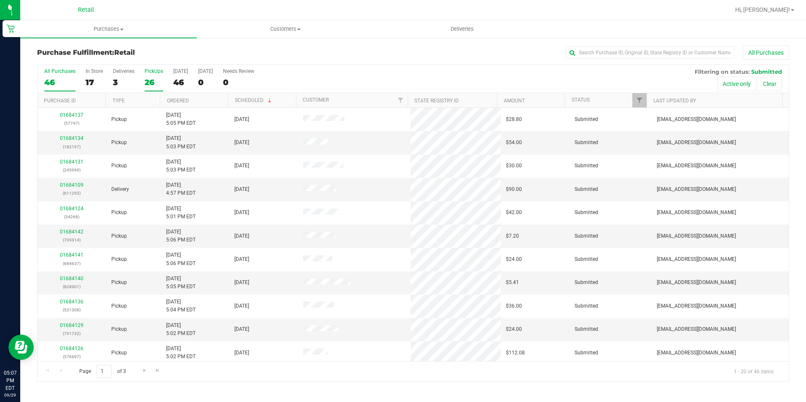
click at [155, 81] on div "26" at bounding box center [154, 83] width 19 height 10
click at [0, 0] on input "PickUps 26" at bounding box center [0, 0] width 0 height 0
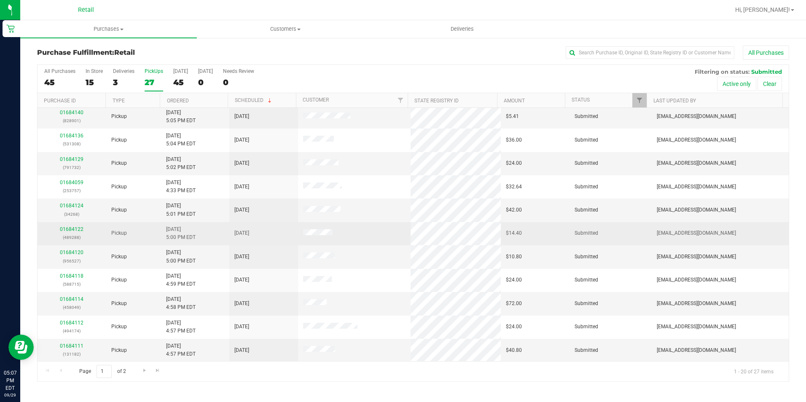
scroll to position [213, 0]
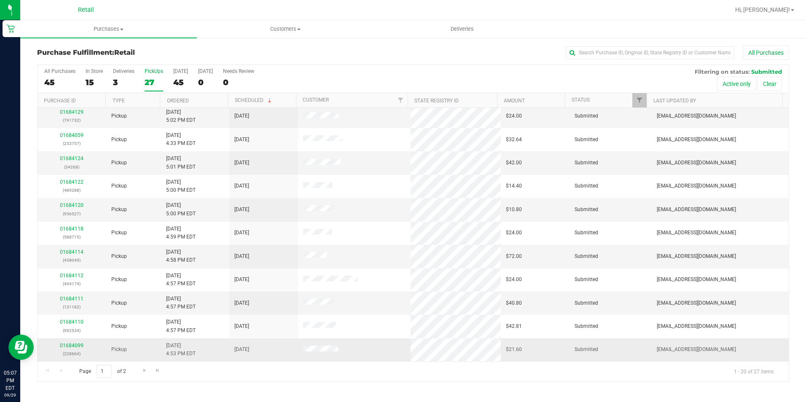
click at [65, 340] on td "01684099 (228664)" at bounding box center [72, 350] width 69 height 23
click at [67, 343] on link "01684099" at bounding box center [72, 346] width 24 height 6
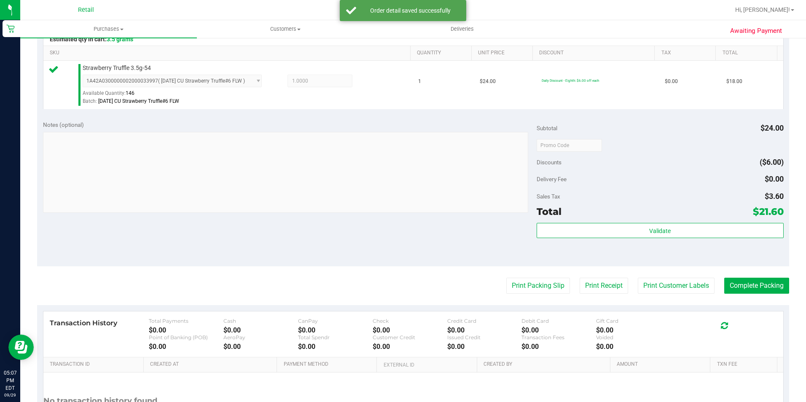
scroll to position [211, 0]
click at [759, 287] on button "Complete Packing" at bounding box center [756, 285] width 65 height 16
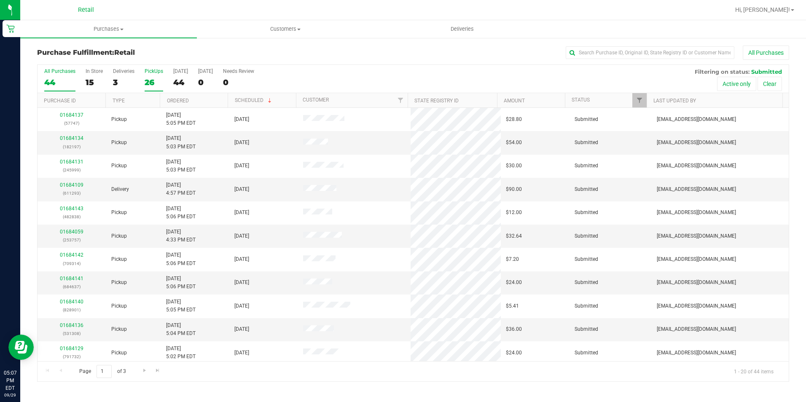
click at [160, 85] on div "26" at bounding box center [154, 83] width 19 height 10
click at [0, 0] on input "PickUps 26" at bounding box center [0, 0] width 0 height 0
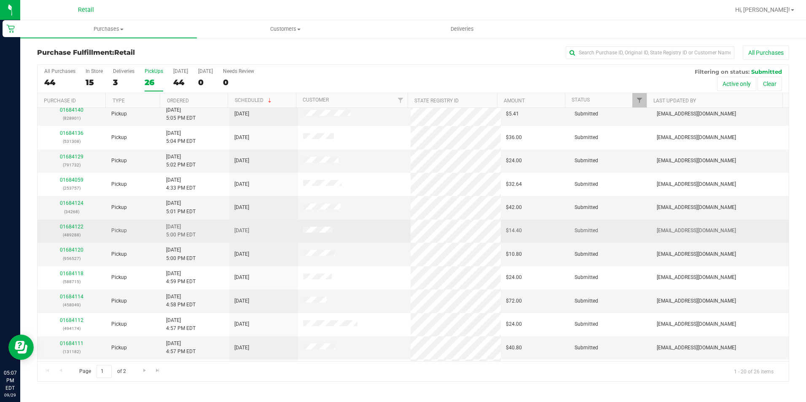
scroll to position [213, 0]
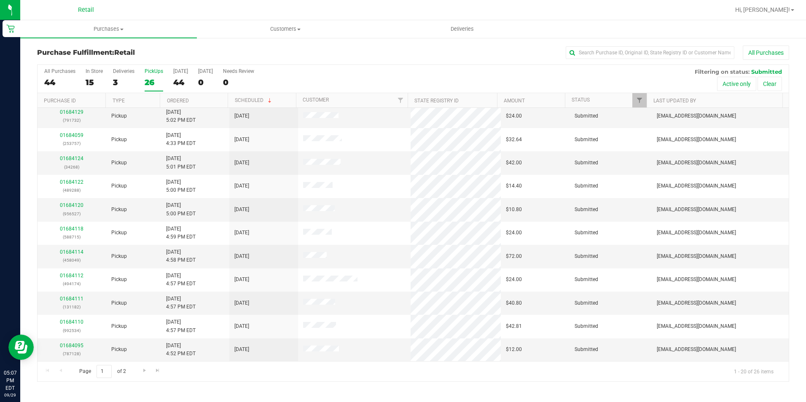
click at [142, 380] on div "Page 1 of 2 1 - 20 of 26 items" at bounding box center [413, 371] width 751 height 20
click at [143, 375] on link "Go to the next page" at bounding box center [144, 370] width 12 height 11
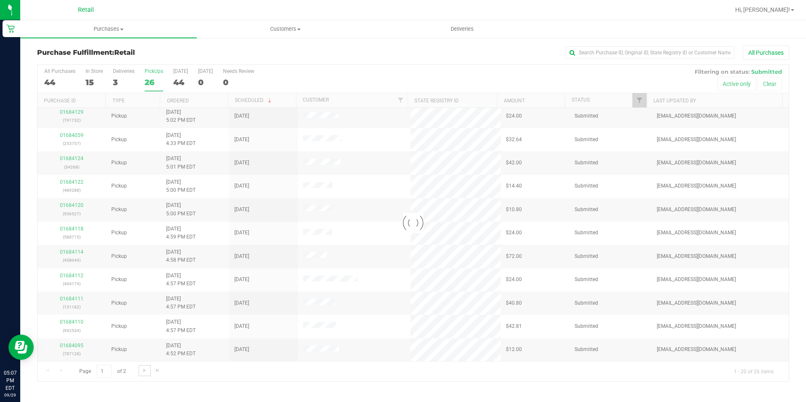
scroll to position [0, 0]
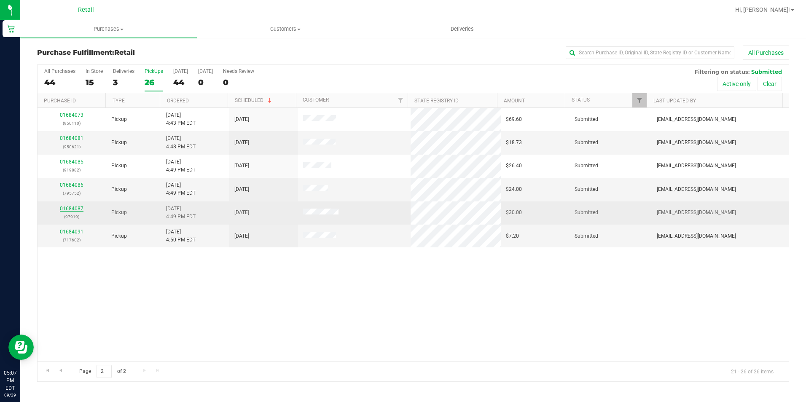
click at [73, 211] on link "01684087" at bounding box center [72, 209] width 24 height 6
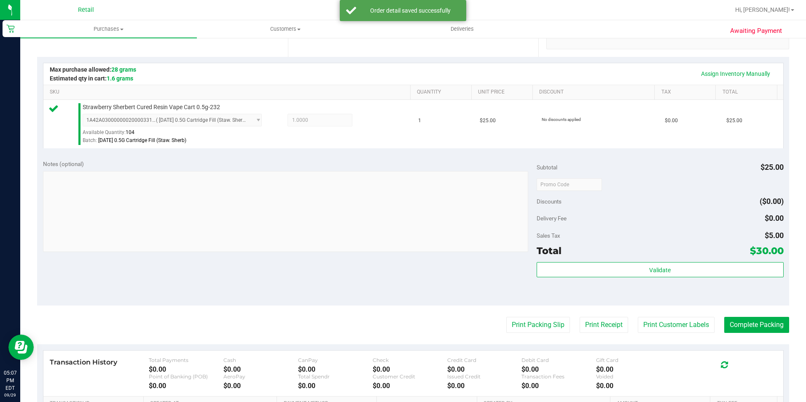
scroll to position [211, 0]
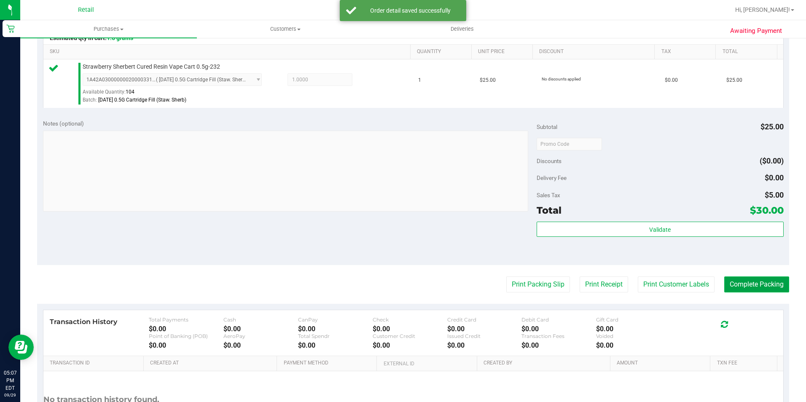
click at [755, 281] on button "Complete Packing" at bounding box center [756, 285] width 65 height 16
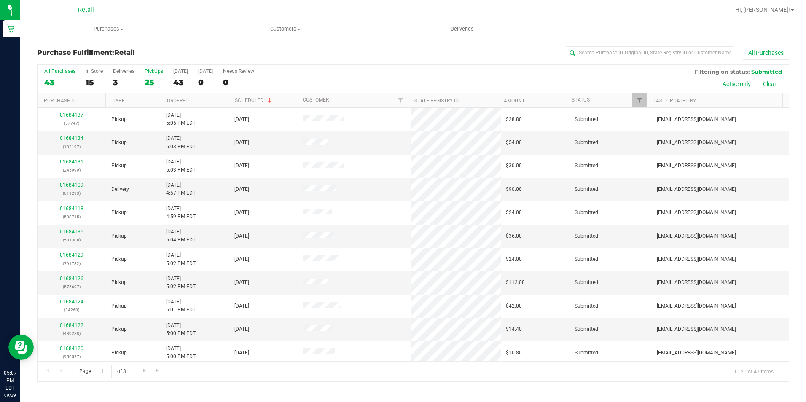
click at [148, 83] on div "25" at bounding box center [154, 83] width 19 height 10
click at [0, 0] on input "PickUps 25" at bounding box center [0, 0] width 0 height 0
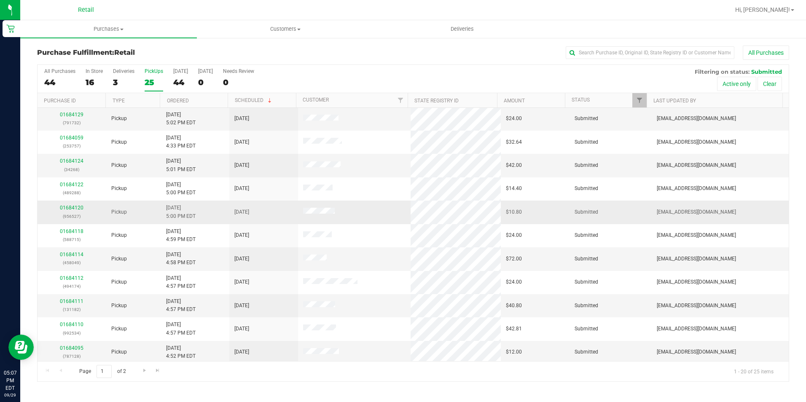
scroll to position [213, 0]
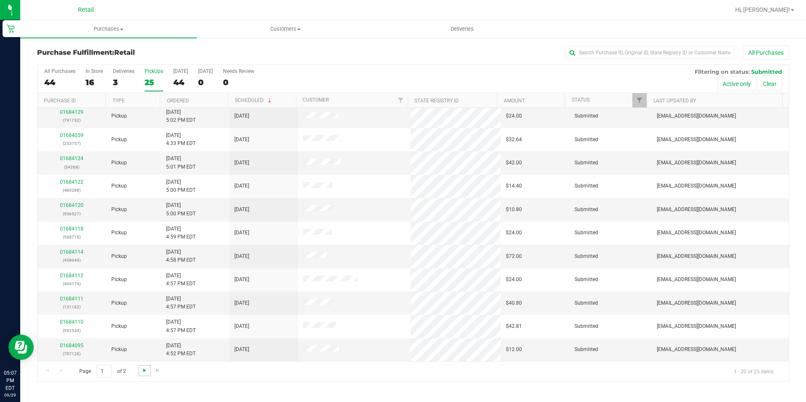
click at [144, 370] on span "Go to the next page" at bounding box center [144, 370] width 7 height 7
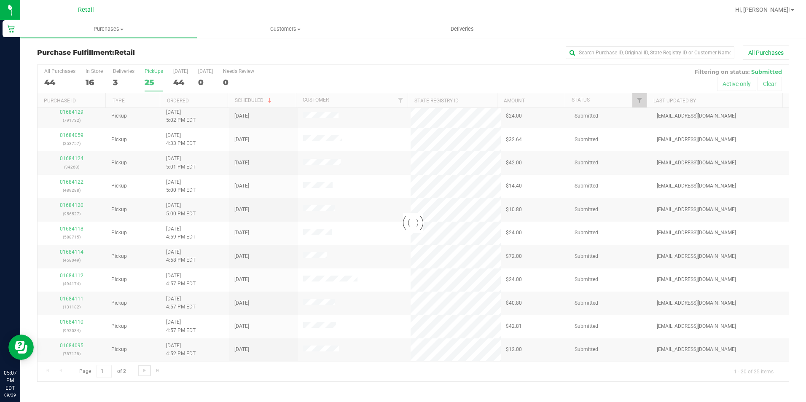
scroll to position [0, 0]
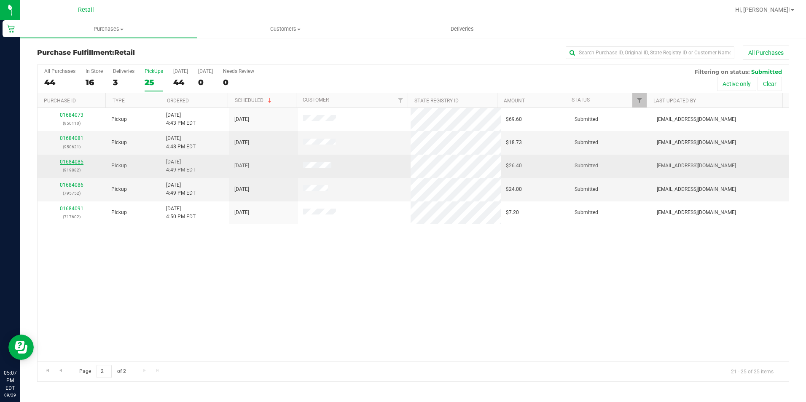
click at [80, 164] on link "01684085" at bounding box center [72, 162] width 24 height 6
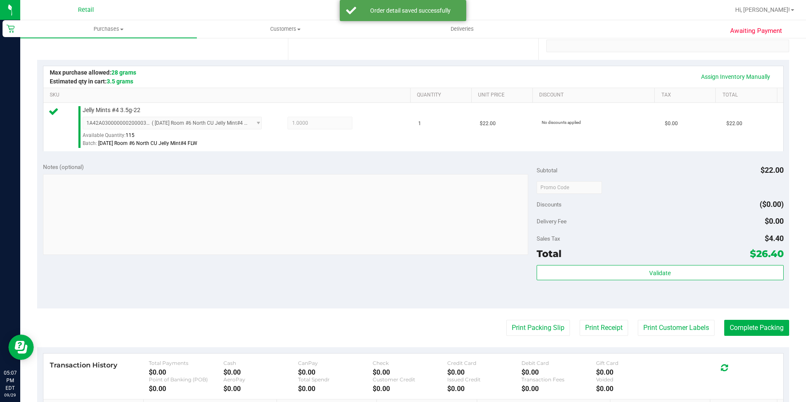
scroll to position [169, 0]
click at [746, 328] on button "Complete Packing" at bounding box center [756, 327] width 65 height 16
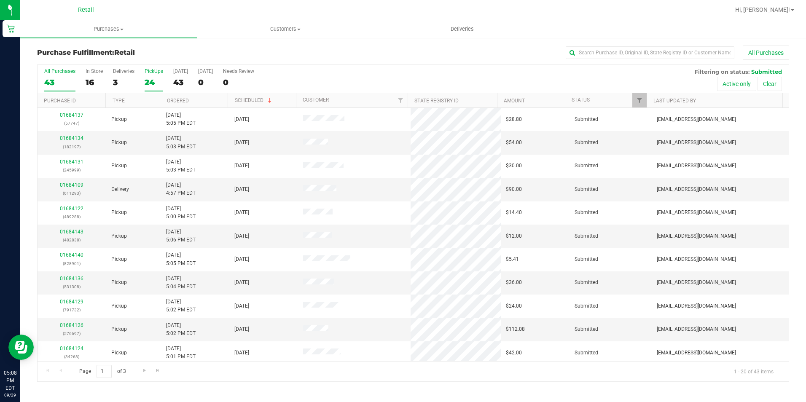
click at [152, 80] on div "24" at bounding box center [154, 83] width 19 height 10
click at [0, 0] on input "PickUps 24" at bounding box center [0, 0] width 0 height 0
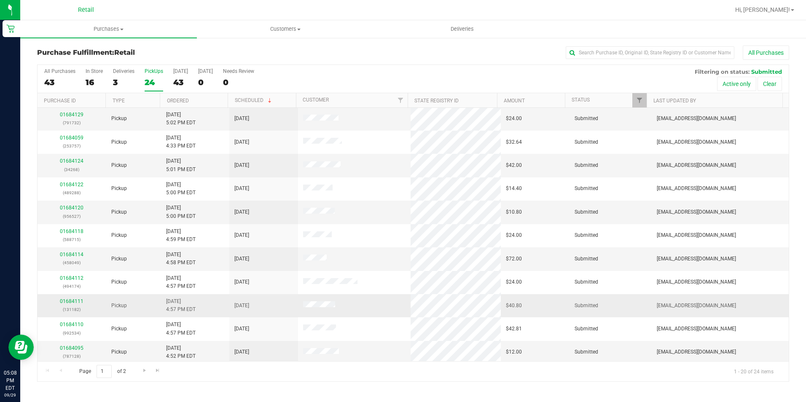
scroll to position [213, 0]
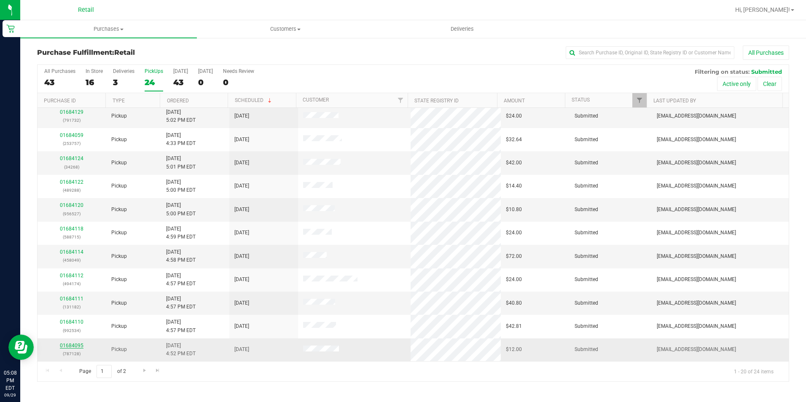
click at [66, 343] on link "01684095" at bounding box center [72, 346] width 24 height 6
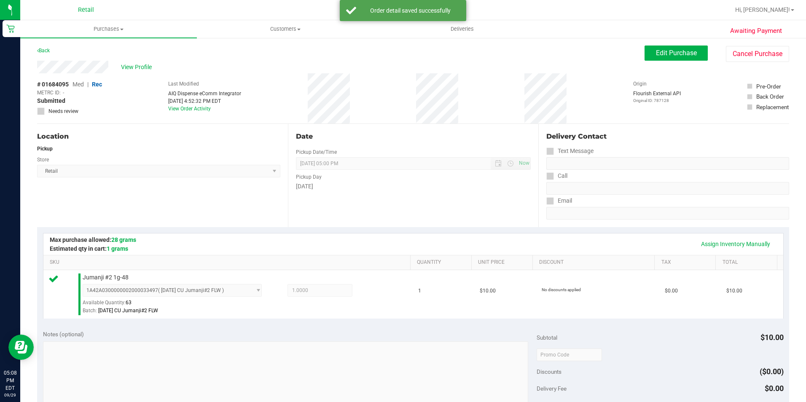
scroll to position [253, 0]
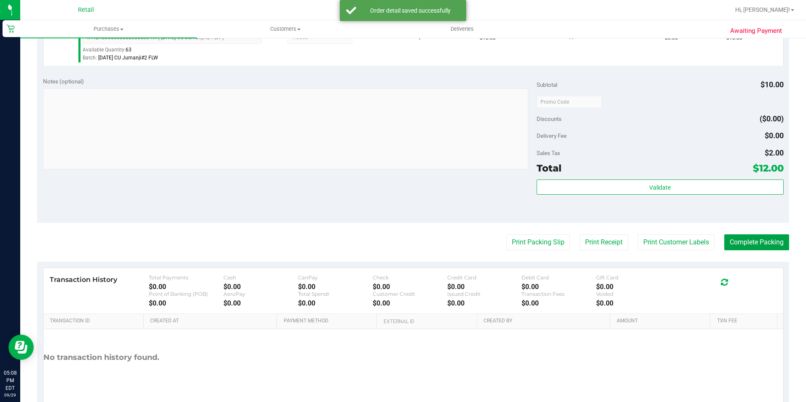
click at [756, 242] on button "Complete Packing" at bounding box center [756, 242] width 65 height 16
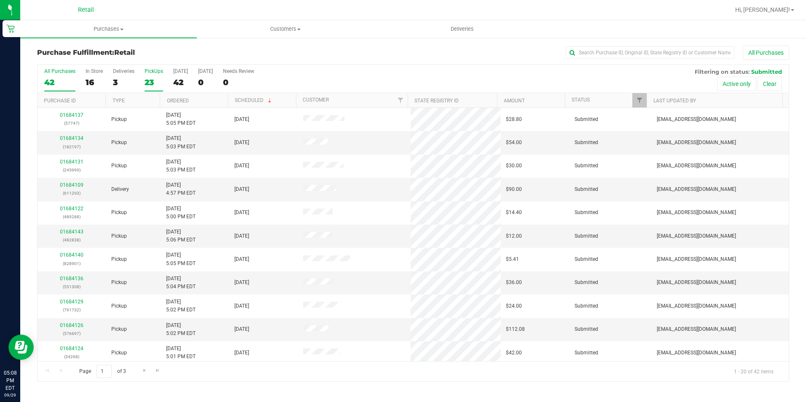
click at [145, 72] on div "PickUps" at bounding box center [154, 71] width 19 height 6
click at [0, 0] on input "PickUps 23" at bounding box center [0, 0] width 0 height 0
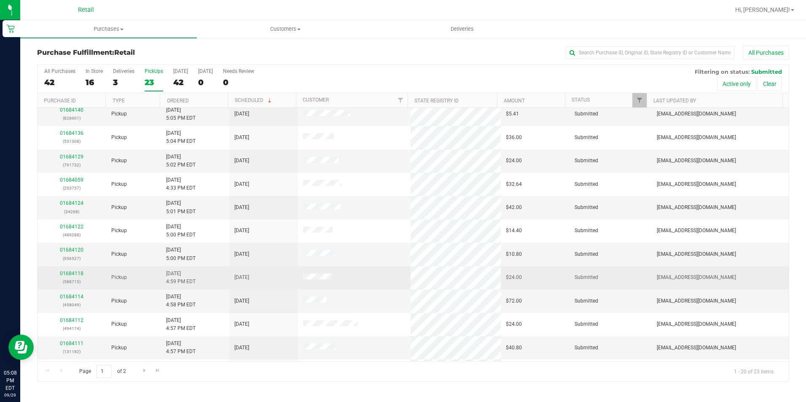
scroll to position [213, 0]
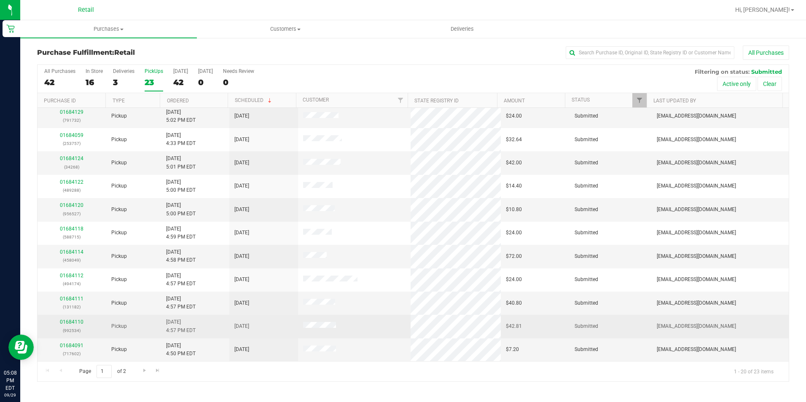
click at [78, 325] on div "01684110 (992534)" at bounding box center [72, 326] width 59 height 16
click at [76, 320] on link "01684110" at bounding box center [72, 322] width 24 height 6
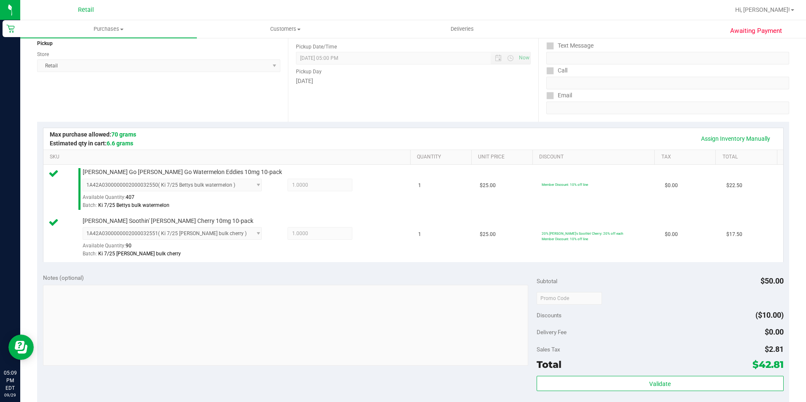
scroll to position [211, 0]
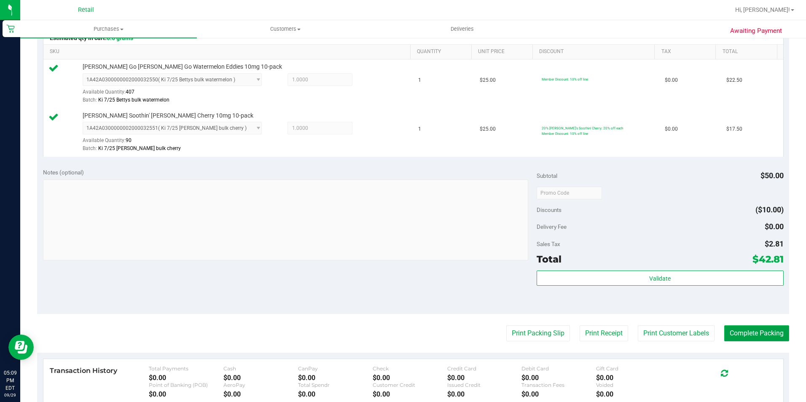
click at [759, 328] on button "Complete Packing" at bounding box center [756, 334] width 65 height 16
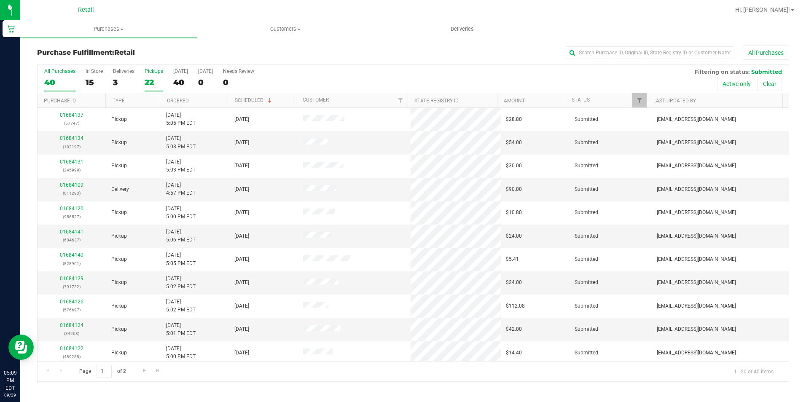
click at [159, 83] on div "22" at bounding box center [154, 83] width 19 height 10
click at [0, 0] on input "PickUps 22" at bounding box center [0, 0] width 0 height 0
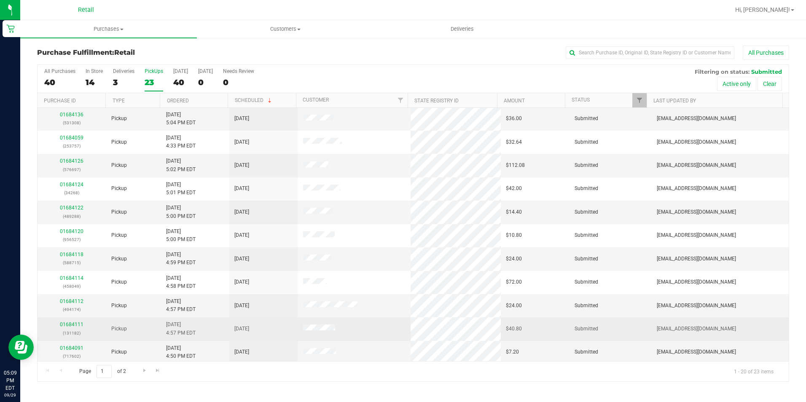
scroll to position [213, 0]
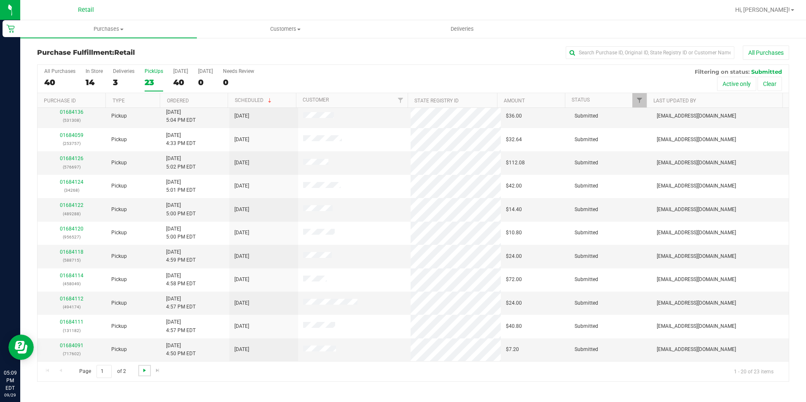
click at [143, 369] on span "Go to the next page" at bounding box center [144, 370] width 7 height 7
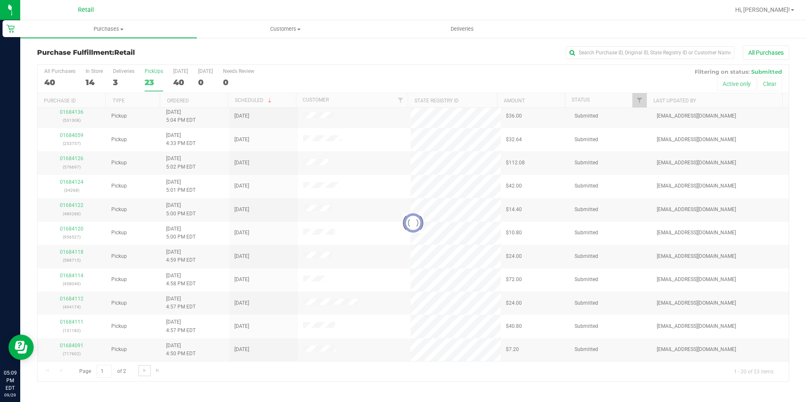
scroll to position [0, 0]
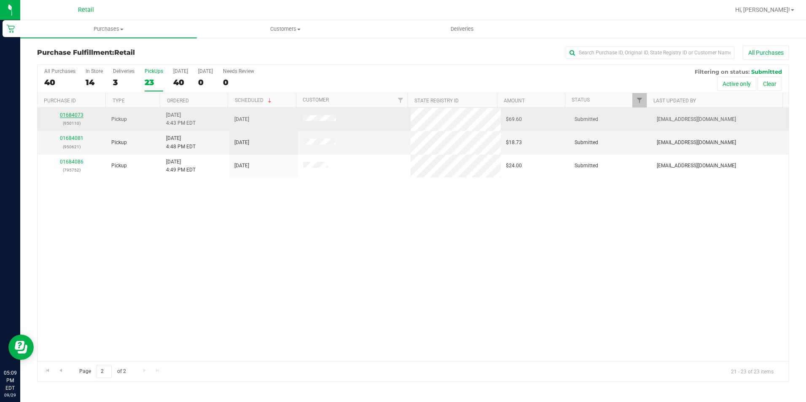
click at [62, 114] on link "01684073" at bounding box center [72, 115] width 24 height 6
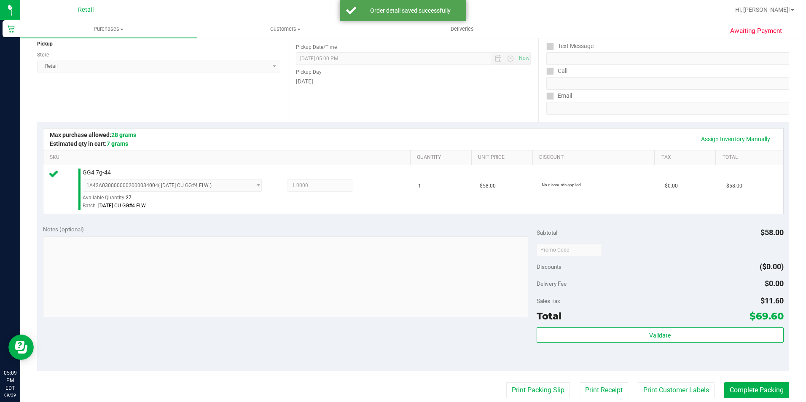
scroll to position [211, 0]
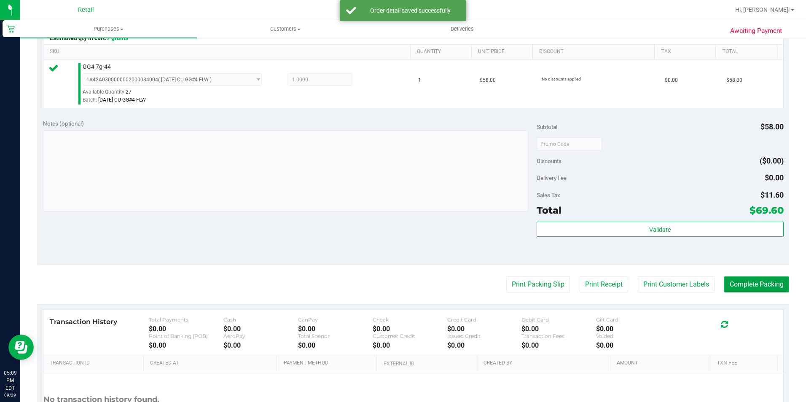
click at [732, 280] on button "Complete Packing" at bounding box center [756, 285] width 65 height 16
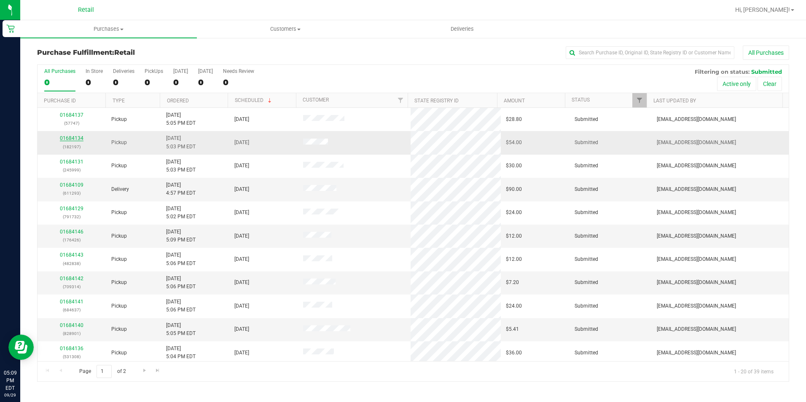
click at [75, 139] on link "01684134" at bounding box center [72, 138] width 24 height 6
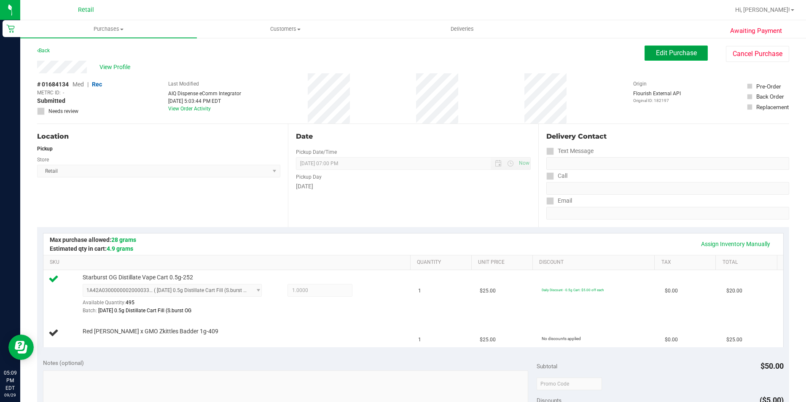
click at [649, 53] on button "Edit Purchase" at bounding box center [676, 53] width 63 height 15
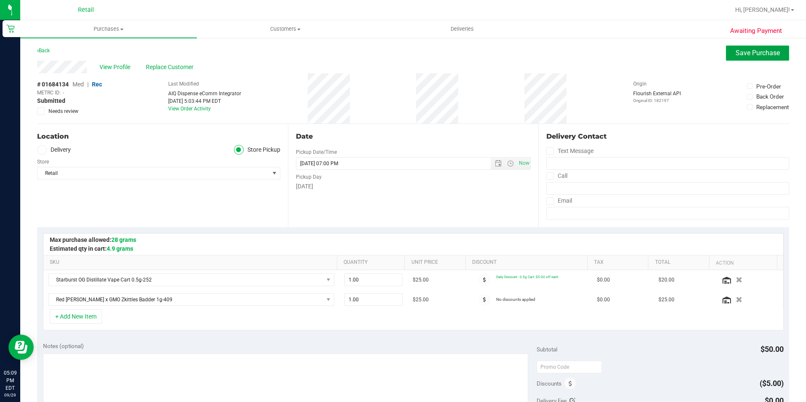
click at [726, 53] on button "Save Purchase" at bounding box center [757, 53] width 63 height 15
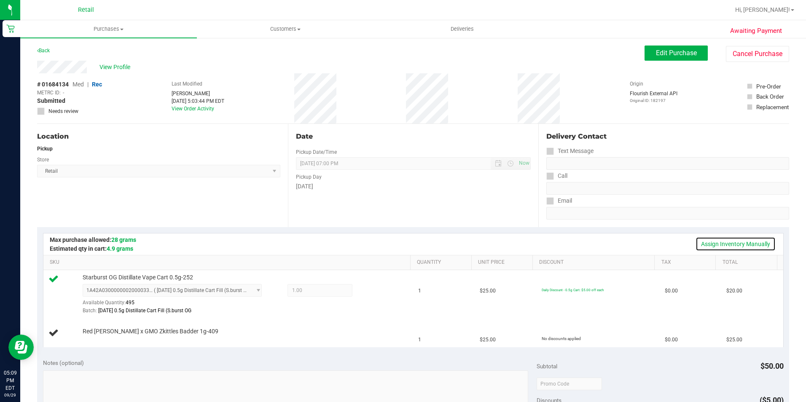
click at [736, 242] on link "Assign Inventory Manually" at bounding box center [736, 244] width 80 height 14
click at [368, 289] on icon at bounding box center [372, 292] width 9 height 10
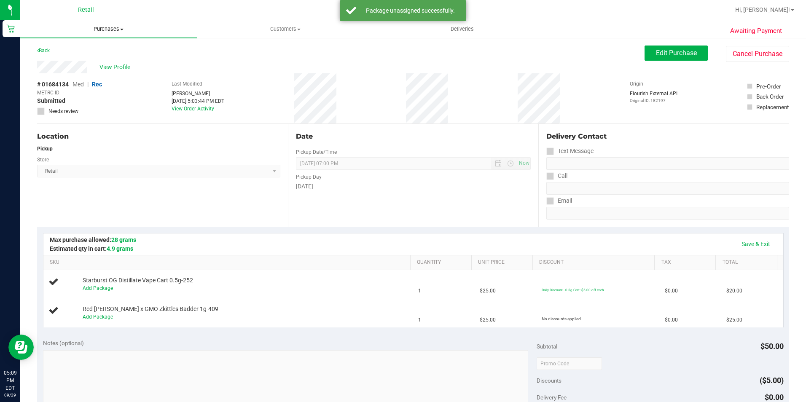
click at [104, 32] on span "Purchases" at bounding box center [108, 29] width 177 height 8
click at [84, 63] on li "Fulfillment" at bounding box center [108, 61] width 177 height 10
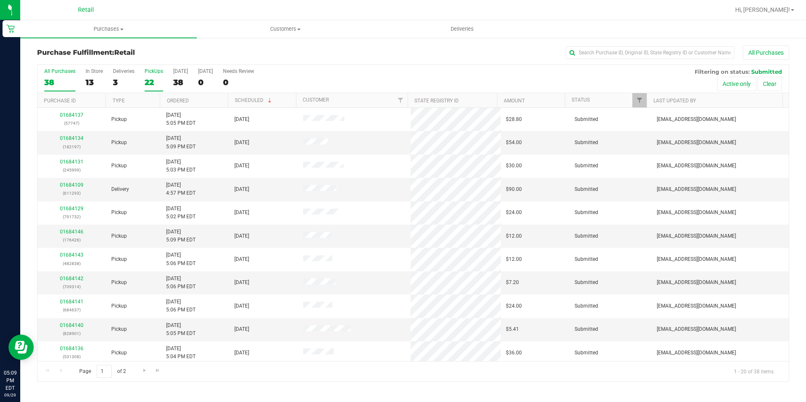
click at [148, 80] on div "22" at bounding box center [154, 83] width 19 height 10
click at [0, 0] on input "PickUps 22" at bounding box center [0, 0] width 0 height 0
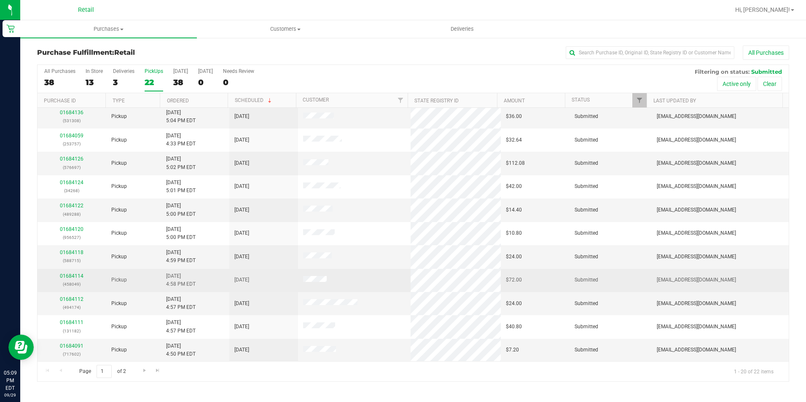
scroll to position [213, 0]
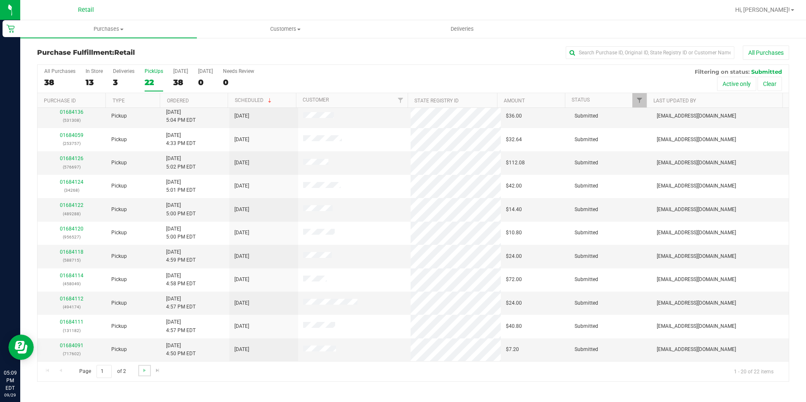
click at [148, 373] on link "Go to the next page" at bounding box center [144, 370] width 12 height 11
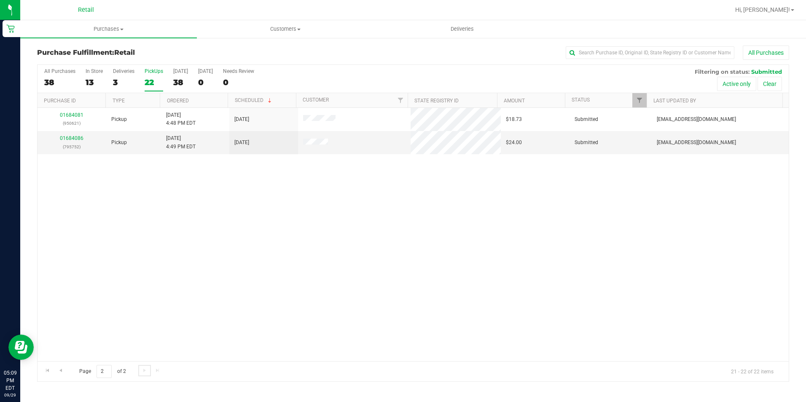
scroll to position [0, 0]
click at [70, 145] on p "(795752)" at bounding box center [72, 147] width 59 height 8
click at [71, 141] on div "01684086 (795752)" at bounding box center [72, 143] width 59 height 16
click at [72, 135] on link "01684086" at bounding box center [72, 138] width 24 height 6
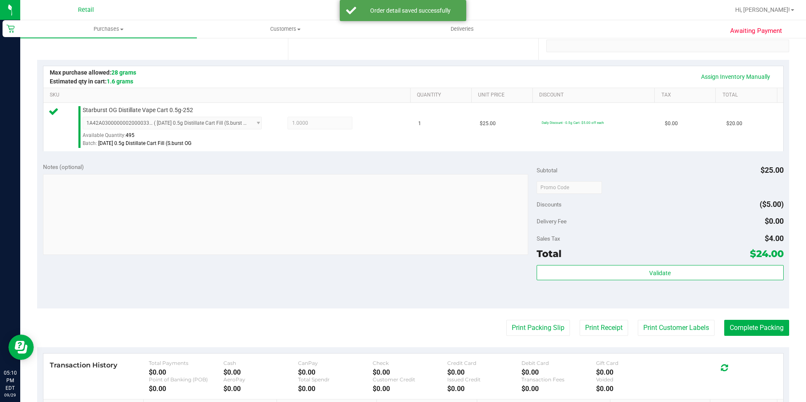
scroll to position [169, 0]
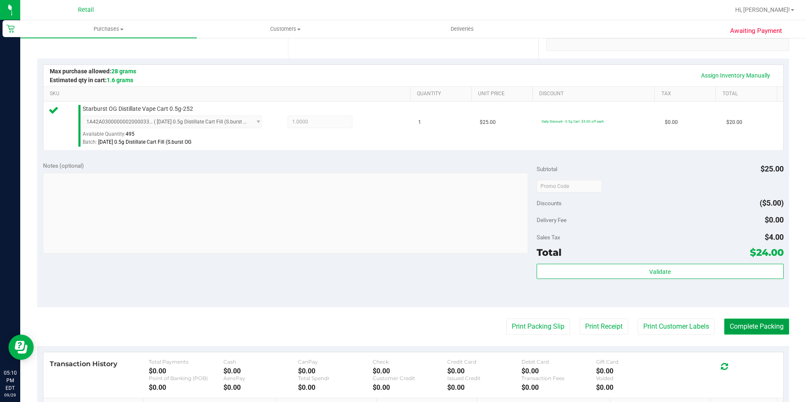
click at [762, 331] on button "Complete Packing" at bounding box center [756, 327] width 65 height 16
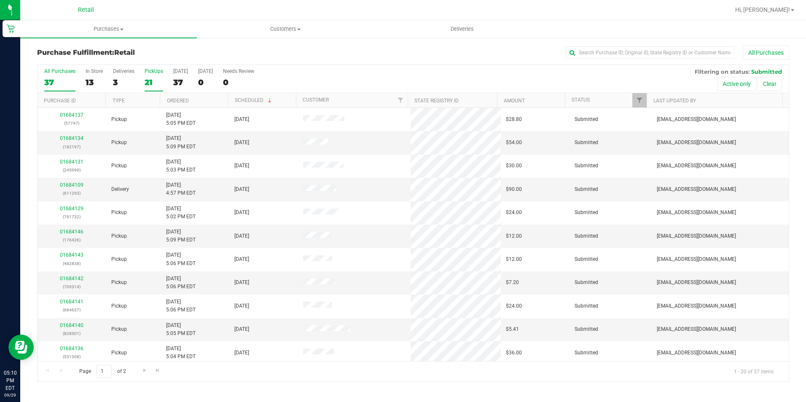
click at [150, 82] on div "21" at bounding box center [154, 83] width 19 height 10
click at [0, 0] on input "PickUps 21" at bounding box center [0, 0] width 0 height 0
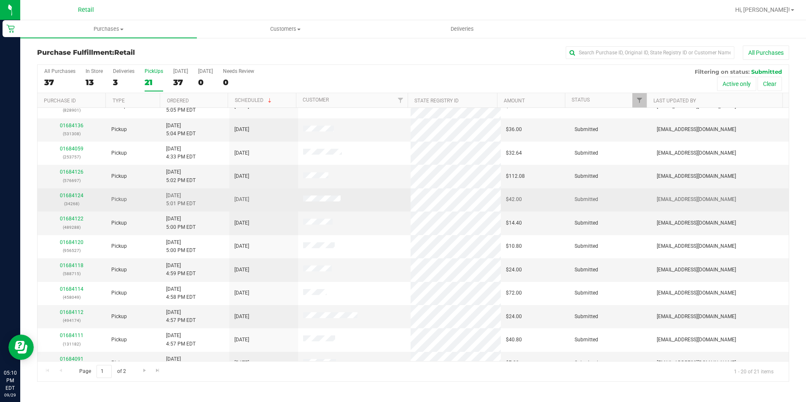
scroll to position [211, 0]
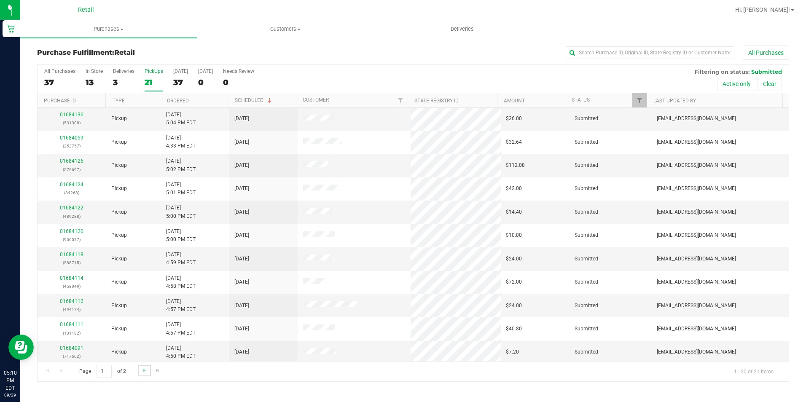
click at [138, 369] on link "Go to the next page" at bounding box center [144, 370] width 12 height 11
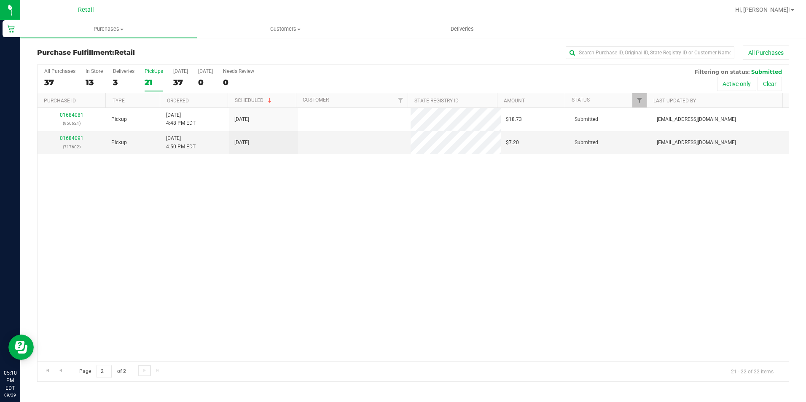
scroll to position [0, 0]
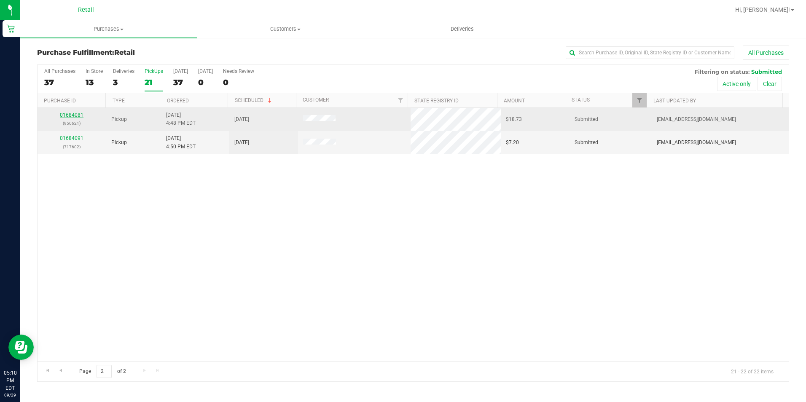
click at [75, 116] on link "01684081" at bounding box center [72, 115] width 24 height 6
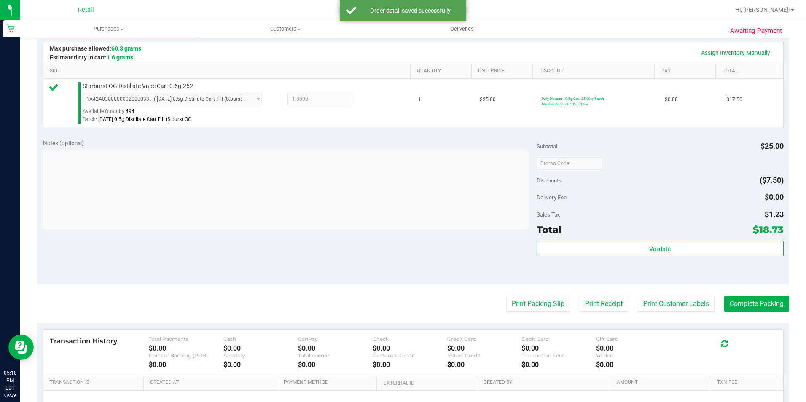
scroll to position [211, 0]
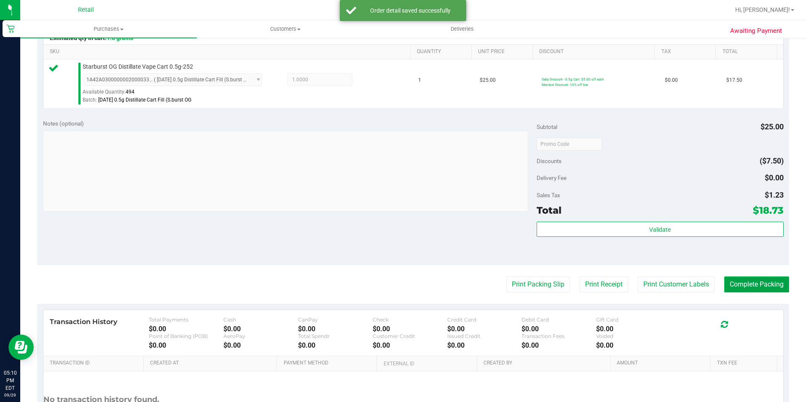
click at [744, 291] on button "Complete Packing" at bounding box center [756, 285] width 65 height 16
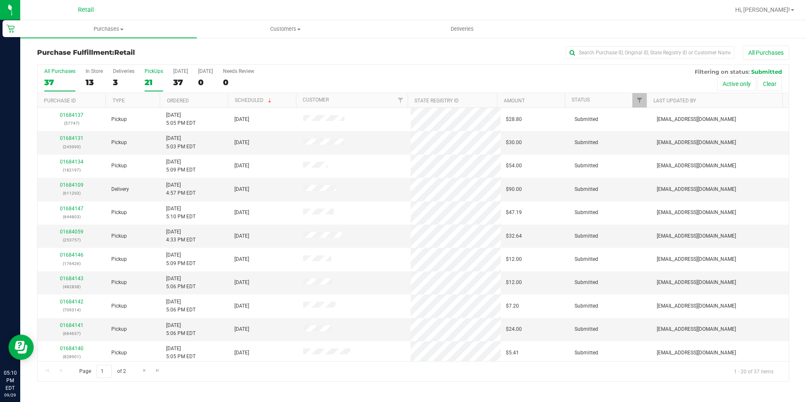
click at [147, 71] on div "PickUps" at bounding box center [154, 71] width 19 height 6
click at [0, 0] on input "PickUps 21" at bounding box center [0, 0] width 0 height 0
click at [177, 98] on link "Ordered" at bounding box center [178, 101] width 22 height 6
click at [145, 83] on div "21" at bounding box center [154, 83] width 19 height 10
click at [0, 0] on input "PickUps 21" at bounding box center [0, 0] width 0 height 0
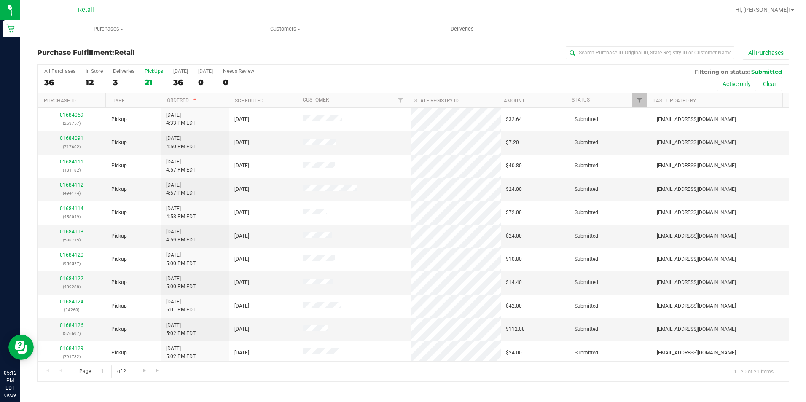
click at [150, 81] on div "21" at bounding box center [154, 83] width 19 height 10
click at [0, 0] on input "PickUps 21" at bounding box center [0, 0] width 0 height 0
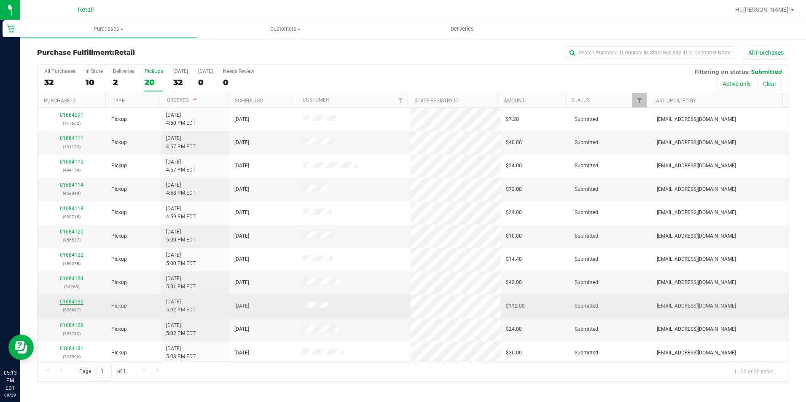
click at [75, 301] on link "01684126" at bounding box center [72, 302] width 24 height 6
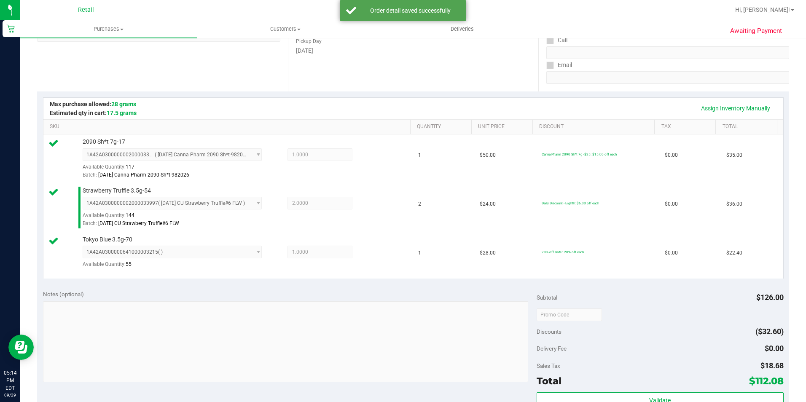
scroll to position [211, 0]
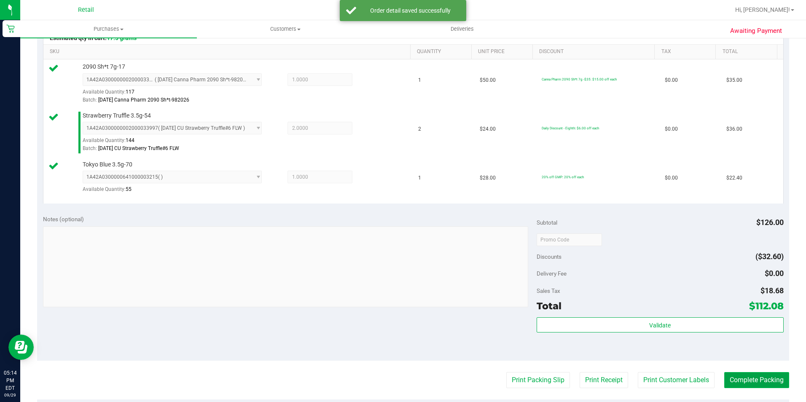
click at [748, 377] on button "Complete Packing" at bounding box center [756, 380] width 65 height 16
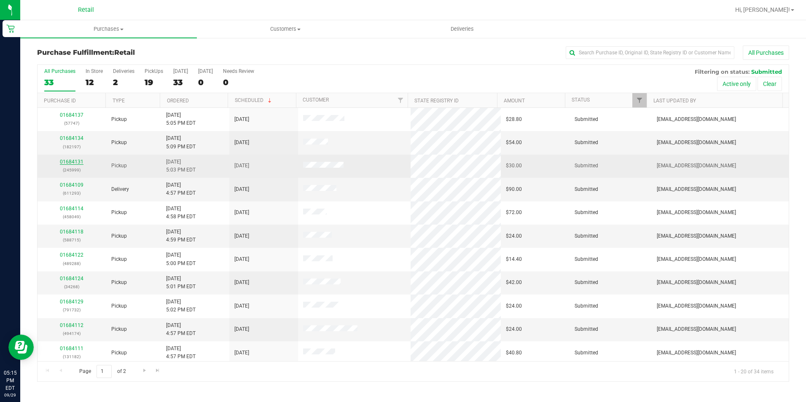
click at [73, 164] on link "01684131" at bounding box center [72, 162] width 24 height 6
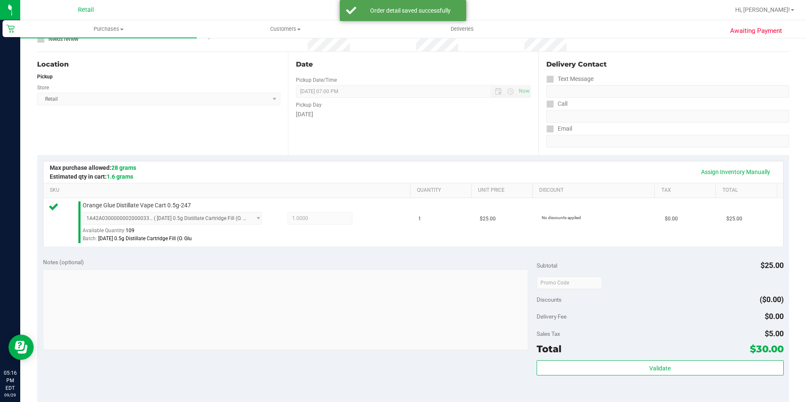
scroll to position [211, 0]
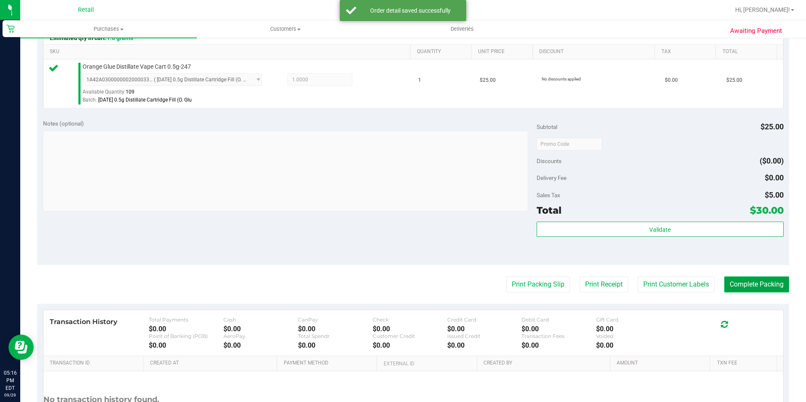
click at [752, 285] on button "Complete Packing" at bounding box center [756, 285] width 65 height 16
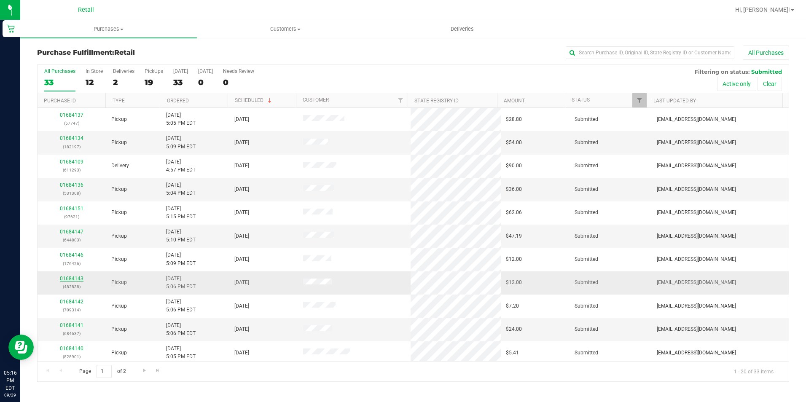
click at [67, 279] on link "01684143" at bounding box center [72, 279] width 24 height 6
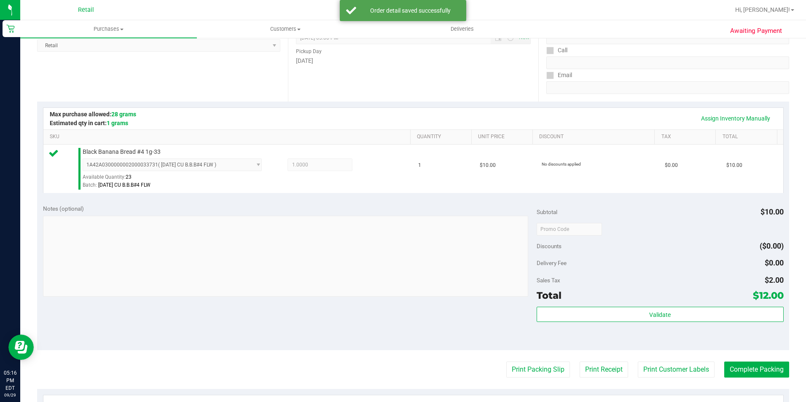
scroll to position [211, 0]
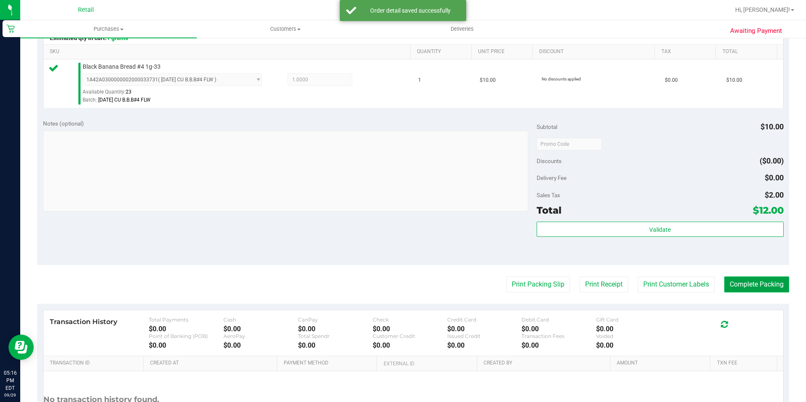
click at [750, 284] on button "Complete Packing" at bounding box center [756, 285] width 65 height 16
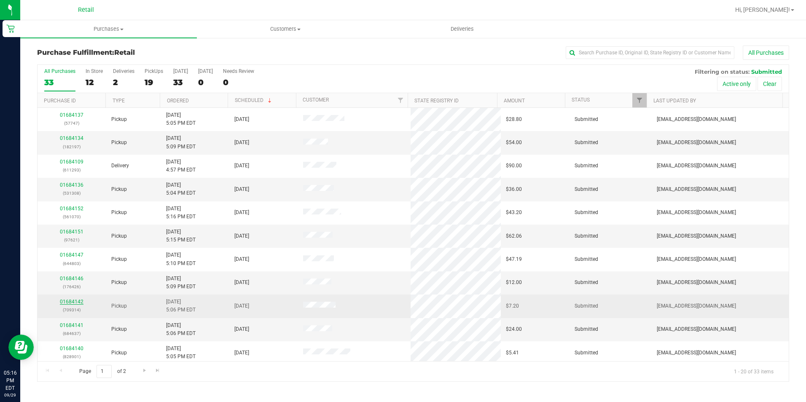
click at [73, 304] on link "01684142" at bounding box center [72, 302] width 24 height 6
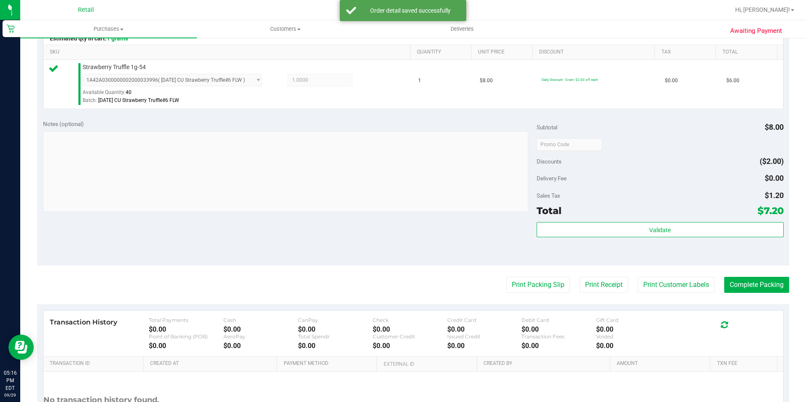
scroll to position [211, 0]
click at [740, 280] on button "Complete Packing" at bounding box center [756, 285] width 65 height 16
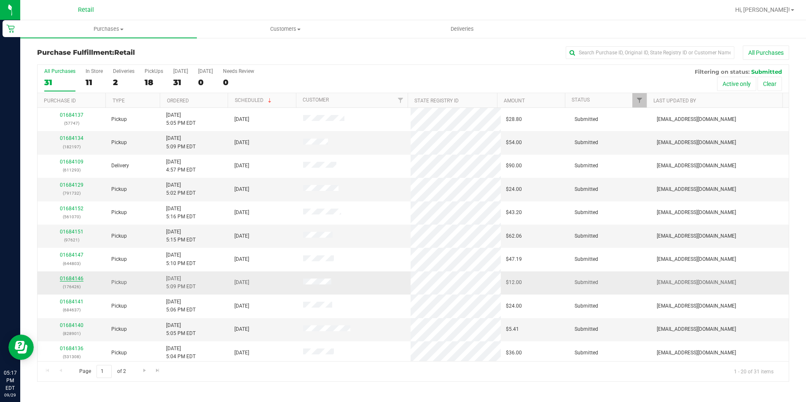
click at [66, 277] on link "01684146" at bounding box center [72, 279] width 24 height 6
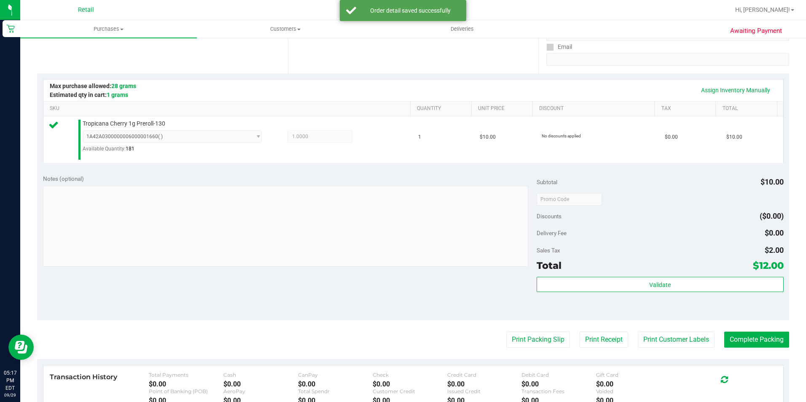
scroll to position [169, 0]
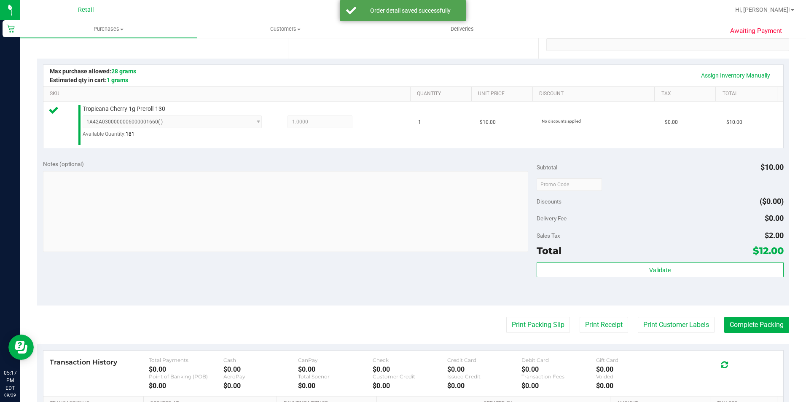
click at [748, 316] on purchase-details "Back Edit Purchase Cancel Purchase View Profile # 01684146 Med | Rec METRC ID: …" at bounding box center [413, 189] width 752 height 625
click at [748, 318] on button "Complete Packing" at bounding box center [756, 325] width 65 height 16
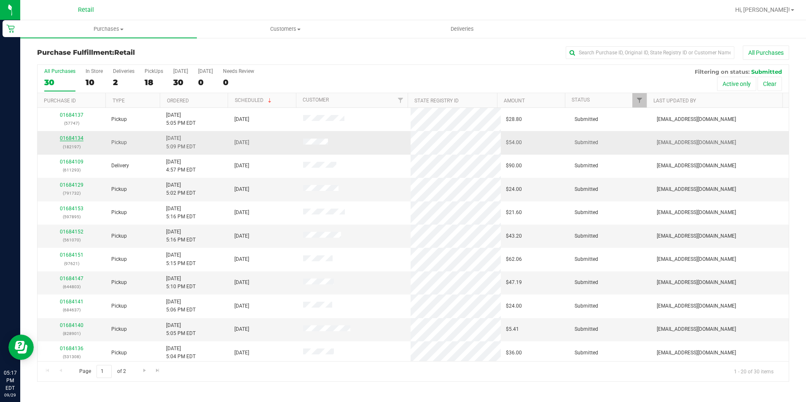
click at [81, 136] on link "01684134" at bounding box center [72, 138] width 24 height 6
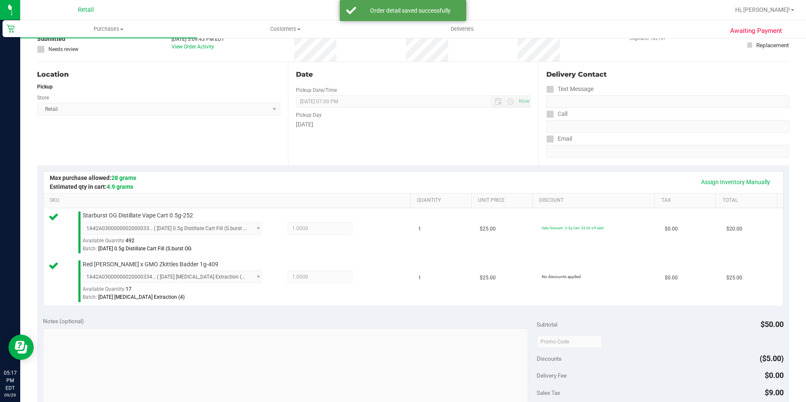
scroll to position [169, 0]
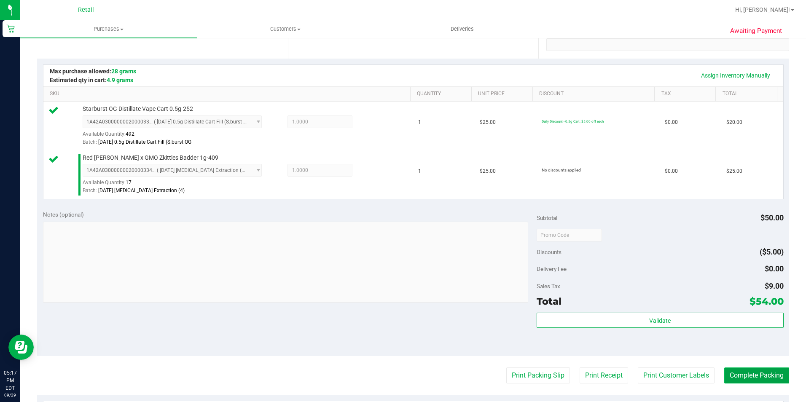
click at [766, 378] on button "Complete Packing" at bounding box center [756, 376] width 65 height 16
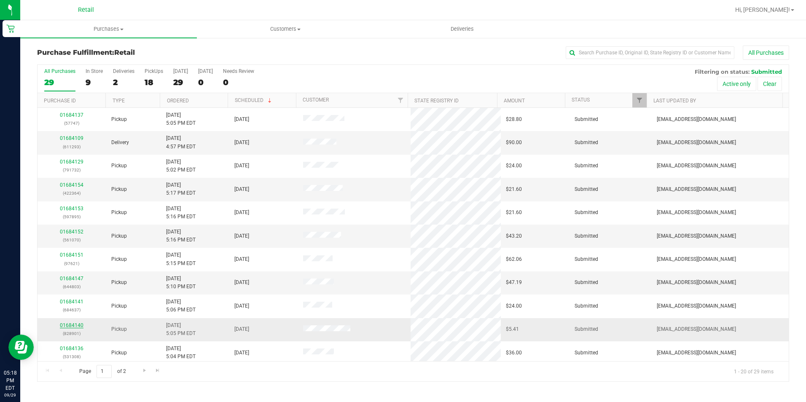
click at [66, 328] on link "01684140" at bounding box center [72, 326] width 24 height 6
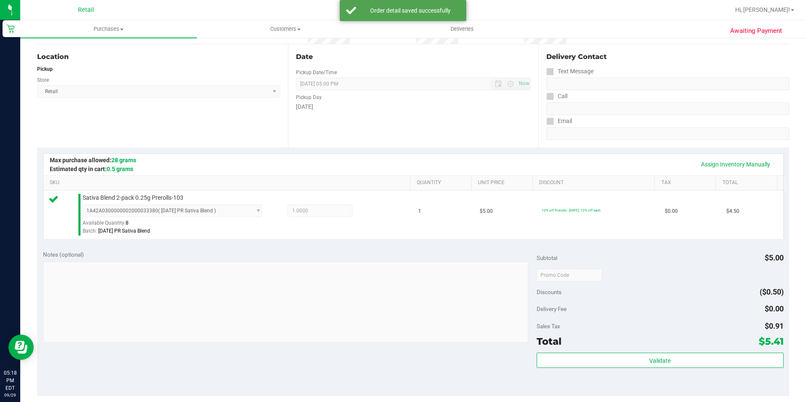
scroll to position [228, 0]
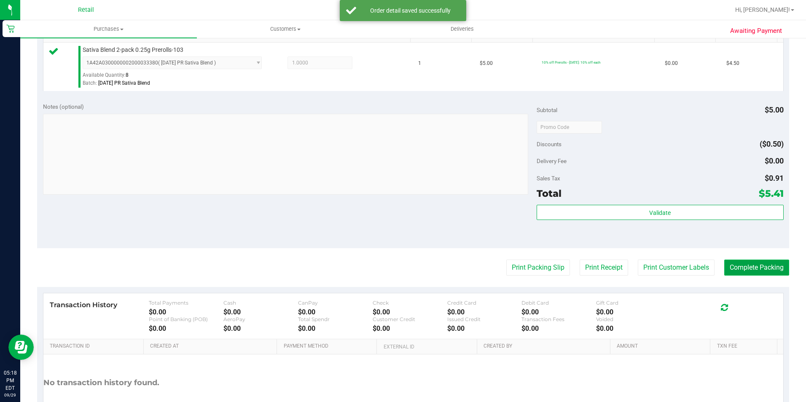
click at [757, 274] on button "Complete Packing" at bounding box center [756, 268] width 65 height 16
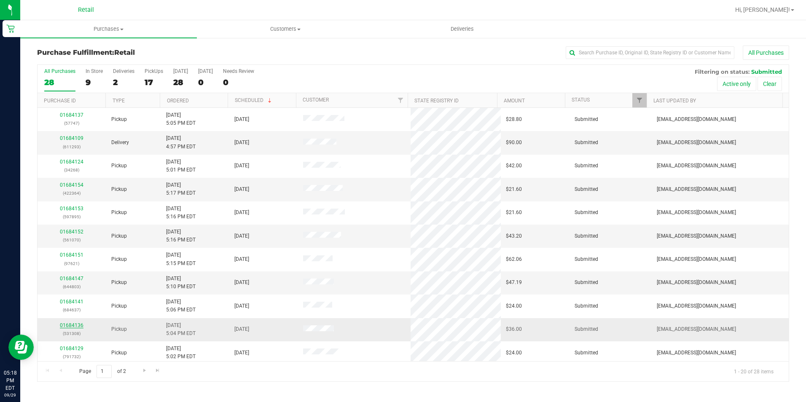
click at [77, 325] on link "01684136" at bounding box center [72, 326] width 24 height 6
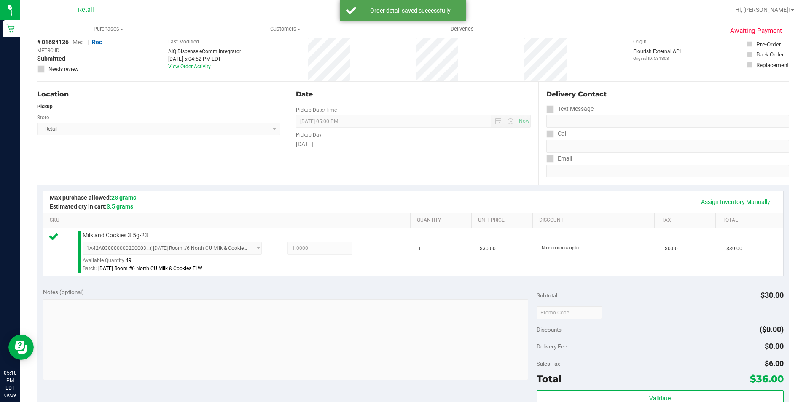
scroll to position [169, 0]
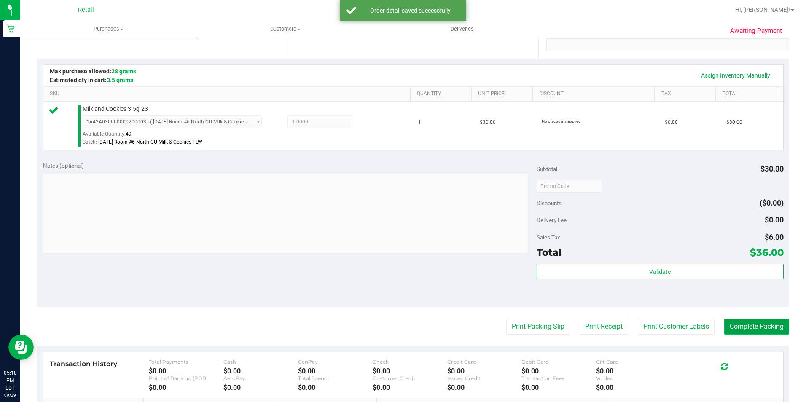
click at [771, 328] on button "Complete Packing" at bounding box center [756, 327] width 65 height 16
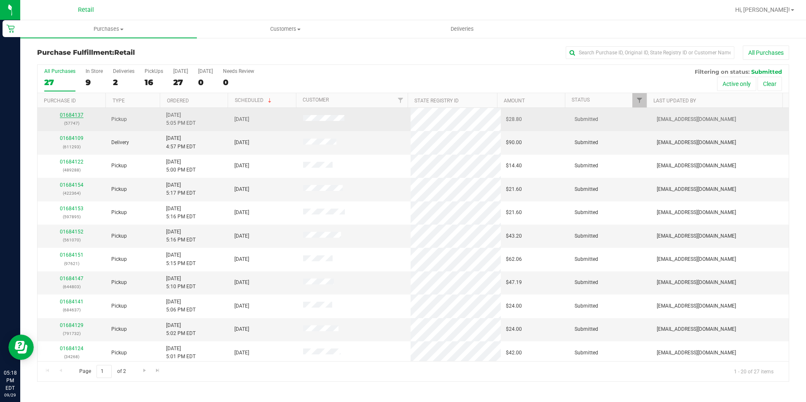
click at [72, 115] on link "01684137" at bounding box center [72, 115] width 24 height 6
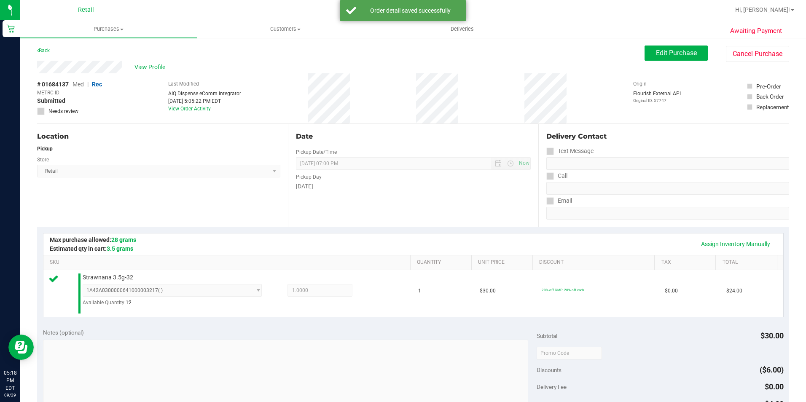
scroll to position [169, 0]
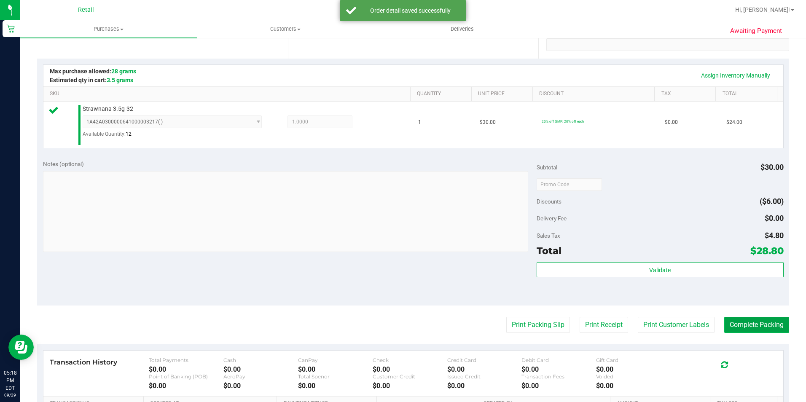
click at [758, 321] on button "Complete Packing" at bounding box center [756, 325] width 65 height 16
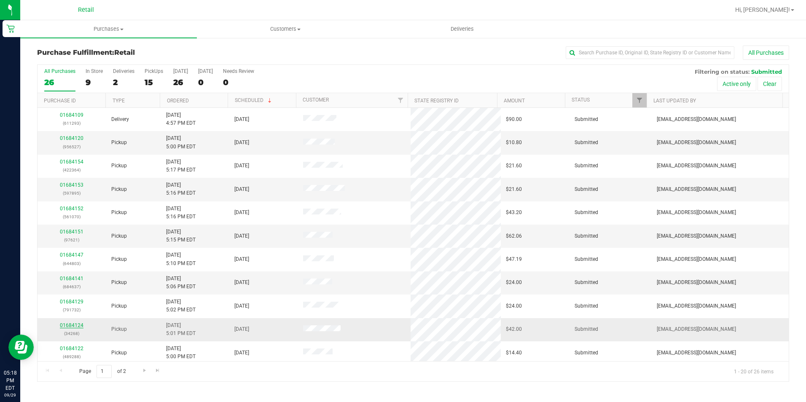
click at [72, 323] on link "01684124" at bounding box center [72, 326] width 24 height 6
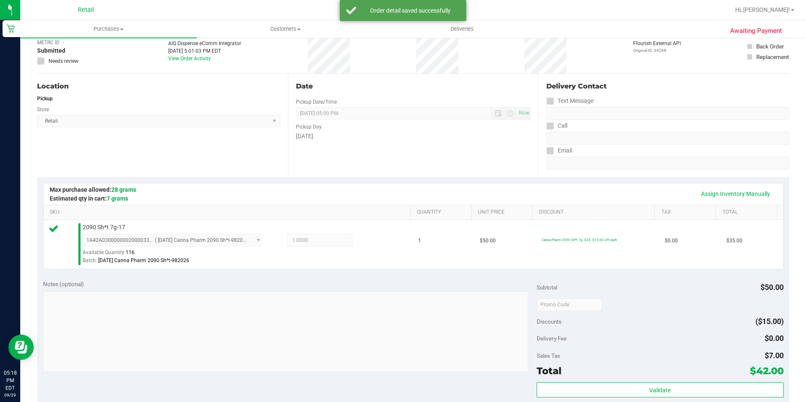
scroll to position [211, 0]
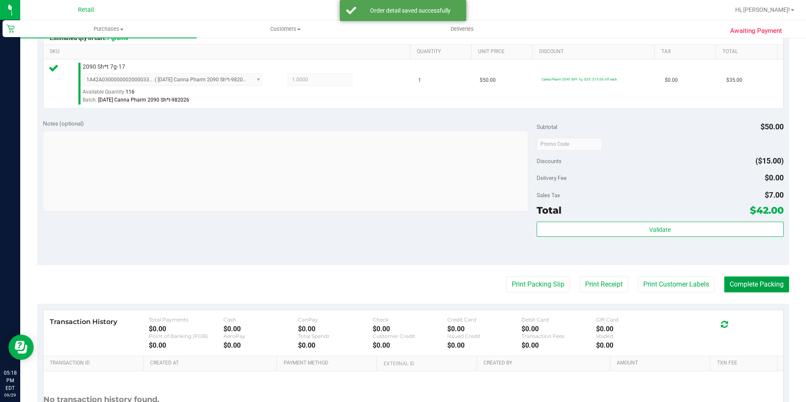
click at [724, 290] on button "Complete Packing" at bounding box center [756, 285] width 65 height 16
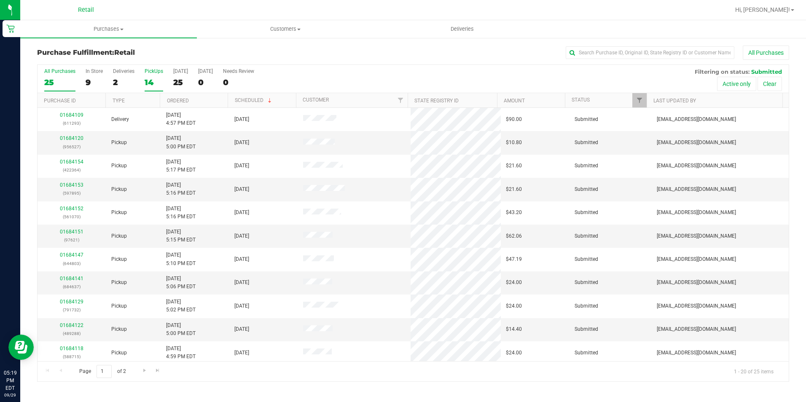
click at [148, 77] on label "PickUps 14" at bounding box center [154, 79] width 19 height 23
click at [0, 0] on input "PickUps 14" at bounding box center [0, 0] width 0 height 0
click at [153, 81] on div "14" at bounding box center [154, 83] width 19 height 10
click at [0, 0] on input "PickUps 14" at bounding box center [0, 0] width 0 height 0
click at [75, 323] on link "01684147" at bounding box center [72, 326] width 24 height 6
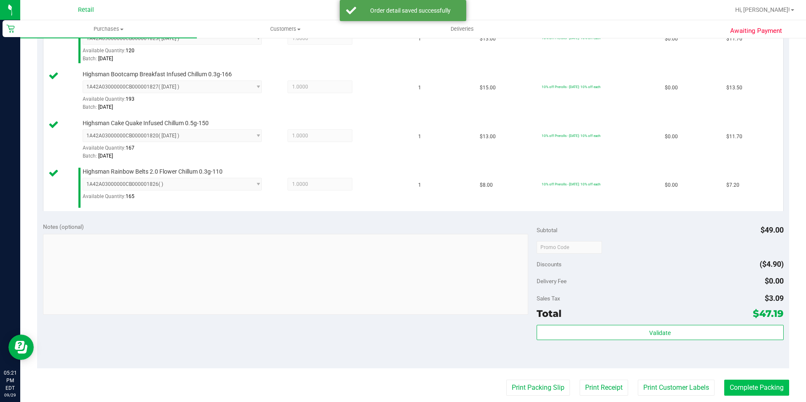
scroll to position [253, 0]
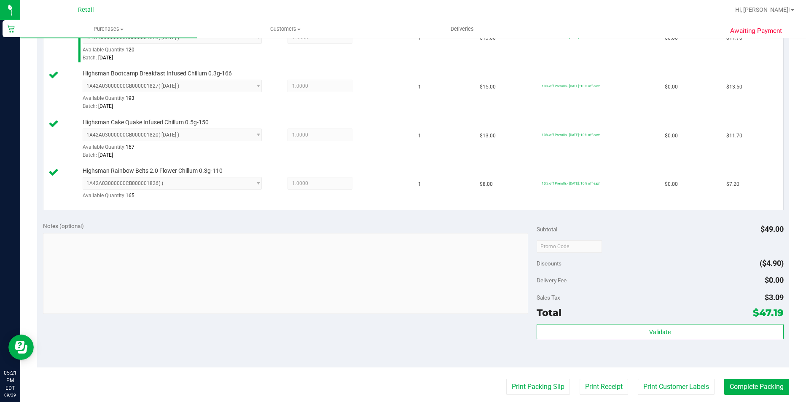
click at [771, 371] on purchase-details "Back Edit Purchase Cancel Purchase View Profile # 01684147 Med | Rec METRC ID: …" at bounding box center [413, 179] width 752 height 772
click at [767, 380] on button "Complete Packing" at bounding box center [756, 387] width 65 height 16
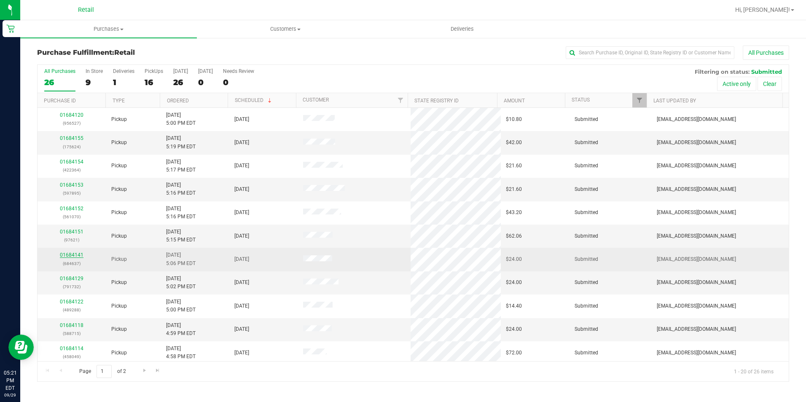
click at [77, 254] on link "01684141" at bounding box center [72, 255] width 24 height 6
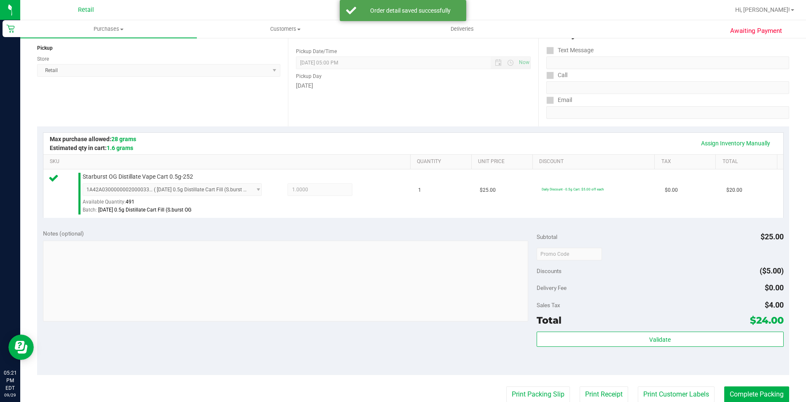
scroll to position [126, 0]
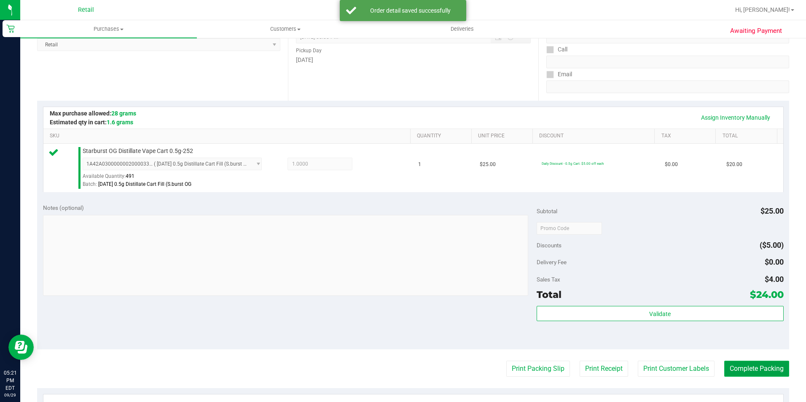
click at [769, 373] on button "Complete Packing" at bounding box center [756, 369] width 65 height 16
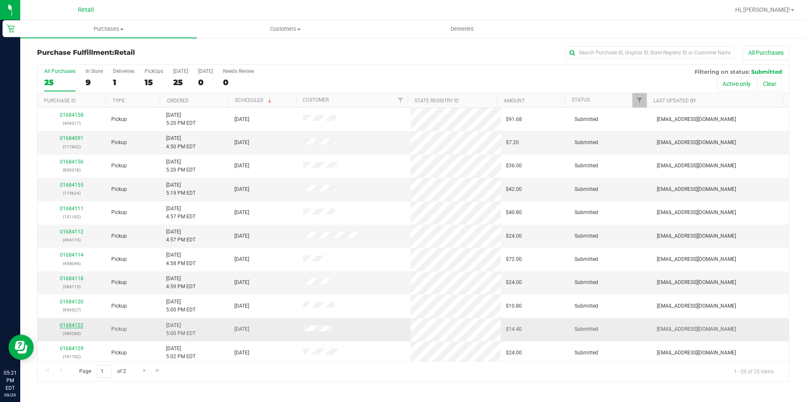
click at [67, 325] on link "01684122" at bounding box center [72, 326] width 24 height 6
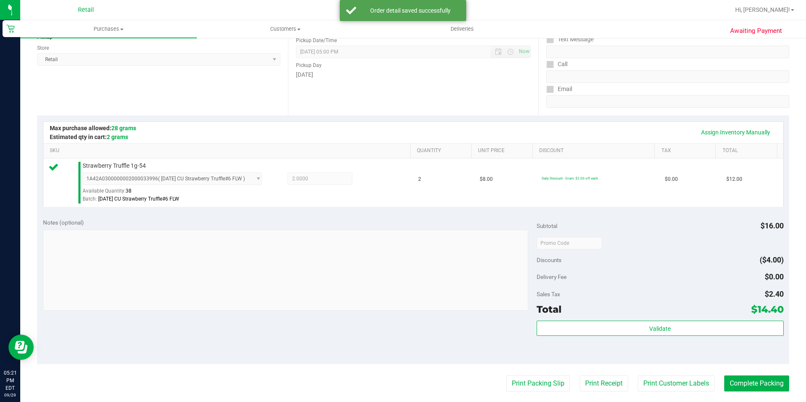
scroll to position [126, 0]
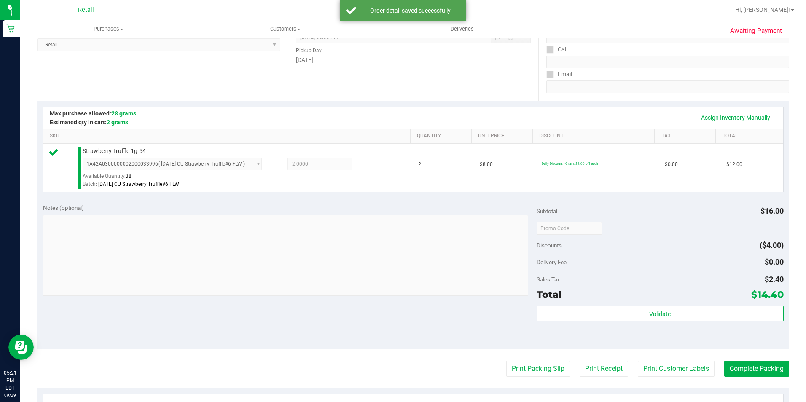
click at [763, 358] on purchase-details "Back Edit Purchase Cancel Purchase View Profile # 01684122 Med | Rec METRC ID: …" at bounding box center [413, 232] width 752 height 627
click at [765, 371] on button "Complete Packing" at bounding box center [756, 369] width 65 height 16
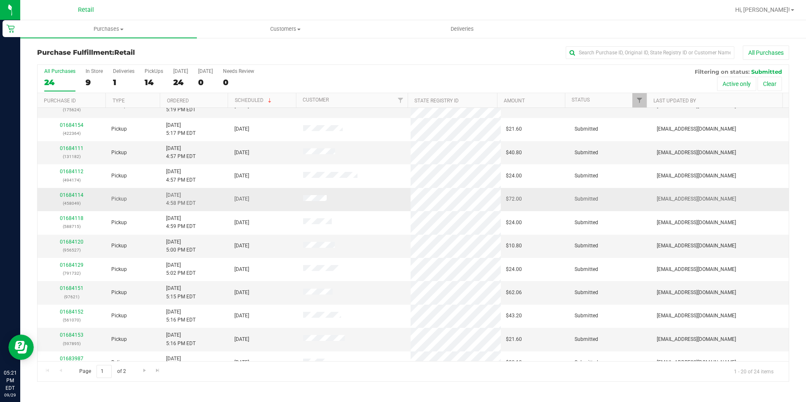
scroll to position [84, 0]
click at [175, 81] on div "24" at bounding box center [180, 83] width 15 height 10
click at [0, 0] on input "[DATE] 24" at bounding box center [0, 0] width 0 height 0
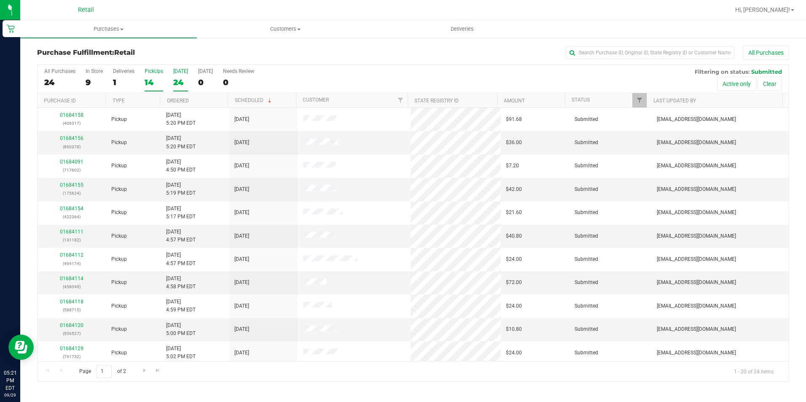
click at [153, 79] on div "14" at bounding box center [154, 83] width 19 height 10
click at [0, 0] on input "PickUps 14" at bounding box center [0, 0] width 0 height 0
click at [147, 80] on div "14" at bounding box center [154, 83] width 19 height 10
click at [0, 0] on input "PickUps 14" at bounding box center [0, 0] width 0 height 0
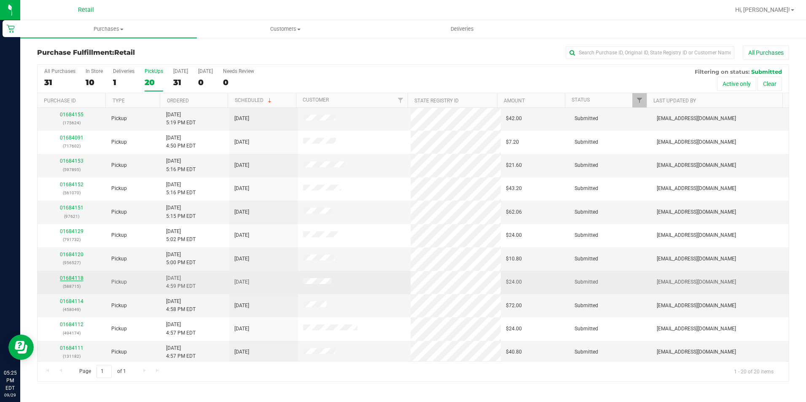
scroll to position [213, 0]
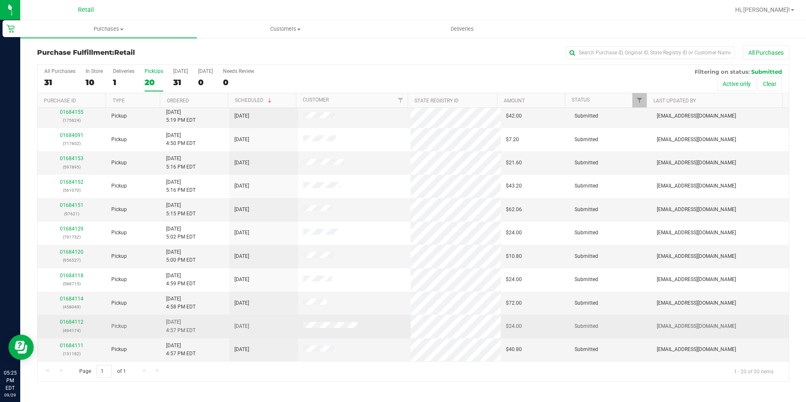
click at [70, 318] on td "01684112 (494174)" at bounding box center [72, 326] width 69 height 23
click at [70, 318] on div "01684112 (494174)" at bounding box center [72, 326] width 59 height 16
click at [70, 319] on div "01684112 (494174)" at bounding box center [72, 326] width 59 height 16
drag, startPoint x: 70, startPoint y: 319, endPoint x: 70, endPoint y: 324, distance: 5.1
click at [70, 324] on link "01684112" at bounding box center [72, 322] width 24 height 6
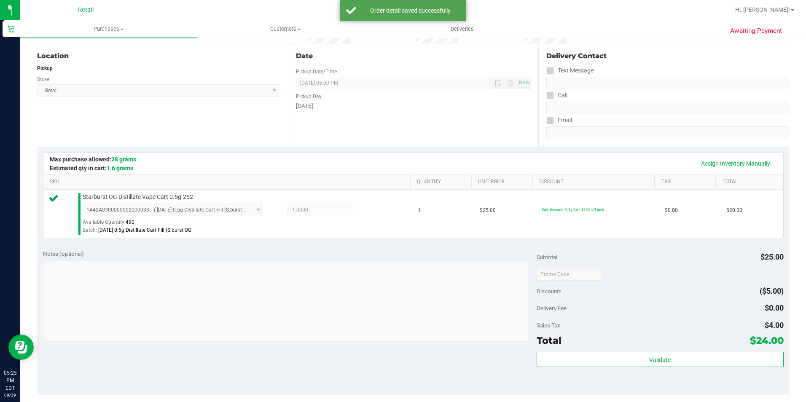
scroll to position [169, 0]
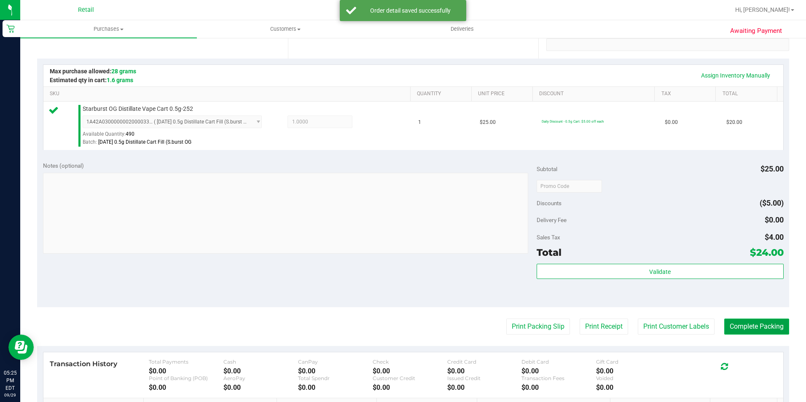
click at [778, 322] on button "Complete Packing" at bounding box center [756, 327] width 65 height 16
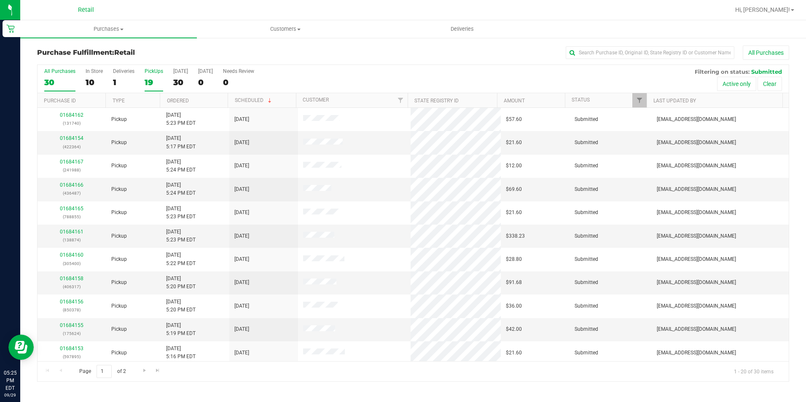
click at [150, 78] on div "19" at bounding box center [154, 83] width 19 height 10
click at [0, 0] on input "PickUps 19" at bounding box center [0, 0] width 0 height 0
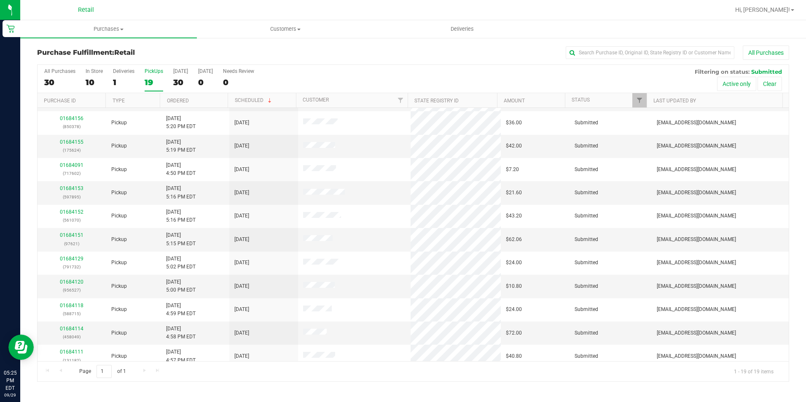
scroll to position [190, 0]
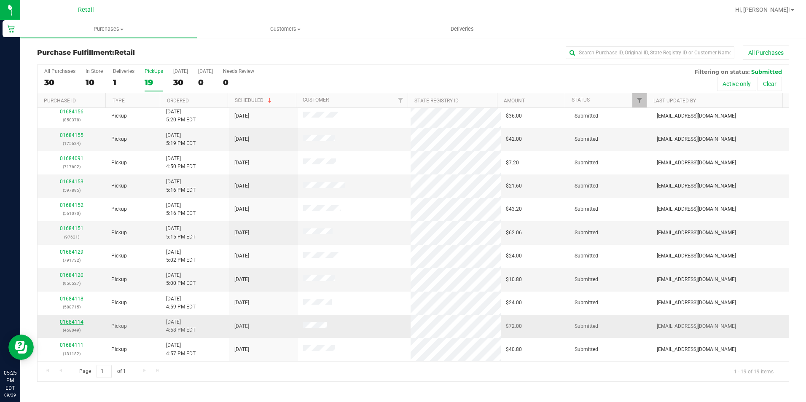
click at [73, 321] on link "01684114" at bounding box center [72, 322] width 24 height 6
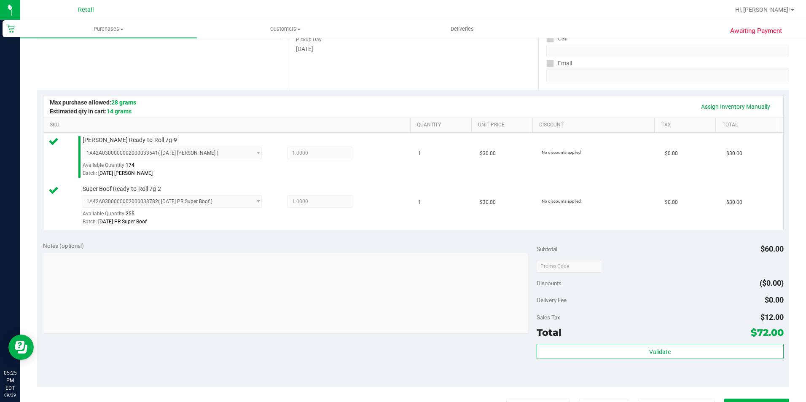
scroll to position [211, 0]
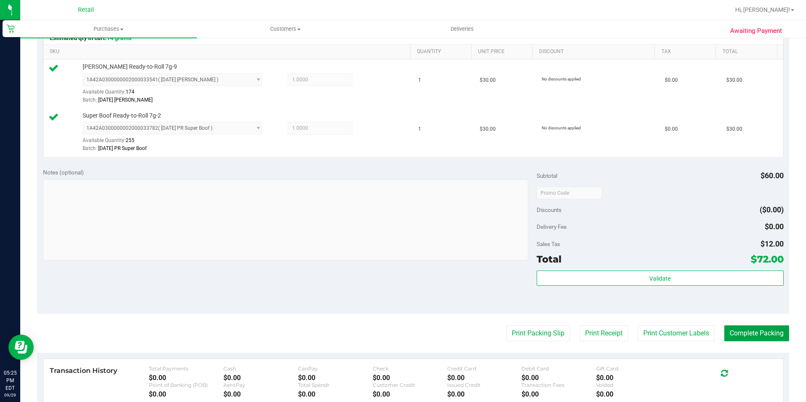
click at [757, 327] on button "Complete Packing" at bounding box center [756, 334] width 65 height 16
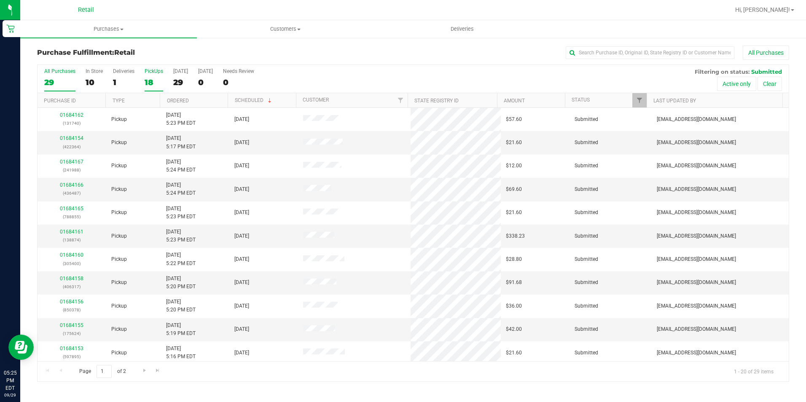
click at [161, 83] on div "18" at bounding box center [154, 83] width 19 height 10
click at [0, 0] on input "PickUps 18" at bounding box center [0, 0] width 0 height 0
click at [581, 51] on input "text" at bounding box center [650, 52] width 169 height 13
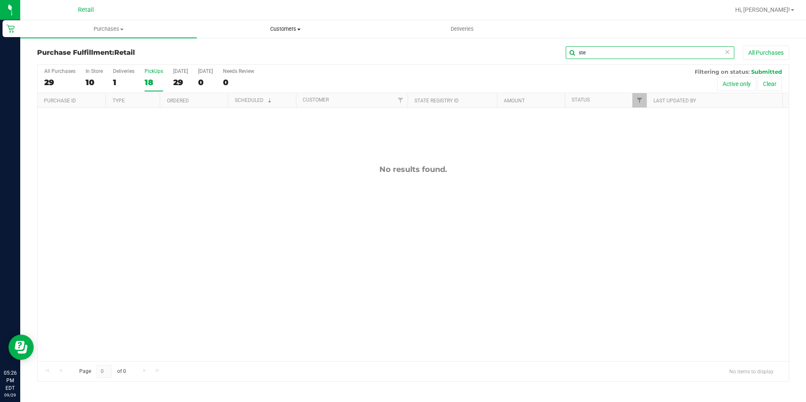
type input "ste"
click at [297, 30] on span "Customers" at bounding box center [285, 29] width 176 height 8
click at [241, 52] on span "All customers" at bounding box center [227, 50] width 61 height 7
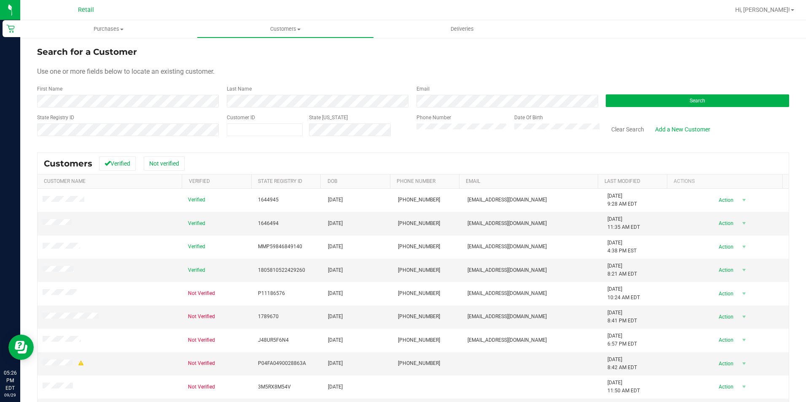
click at [100, 110] on form "Search for a Customer Use one or more fields below to locate an existing custom…" at bounding box center [413, 95] width 752 height 98
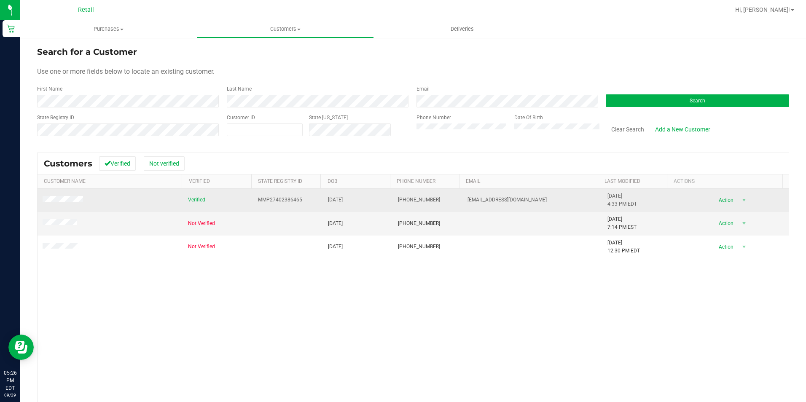
click at [70, 196] on span at bounding box center [64, 200] width 43 height 8
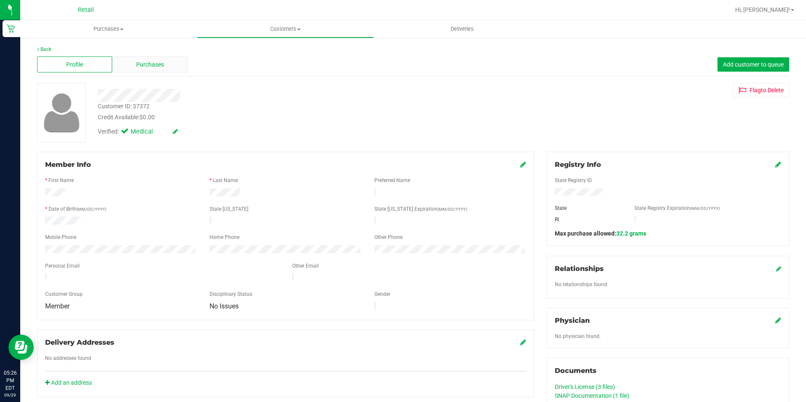
click at [150, 69] on span "Purchases" at bounding box center [150, 64] width 28 height 9
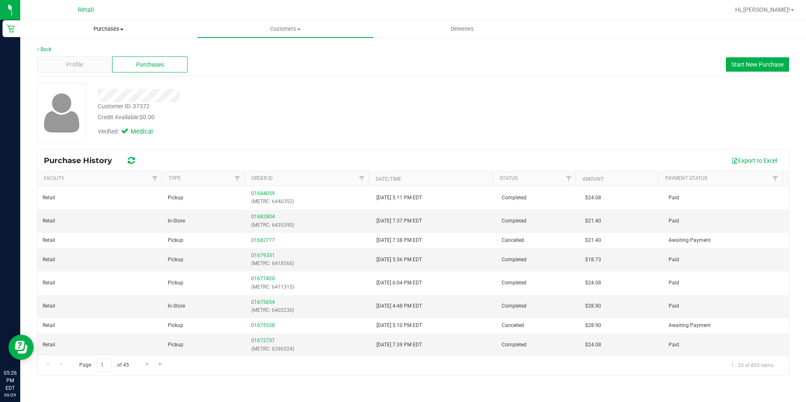
click at [108, 30] on span "Purchases" at bounding box center [108, 29] width 177 height 8
click at [99, 60] on li "Fulfillment" at bounding box center [108, 61] width 177 height 10
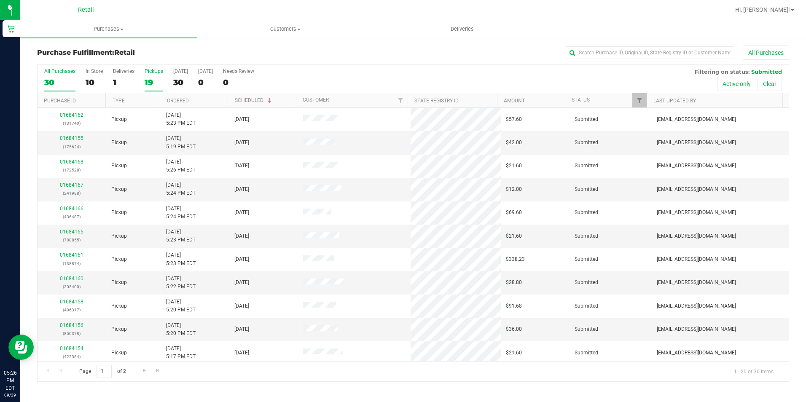
click at [145, 81] on div "19" at bounding box center [154, 83] width 19 height 10
click at [0, 0] on input "PickUps 19" at bounding box center [0, 0] width 0 height 0
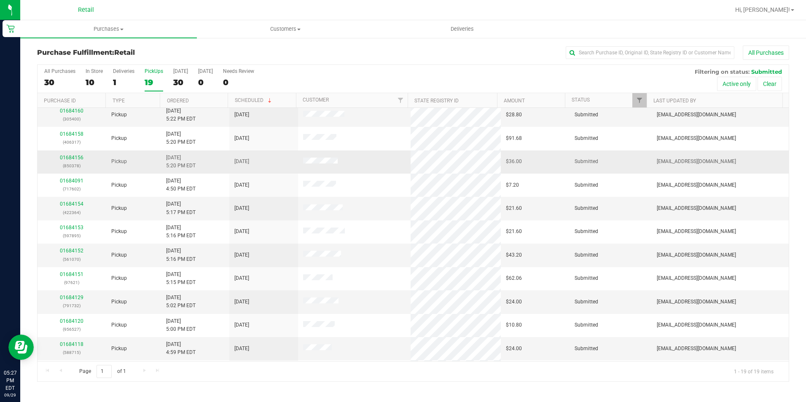
scroll to position [169, 0]
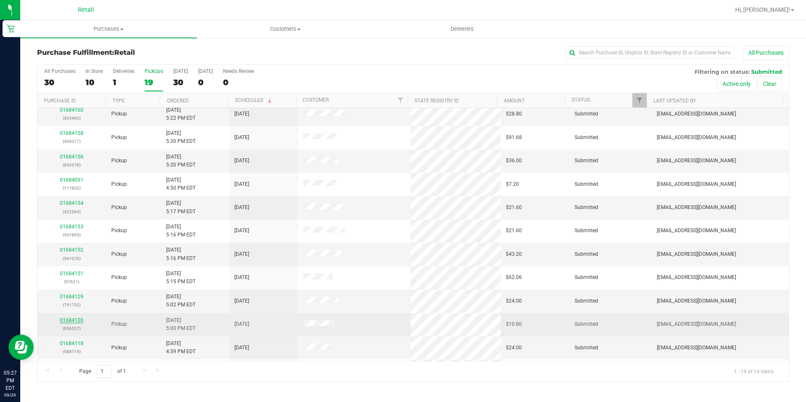
click at [66, 320] on link "01684120" at bounding box center [72, 321] width 24 height 6
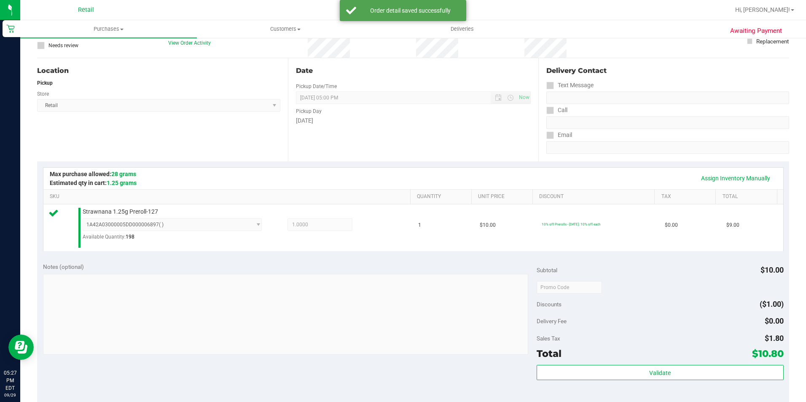
scroll to position [126, 0]
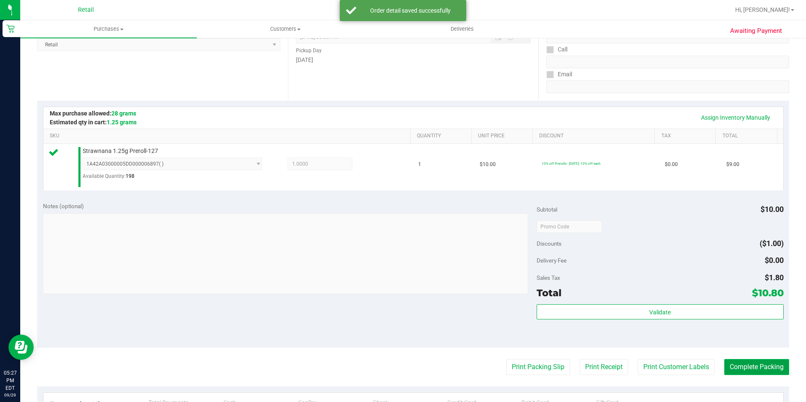
click at [767, 364] on button "Complete Packing" at bounding box center [756, 367] width 65 height 16
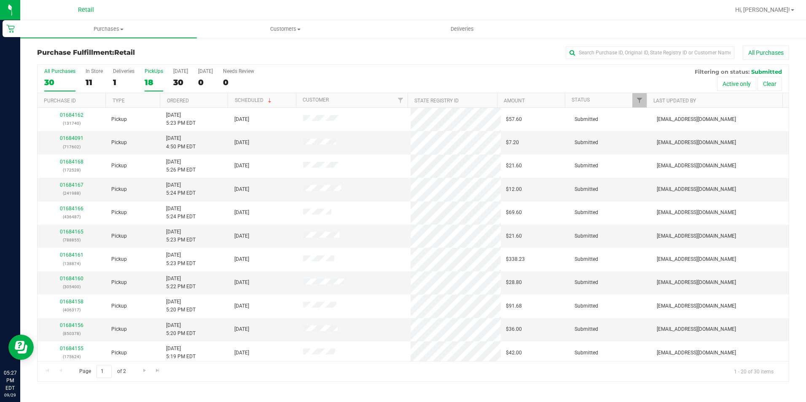
click at [147, 78] on div "18" at bounding box center [154, 83] width 19 height 10
click at [0, 0] on input "PickUps 18" at bounding box center [0, 0] width 0 height 0
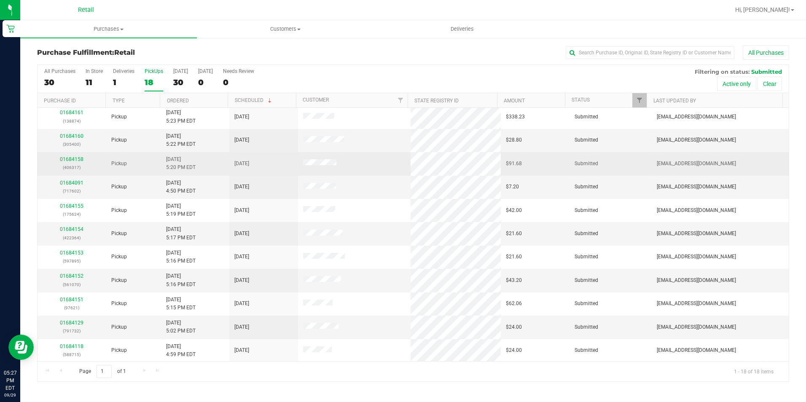
scroll to position [167, 0]
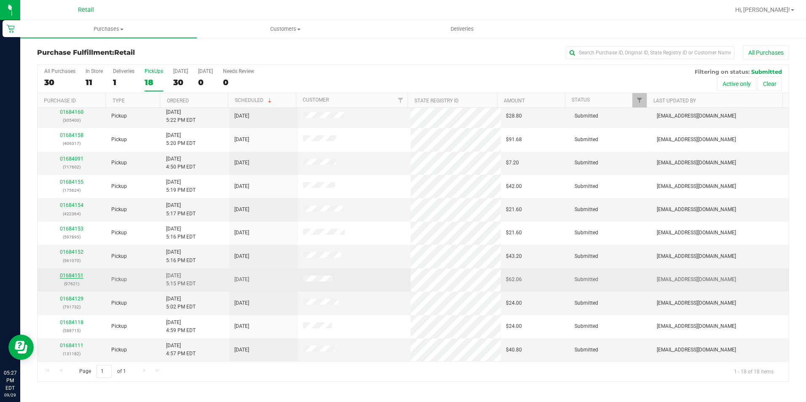
click at [65, 275] on link "01684151" at bounding box center [72, 276] width 24 height 6
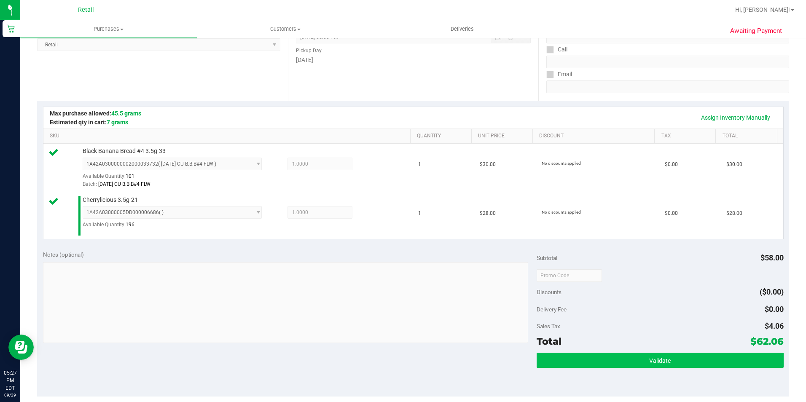
scroll to position [169, 0]
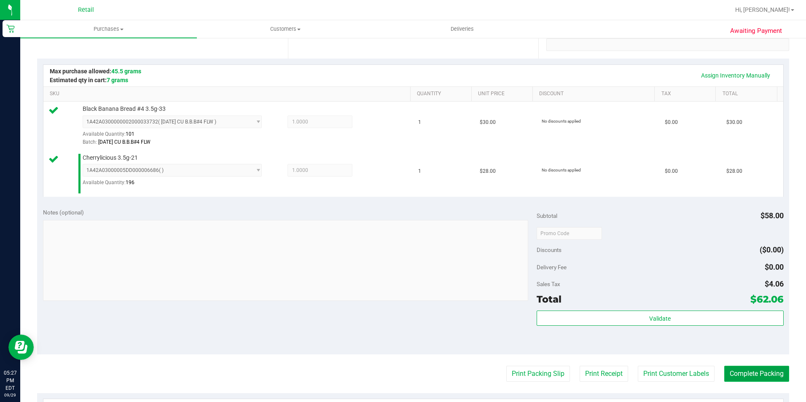
click at [749, 369] on button "Complete Packing" at bounding box center [756, 374] width 65 height 16
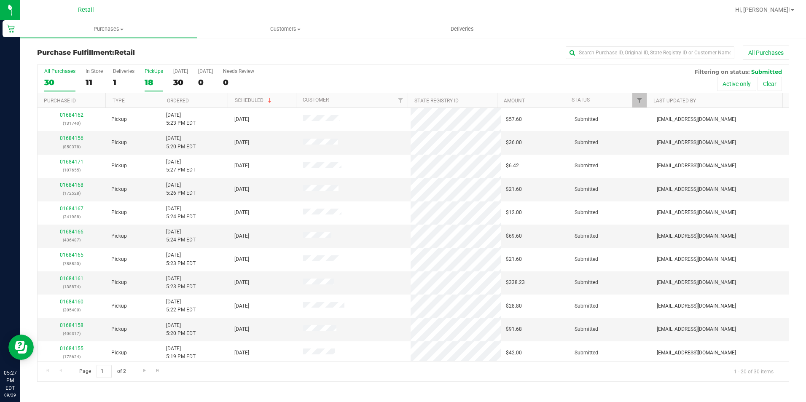
click at [154, 73] on div "PickUps" at bounding box center [154, 71] width 19 height 6
click at [0, 0] on input "PickUps 18" at bounding box center [0, 0] width 0 height 0
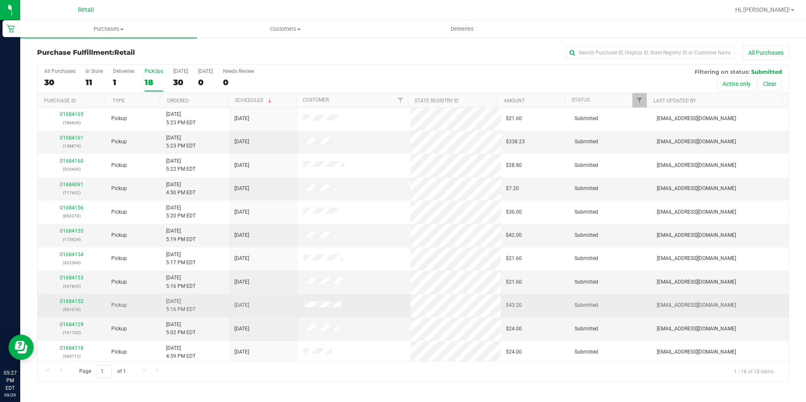
scroll to position [167, 0]
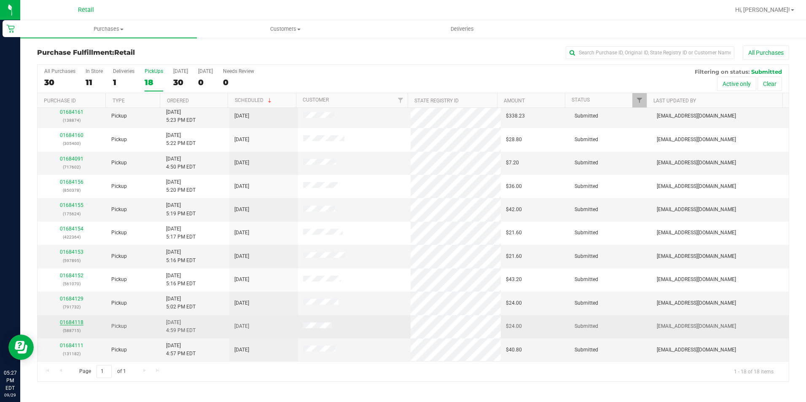
click at [71, 324] on link "01684118" at bounding box center [72, 323] width 24 height 6
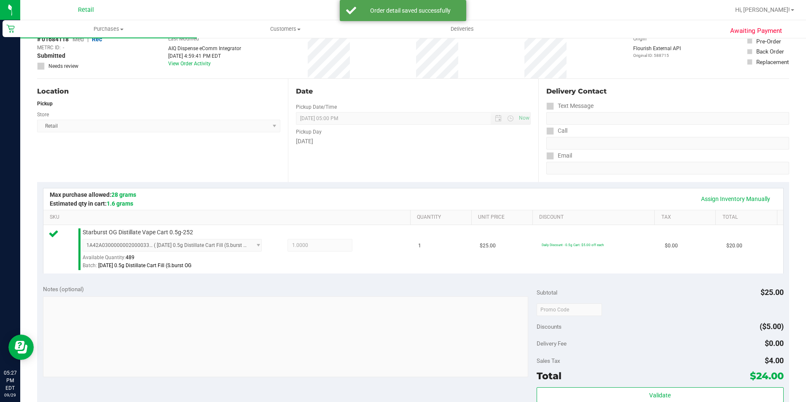
scroll to position [169, 0]
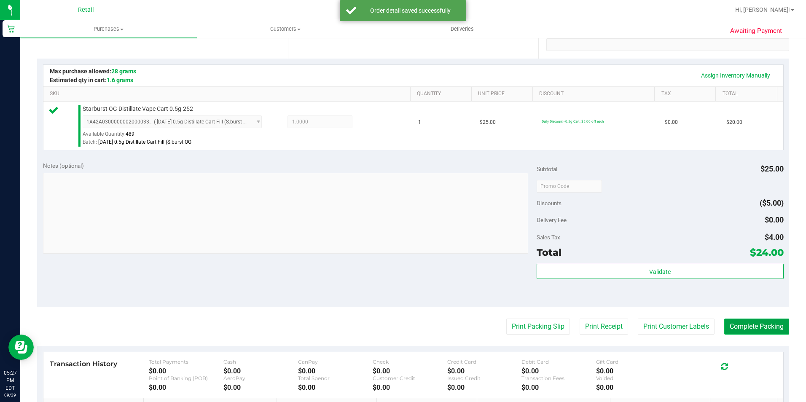
click at [729, 325] on button "Complete Packing" at bounding box center [756, 327] width 65 height 16
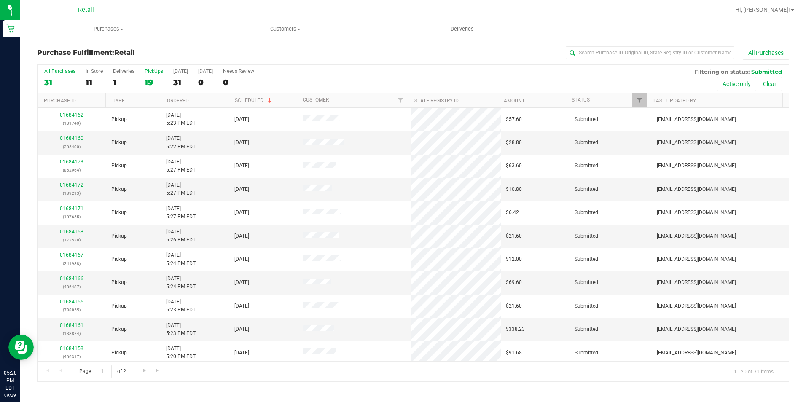
click at [155, 84] on div "19" at bounding box center [154, 83] width 19 height 10
click at [0, 0] on input "PickUps 19" at bounding box center [0, 0] width 0 height 0
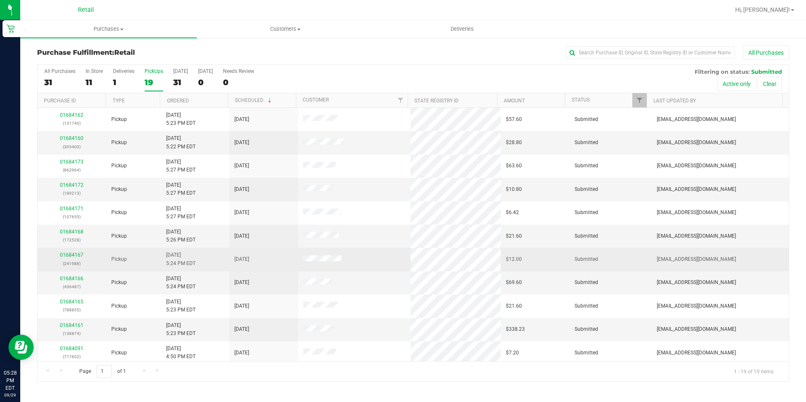
scroll to position [190, 0]
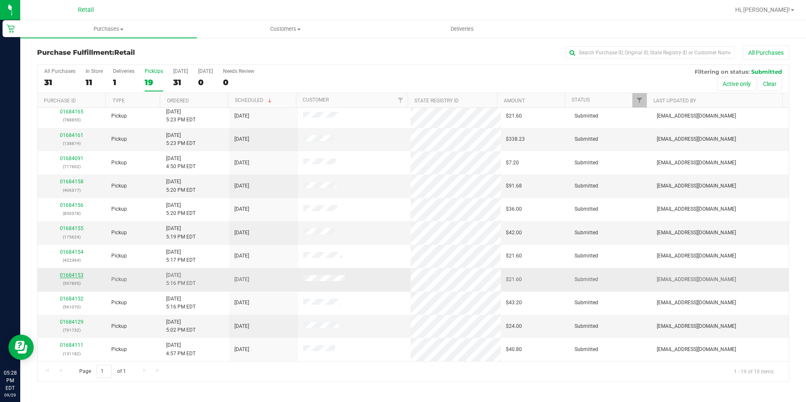
click at [68, 276] on link "01684153" at bounding box center [72, 275] width 24 height 6
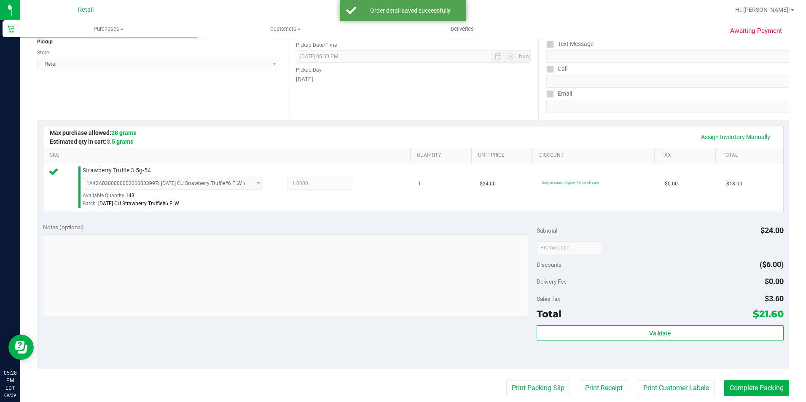
scroll to position [169, 0]
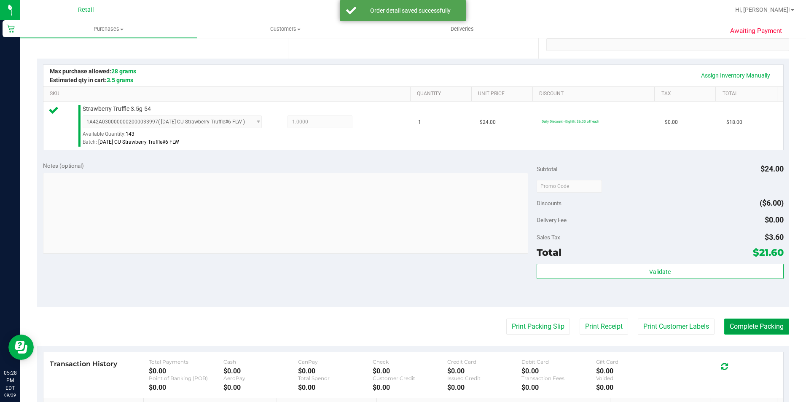
click at [766, 326] on button "Complete Packing" at bounding box center [756, 327] width 65 height 16
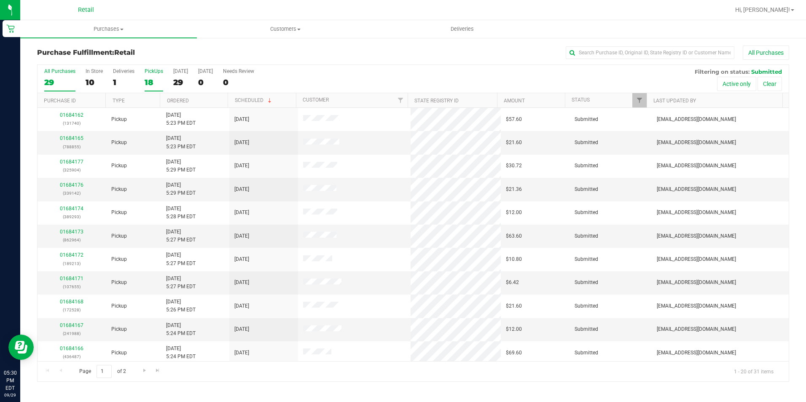
click at [147, 78] on div "18" at bounding box center [154, 83] width 19 height 10
click at [0, 0] on input "PickUps 18" at bounding box center [0, 0] width 0 height 0
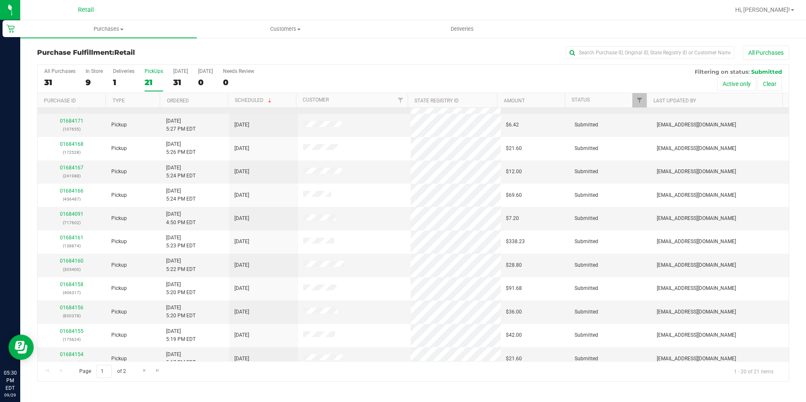
scroll to position [213, 0]
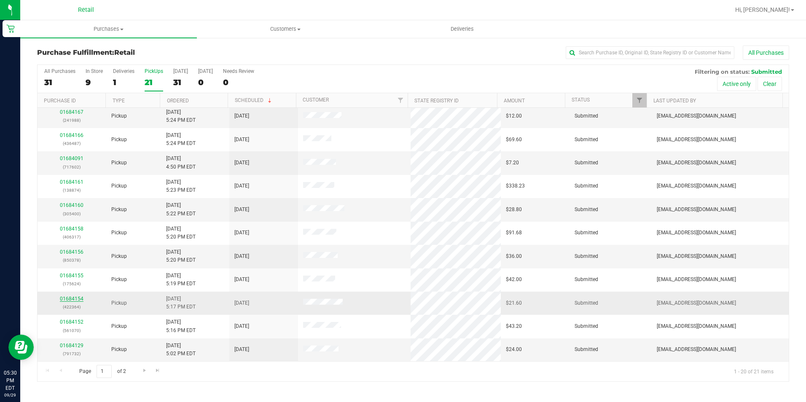
click at [82, 299] on link "01684154" at bounding box center [72, 299] width 24 height 6
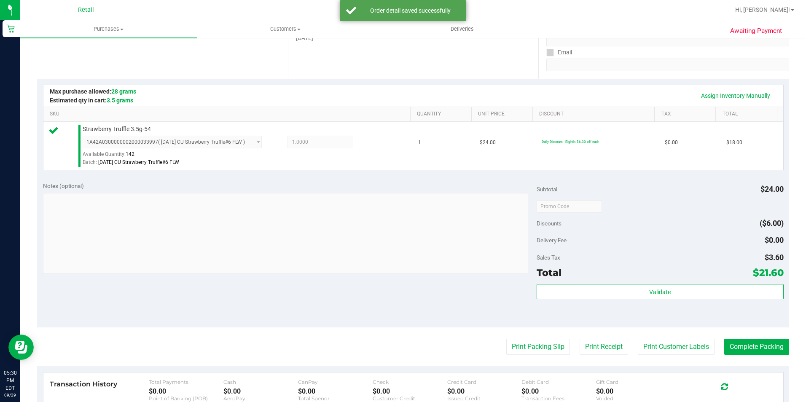
scroll to position [211, 0]
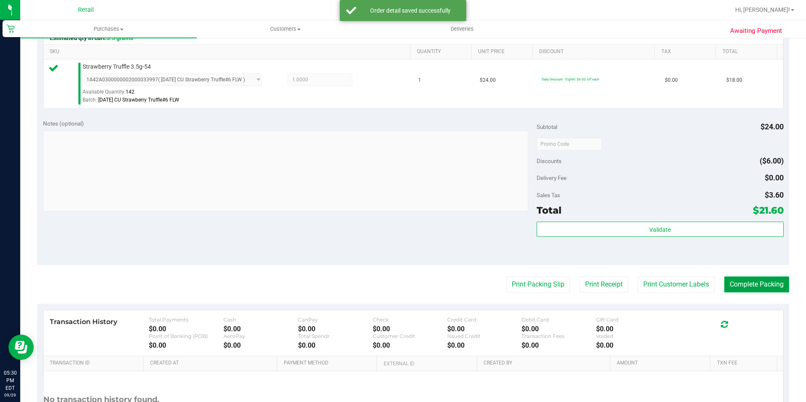
click at [755, 290] on button "Complete Packing" at bounding box center [756, 285] width 65 height 16
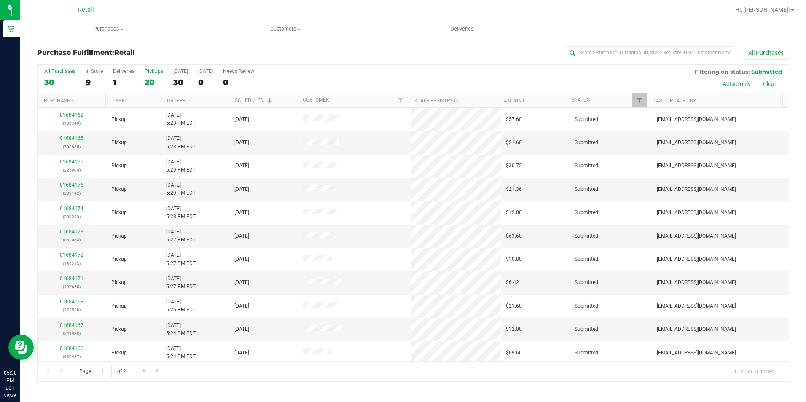
click at [156, 86] on div "20" at bounding box center [154, 83] width 19 height 10
click at [0, 0] on input "PickUps 20" at bounding box center [0, 0] width 0 height 0
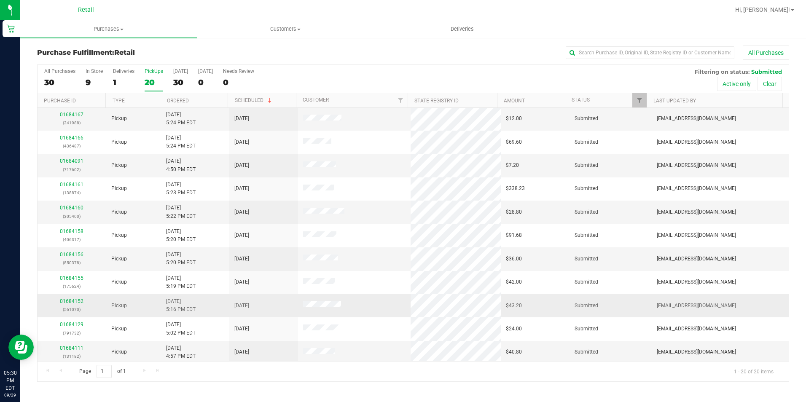
click at [78, 305] on div "01684152 (561070)" at bounding box center [72, 306] width 59 height 16
click at [77, 300] on link "01684152" at bounding box center [72, 302] width 24 height 6
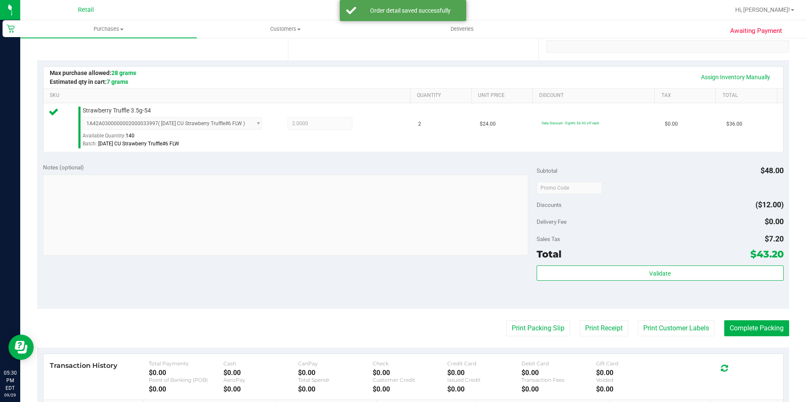
scroll to position [169, 0]
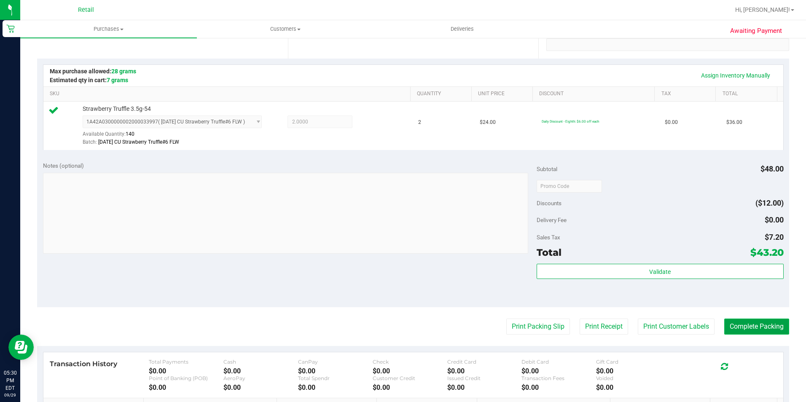
click at [745, 332] on button "Complete Packing" at bounding box center [756, 327] width 65 height 16
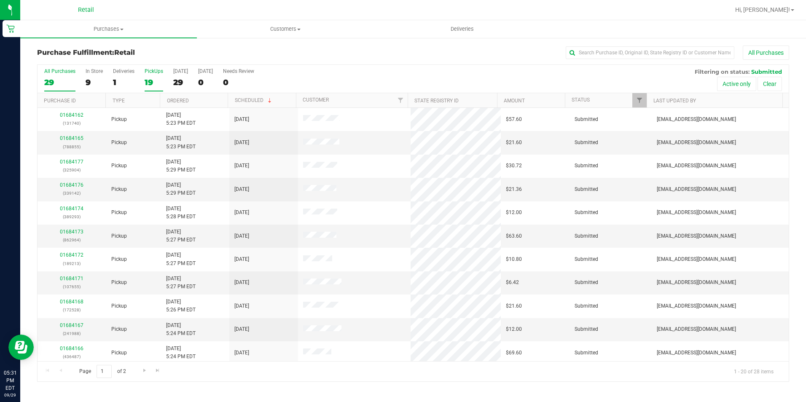
click at [159, 86] on div "19" at bounding box center [154, 83] width 19 height 10
click at [0, 0] on input "PickUps 19" at bounding box center [0, 0] width 0 height 0
click at [185, 98] on link "Ordered" at bounding box center [178, 101] width 22 height 6
click at [150, 83] on div "19" at bounding box center [154, 83] width 19 height 10
click at [0, 0] on input "PickUps 19" at bounding box center [0, 0] width 0 height 0
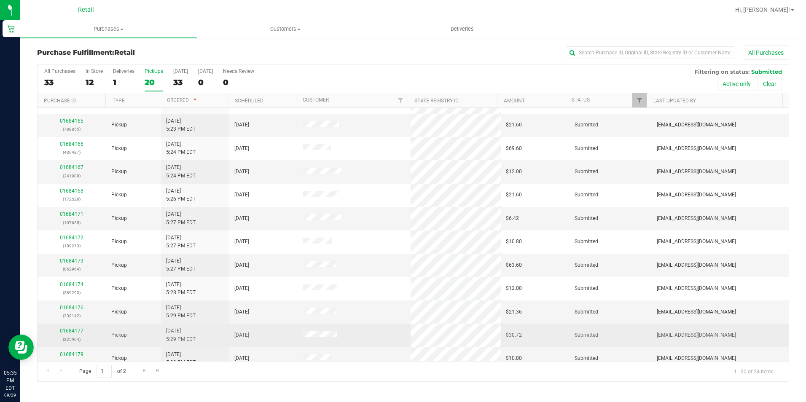
scroll to position [213, 0]
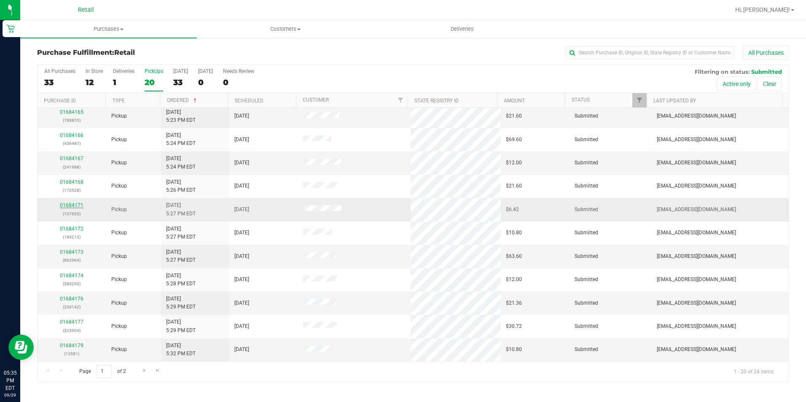
click at [67, 201] on td "01684171 (107655)" at bounding box center [72, 209] width 69 height 23
click at [68, 211] on p "(107655)" at bounding box center [72, 214] width 59 height 8
click at [68, 208] on link "01684171" at bounding box center [72, 205] width 24 height 6
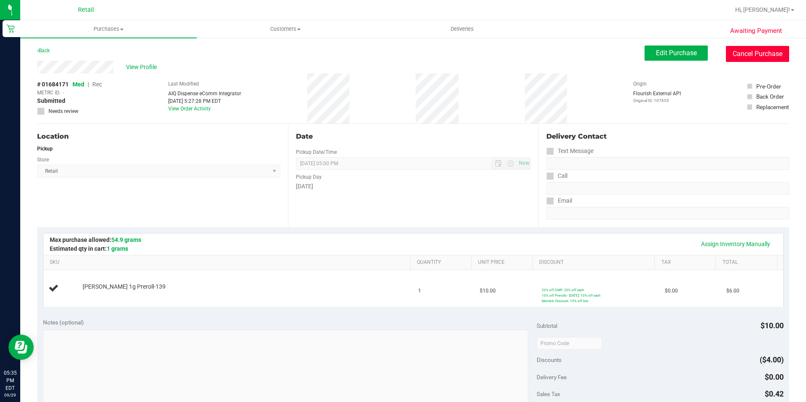
click at [726, 48] on button "Cancel Purchase" at bounding box center [757, 54] width 63 height 16
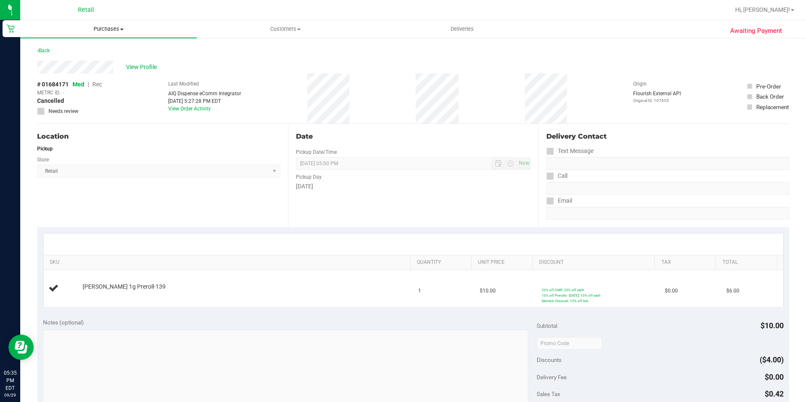
click at [104, 27] on span "Purchases" at bounding box center [108, 29] width 177 height 8
click at [98, 62] on li "Fulfillment" at bounding box center [108, 61] width 177 height 10
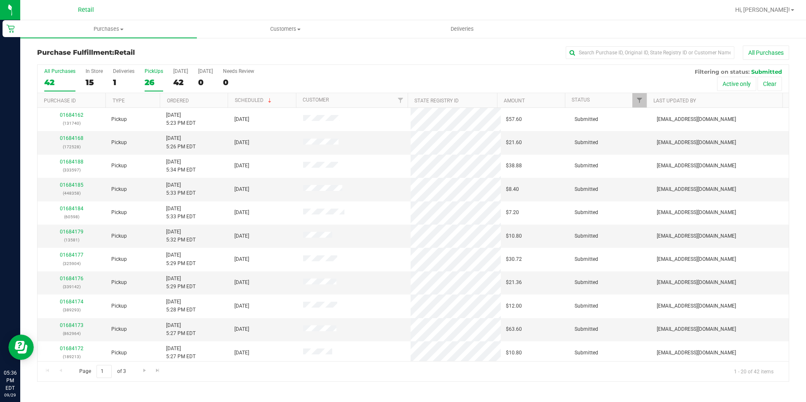
click at [154, 88] on label "PickUps 26" at bounding box center [154, 79] width 19 height 23
click at [0, 0] on input "PickUps 26" at bounding box center [0, 0] width 0 height 0
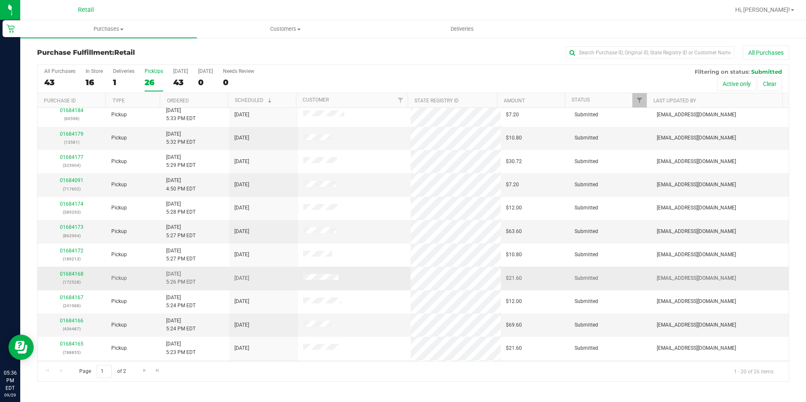
scroll to position [213, 0]
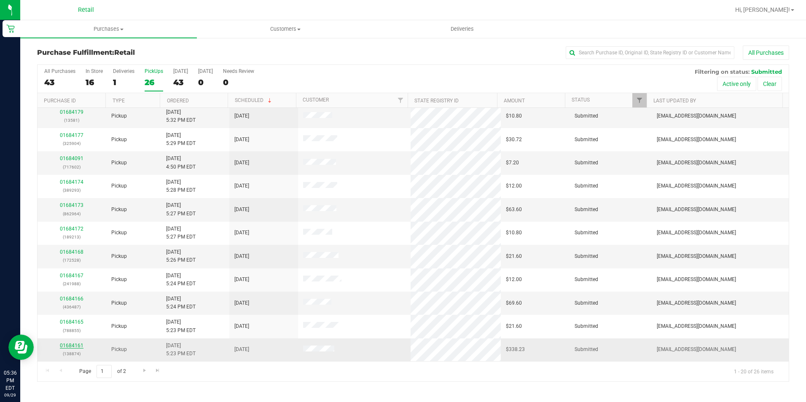
click at [69, 343] on link "01684161" at bounding box center [72, 346] width 24 height 6
